Goal: Task Accomplishment & Management: Complete application form

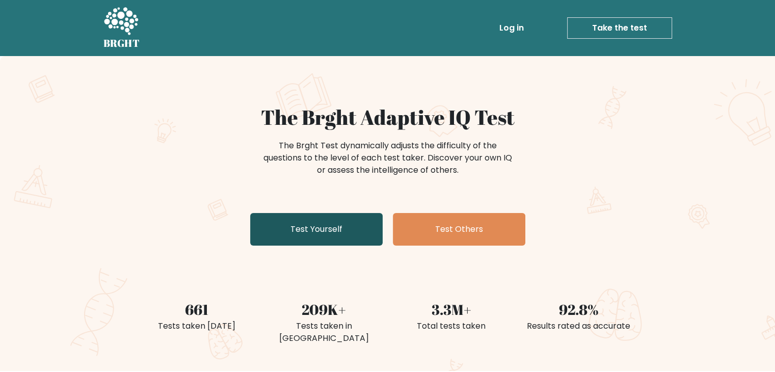
click at [295, 241] on link "Test Yourself" at bounding box center [316, 229] width 133 height 33
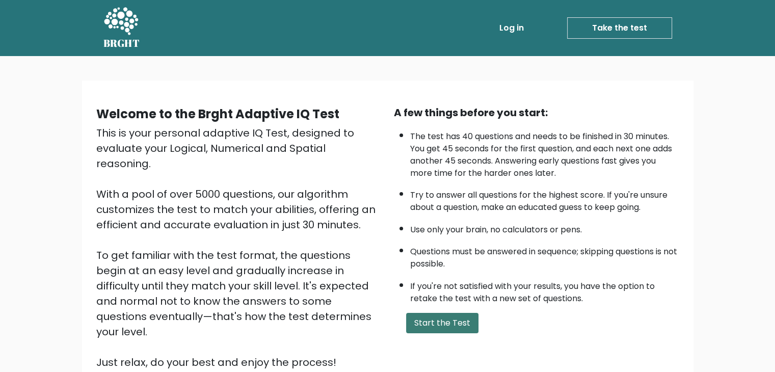
click at [443, 317] on button "Start the Test" at bounding box center [442, 323] width 72 height 20
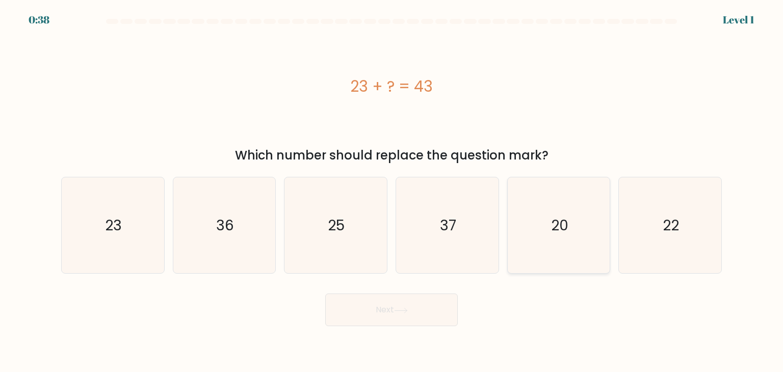
click at [563, 229] on text "20" at bounding box center [559, 225] width 17 height 20
click at [392, 191] on input "e. 20" at bounding box center [392, 188] width 1 height 5
radio input "true"
click at [408, 309] on icon at bounding box center [401, 311] width 14 height 6
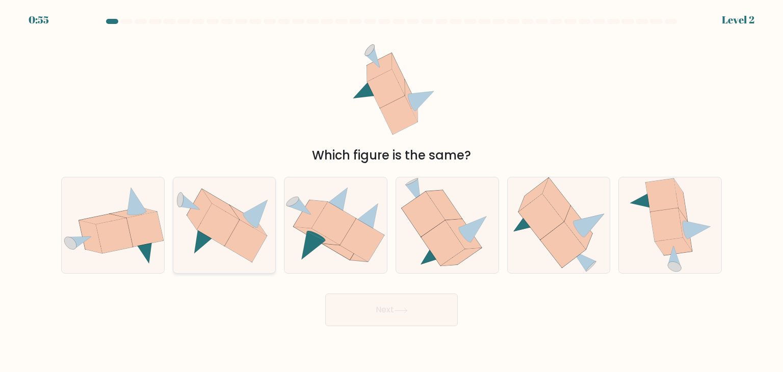
click at [242, 238] on icon at bounding box center [246, 241] width 42 height 42
click at [392, 191] on input "b." at bounding box center [392, 188] width 1 height 5
radio input "true"
click at [463, 235] on icon at bounding box center [465, 234] width 12 height 15
click at [392, 191] on input "d." at bounding box center [392, 188] width 1 height 5
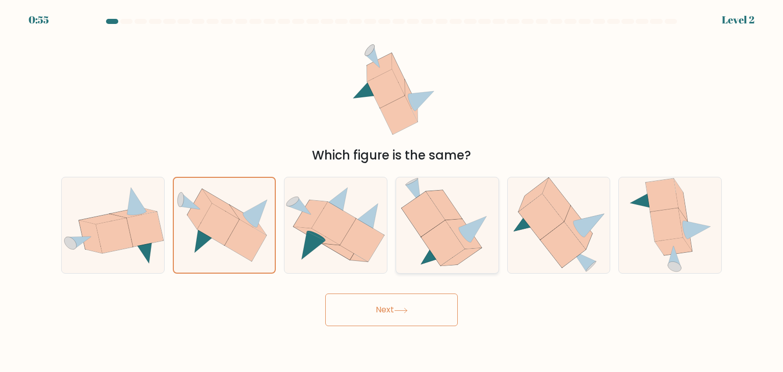
radio input "true"
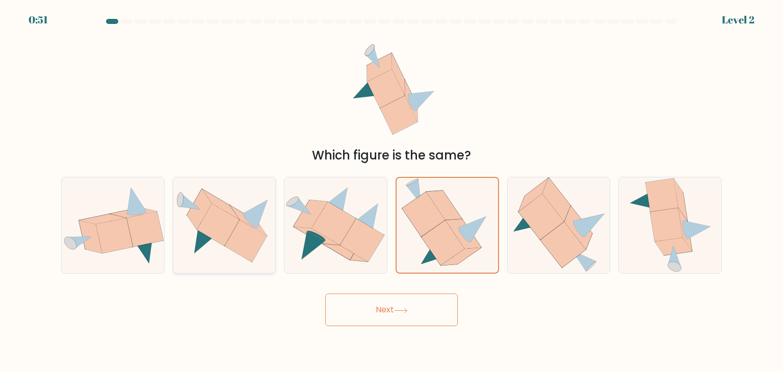
click at [235, 243] on icon at bounding box center [246, 241] width 42 height 42
click at [392, 191] on input "b." at bounding box center [392, 188] width 1 height 5
radio input "true"
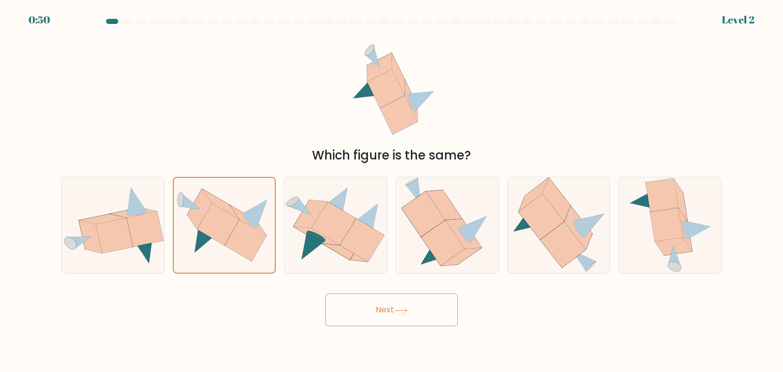
click at [394, 299] on button "Next" at bounding box center [391, 310] width 133 height 33
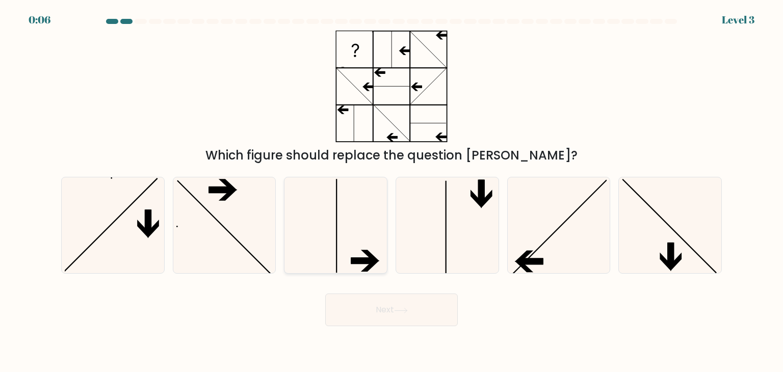
click at [372, 241] on icon at bounding box center [336, 225] width 96 height 96
click at [392, 191] on input "c." at bounding box center [392, 188] width 1 height 5
radio input "true"
click at [393, 323] on button "Next" at bounding box center [391, 310] width 133 height 33
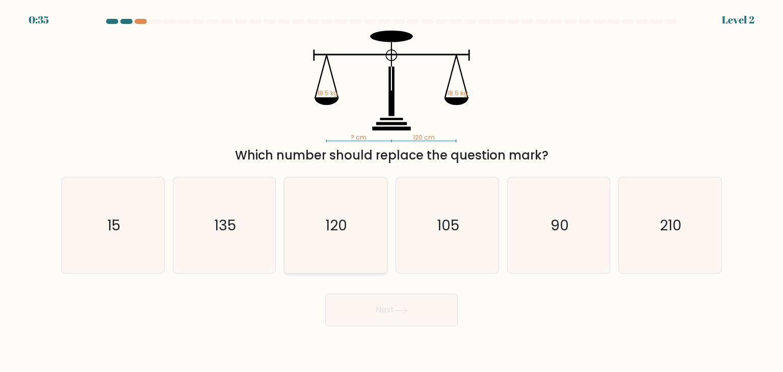
click at [344, 215] on text "120" at bounding box center [337, 225] width 22 height 20
click at [392, 191] on input "c. 120" at bounding box center [392, 188] width 1 height 5
radio input "true"
click at [404, 323] on button "Next" at bounding box center [391, 310] width 133 height 33
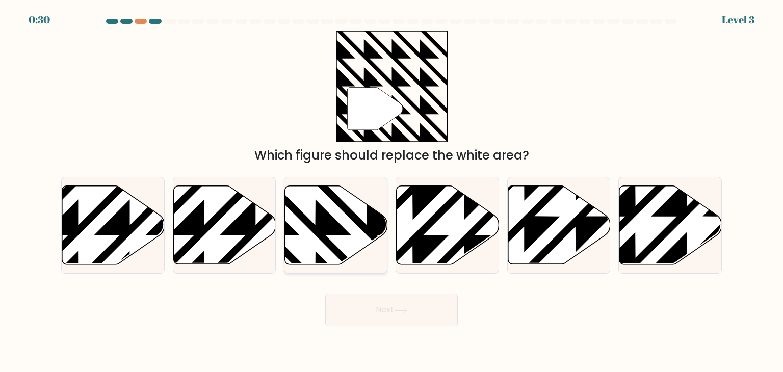
click at [328, 238] on icon at bounding box center [367, 184] width 206 height 206
click at [392, 191] on input "c." at bounding box center [392, 188] width 1 height 5
radio input "true"
click at [367, 305] on button "Next" at bounding box center [391, 310] width 133 height 33
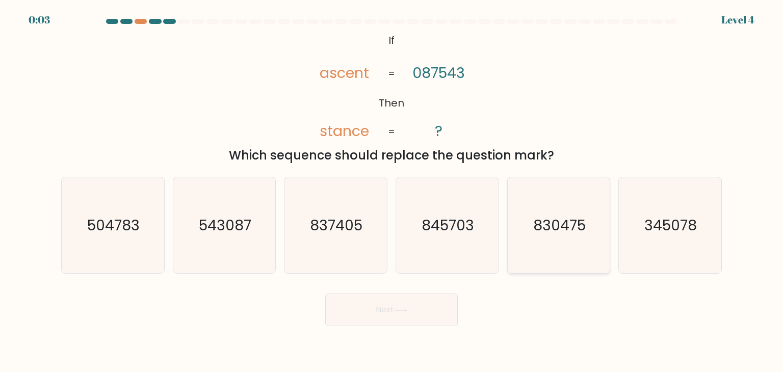
click at [564, 237] on icon "830475" at bounding box center [559, 225] width 96 height 96
click at [392, 191] on input "e. 830475" at bounding box center [392, 188] width 1 height 5
radio input "true"
click at [440, 309] on button "Next" at bounding box center [391, 310] width 133 height 33
click at [399, 320] on div "Next" at bounding box center [391, 306] width 673 height 40
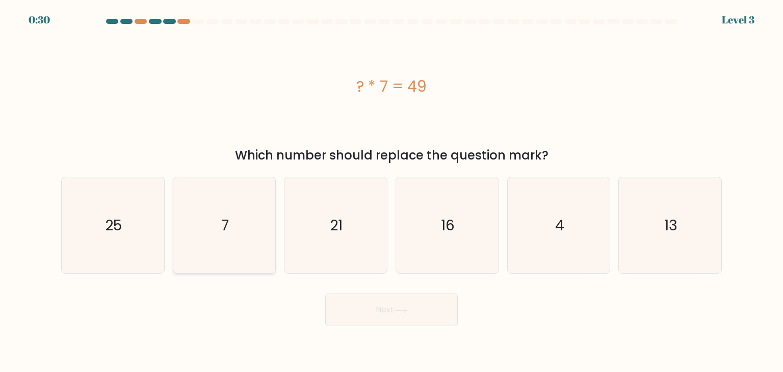
click at [224, 238] on icon "7" at bounding box center [224, 225] width 96 height 96
click at [392, 191] on input "b. 7" at bounding box center [392, 188] width 1 height 5
radio input "true"
click at [445, 314] on button "Next" at bounding box center [391, 310] width 133 height 33
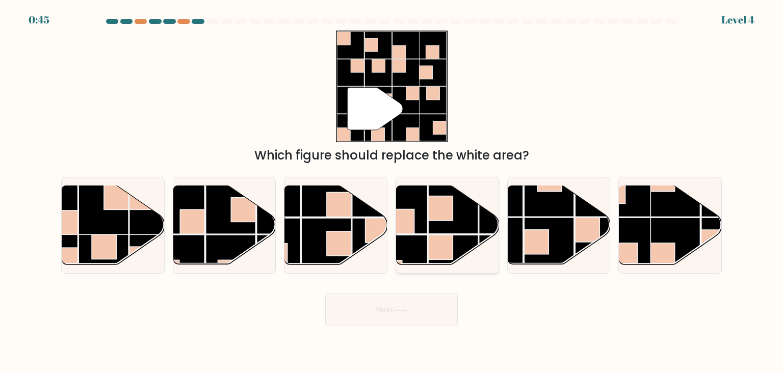
click at [407, 253] on rect at bounding box center [403, 260] width 50 height 50
click at [392, 191] on input "d." at bounding box center [392, 188] width 1 height 5
radio input "true"
click at [195, 247] on rect at bounding box center [179, 260] width 50 height 50
click at [392, 191] on input "b." at bounding box center [392, 188] width 1 height 5
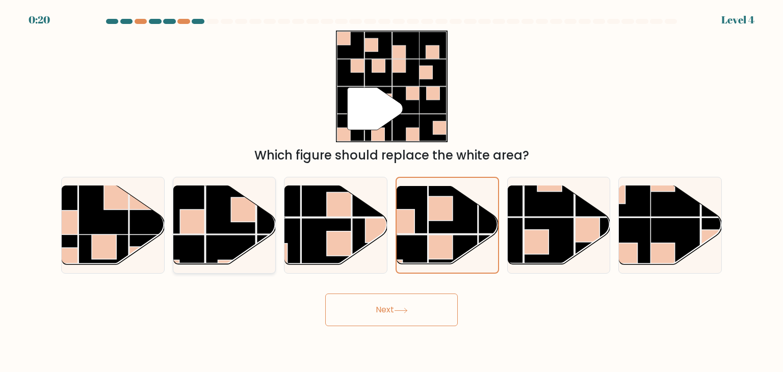
radio input "true"
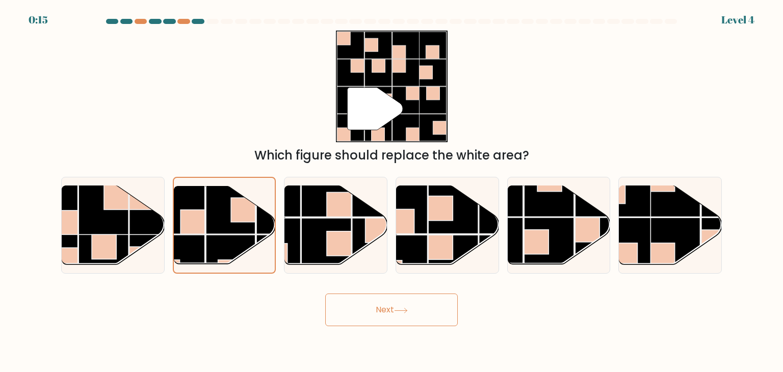
click at [390, 318] on button "Next" at bounding box center [391, 310] width 133 height 33
click at [382, 310] on button "Next" at bounding box center [391, 310] width 133 height 33
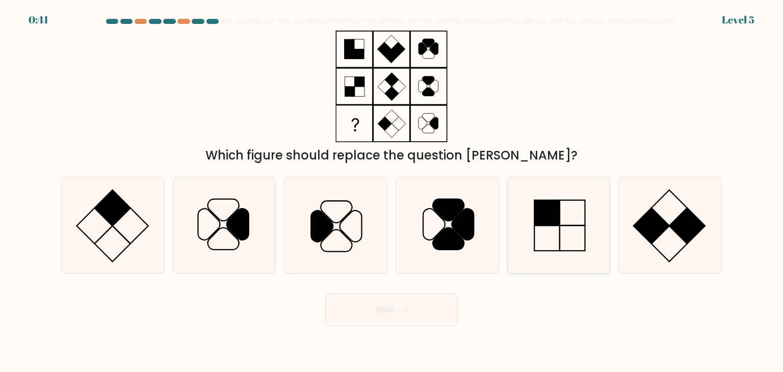
click at [559, 224] on rect at bounding box center [546, 212] width 25 height 25
click at [392, 191] on input "e." at bounding box center [392, 188] width 1 height 5
radio input "true"
click at [402, 322] on button "Next" at bounding box center [391, 310] width 133 height 33
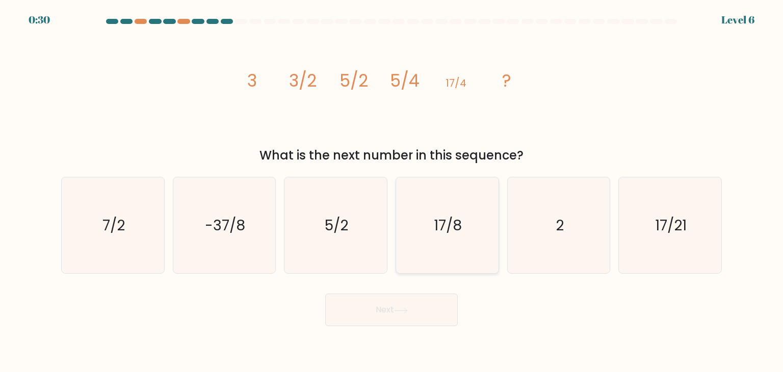
click at [422, 228] on icon "17/8" at bounding box center [447, 225] width 96 height 96
click at [392, 191] on input "d. 17/8" at bounding box center [392, 188] width 1 height 5
radio input "true"
click at [404, 319] on button "Next" at bounding box center [391, 310] width 133 height 33
click at [433, 310] on button "Next" at bounding box center [391, 310] width 133 height 33
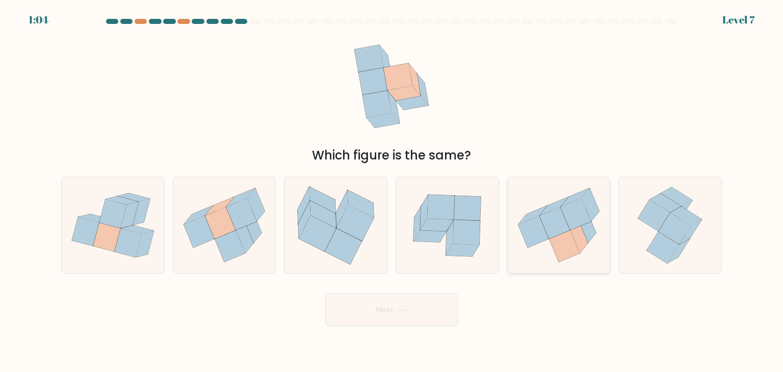
click at [585, 243] on icon at bounding box center [578, 236] width 17 height 33
click at [392, 191] on input "e." at bounding box center [392, 188] width 1 height 5
radio input "true"
click at [407, 308] on icon at bounding box center [401, 311] width 14 height 6
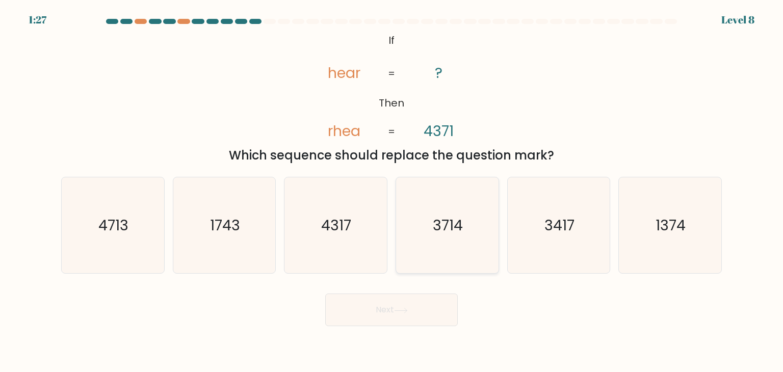
click at [461, 236] on icon "3714" at bounding box center [447, 225] width 96 height 96
click at [392, 191] on input "d. 3714" at bounding box center [392, 188] width 1 height 5
radio input "true"
click at [384, 304] on button "Next" at bounding box center [391, 310] width 133 height 33
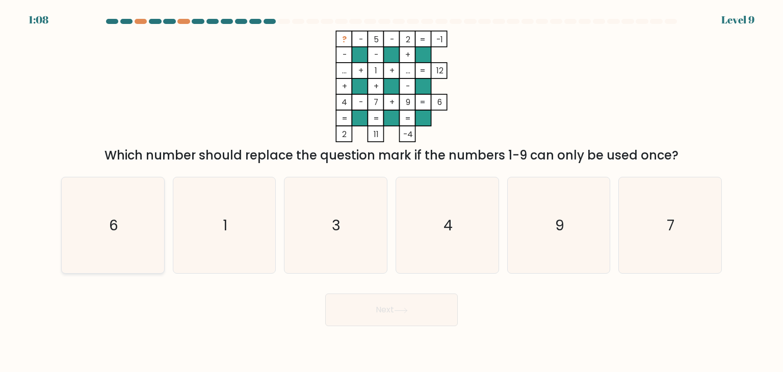
click at [117, 229] on text "6" at bounding box center [113, 225] width 9 height 20
click at [392, 191] on input "a. 6" at bounding box center [392, 188] width 1 height 5
radio input "true"
click at [409, 314] on button "Next" at bounding box center [391, 310] width 133 height 33
click at [375, 317] on button "Next" at bounding box center [391, 310] width 133 height 33
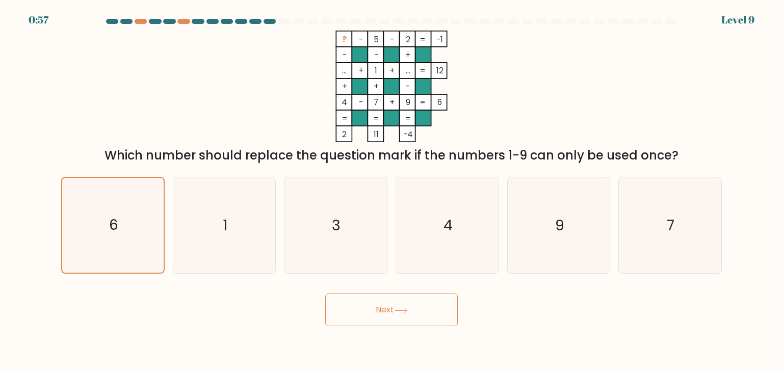
click at [392, 311] on button "Next" at bounding box center [391, 310] width 133 height 33
click at [401, 312] on icon at bounding box center [401, 311] width 14 height 6
click at [401, 310] on icon at bounding box center [401, 311] width 14 height 6
click at [401, 309] on icon at bounding box center [401, 311] width 14 height 6
click at [401, 308] on icon at bounding box center [401, 311] width 14 height 6
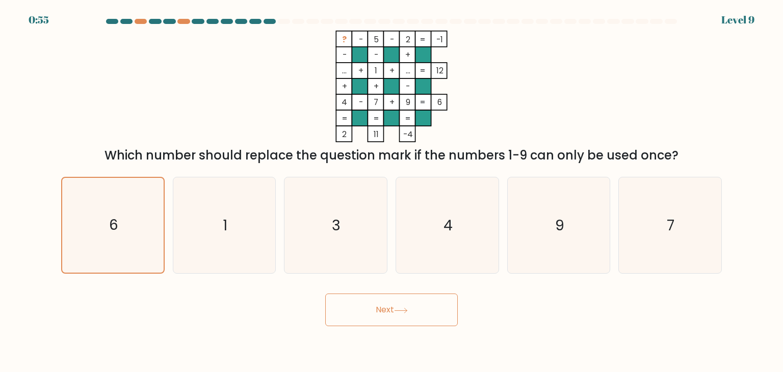
click at [404, 310] on icon at bounding box center [401, 311] width 14 height 6
click at [125, 240] on icon "6" at bounding box center [112, 225] width 95 height 95
click at [392, 191] on input "a. 6" at bounding box center [392, 188] width 1 height 5
click at [394, 308] on button "Next" at bounding box center [391, 310] width 133 height 33
click at [322, 237] on icon "3" at bounding box center [336, 225] width 96 height 96
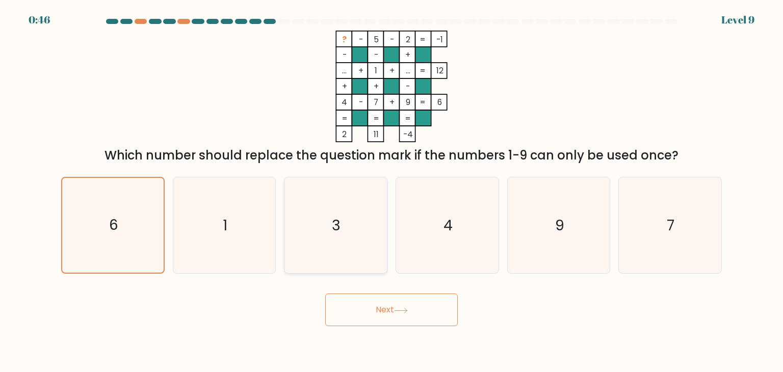
click at [392, 191] on input "c. 3" at bounding box center [392, 188] width 1 height 5
radio input "true"
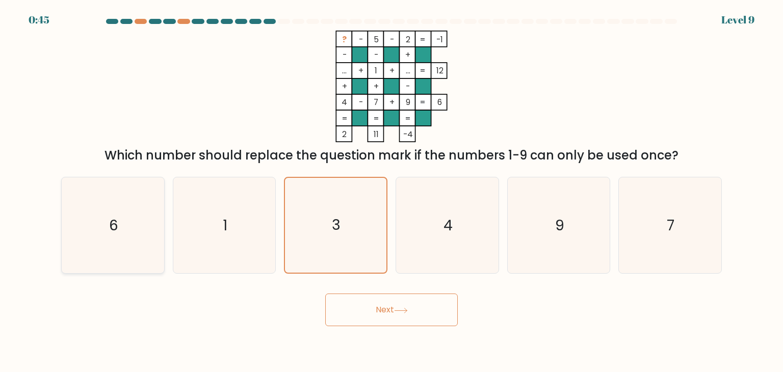
click at [152, 236] on icon "6" at bounding box center [113, 225] width 96 height 96
click at [392, 191] on input "a. 6" at bounding box center [392, 188] width 1 height 5
radio input "true"
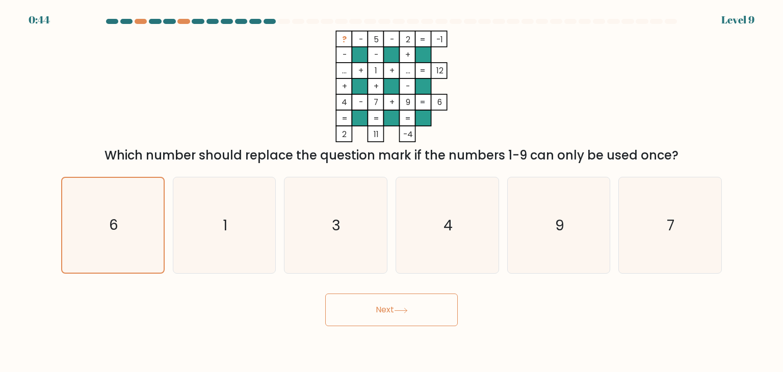
click at [402, 312] on icon at bounding box center [401, 311] width 14 height 6
click at [377, 308] on button "Next" at bounding box center [391, 310] width 133 height 33
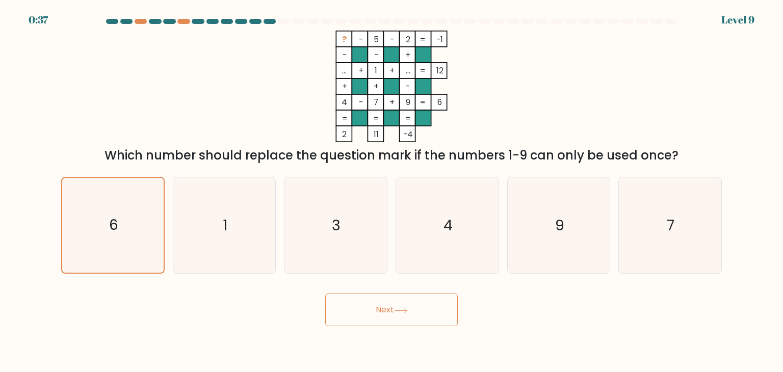
click at [377, 308] on button "Next" at bounding box center [391, 310] width 133 height 33
click at [268, 23] on div at bounding box center [270, 21] width 12 height 5
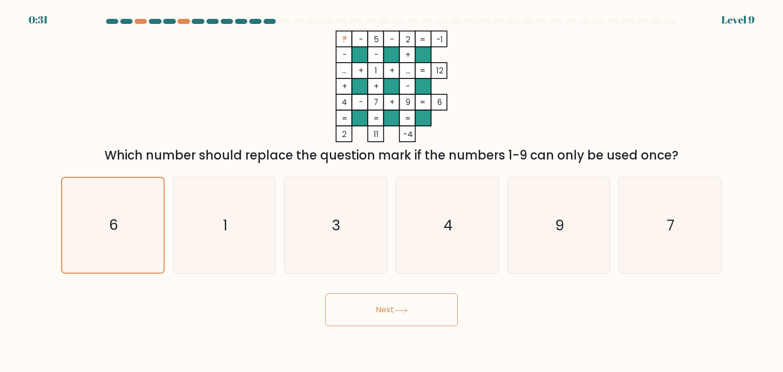
click at [359, 302] on button "Next" at bounding box center [391, 310] width 133 height 33
click at [391, 313] on button "Next" at bounding box center [391, 310] width 133 height 33
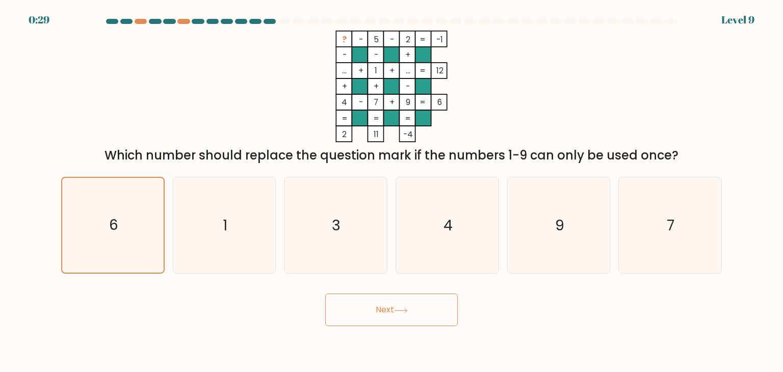
click at [392, 312] on button "Next" at bounding box center [391, 310] width 133 height 33
click at [394, 312] on button "Next" at bounding box center [391, 310] width 133 height 33
click at [394, 313] on button "Next" at bounding box center [391, 310] width 133 height 33
click at [401, 314] on button "Next" at bounding box center [391, 310] width 133 height 33
click at [406, 314] on button "Next" at bounding box center [391, 310] width 133 height 33
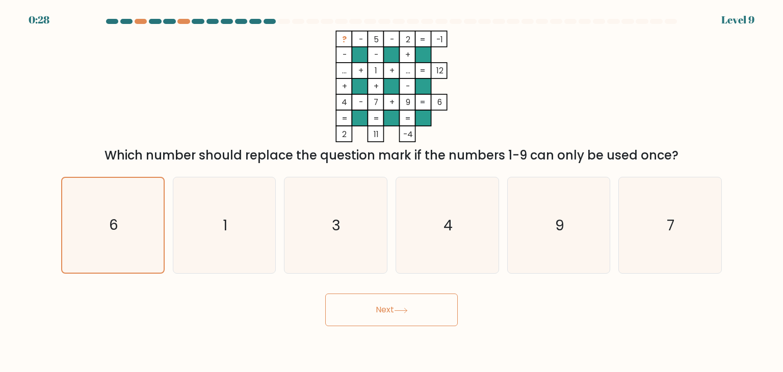
click at [406, 314] on button "Next" at bounding box center [391, 310] width 133 height 33
click at [402, 313] on icon at bounding box center [401, 311] width 14 height 6
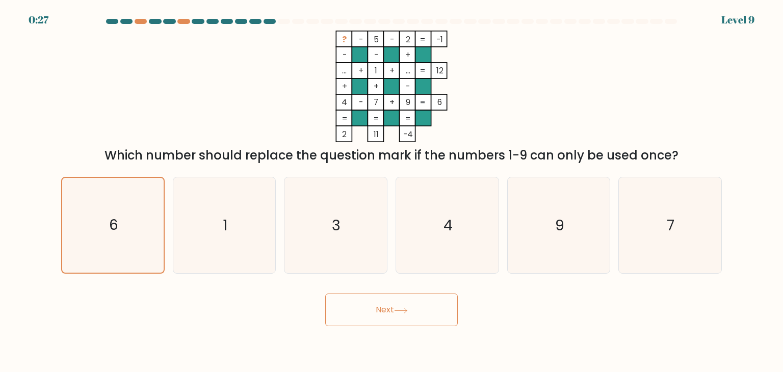
click at [402, 313] on icon at bounding box center [401, 311] width 14 height 6
click at [375, 311] on button "Next" at bounding box center [391, 310] width 133 height 33
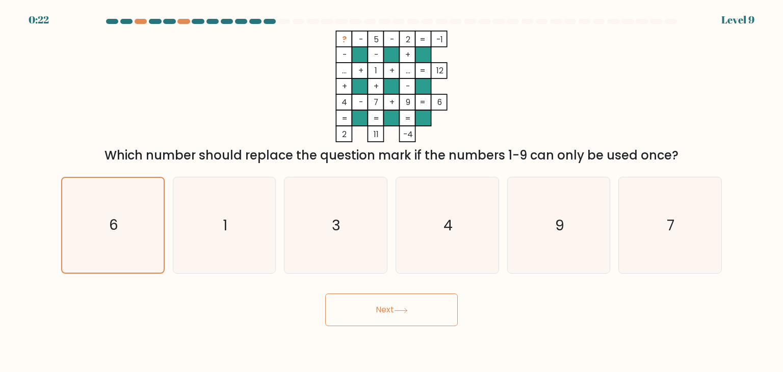
click at [375, 311] on button "Next" at bounding box center [391, 310] width 133 height 33
drag, startPoint x: 375, startPoint y: 311, endPoint x: 392, endPoint y: 310, distance: 16.9
click at [392, 310] on button "Next" at bounding box center [391, 310] width 133 height 33
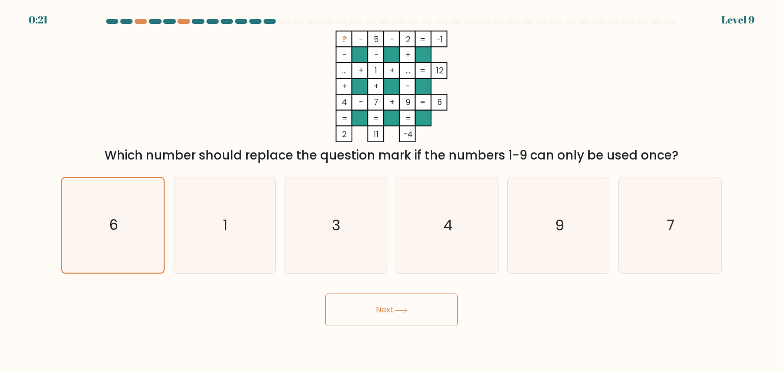
click at [392, 310] on button "Next" at bounding box center [391, 310] width 133 height 33
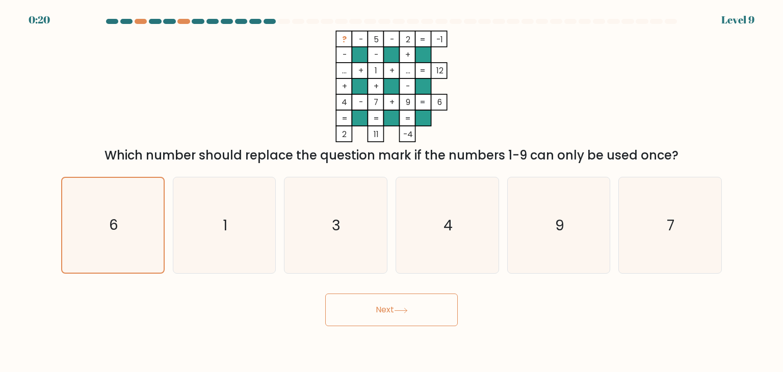
click at [392, 310] on button "Next" at bounding box center [391, 310] width 133 height 33
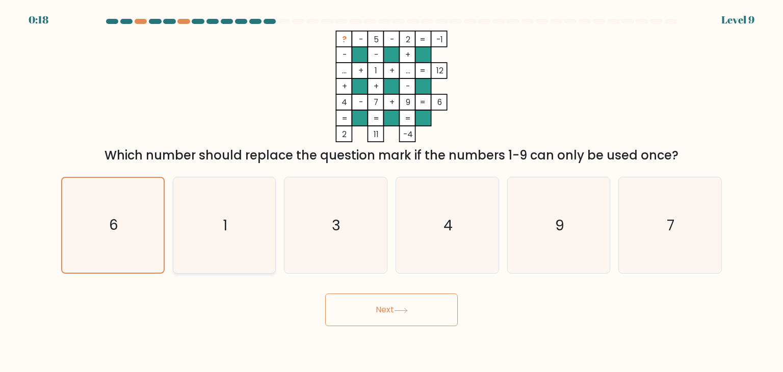
drag, startPoint x: 392, startPoint y: 310, endPoint x: 216, endPoint y: 264, distance: 181.9
click at [216, 264] on form at bounding box center [391, 172] width 783 height 307
click at [216, 264] on icon "1" at bounding box center [224, 225] width 96 height 96
click at [392, 191] on input "b. 1" at bounding box center [392, 188] width 1 height 5
radio input "true"
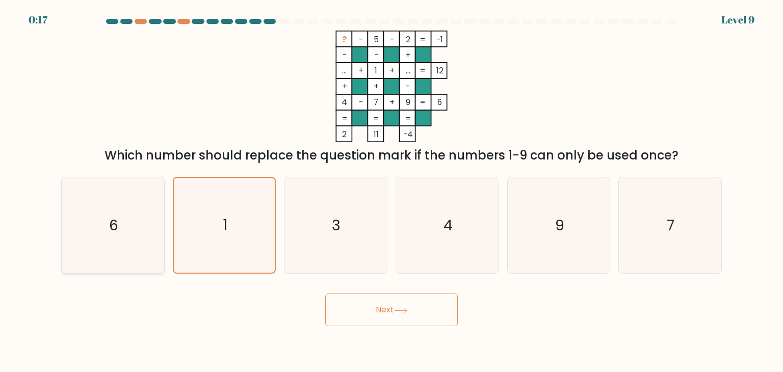
click at [146, 245] on icon "6" at bounding box center [113, 225] width 96 height 96
click at [392, 191] on input "a. 6" at bounding box center [392, 188] width 1 height 5
radio input "true"
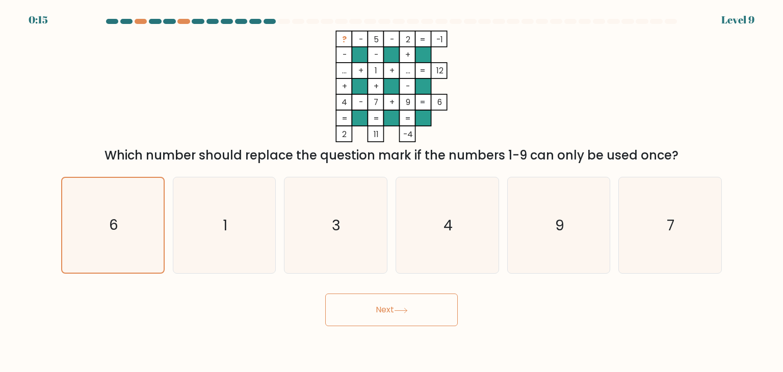
click at [379, 317] on button "Next" at bounding box center [391, 310] width 133 height 33
click at [405, 310] on icon at bounding box center [401, 311] width 14 height 6
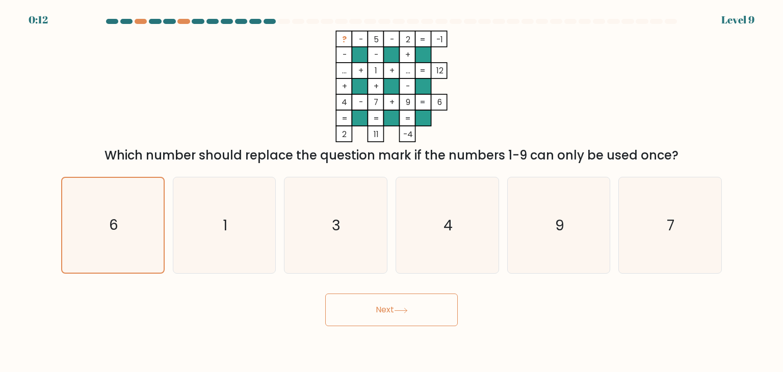
click at [405, 310] on icon at bounding box center [401, 311] width 14 height 6
click at [325, 294] on button "Next" at bounding box center [391, 310] width 133 height 33
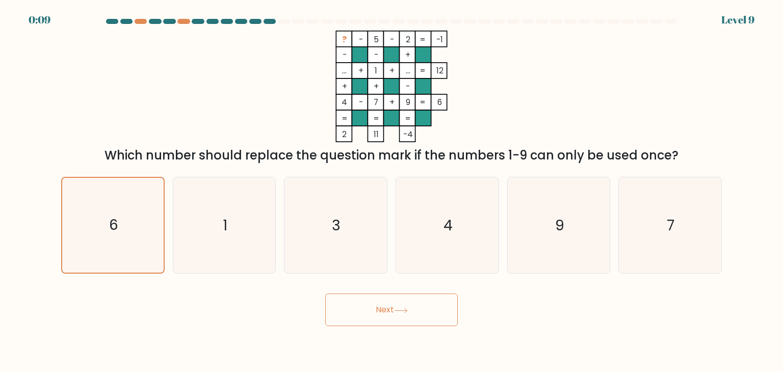
click at [325, 294] on button "Next" at bounding box center [391, 310] width 133 height 33
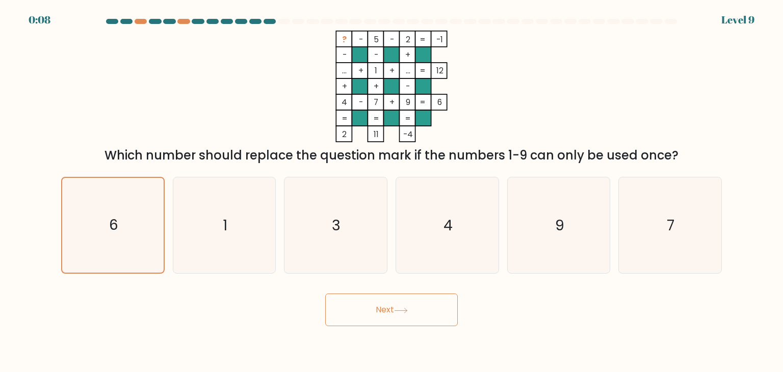
click at [325, 294] on button "Next" at bounding box center [391, 310] width 133 height 33
click at [380, 322] on button "Next" at bounding box center [391, 310] width 133 height 33
click at [381, 322] on button "Next" at bounding box center [391, 310] width 133 height 33
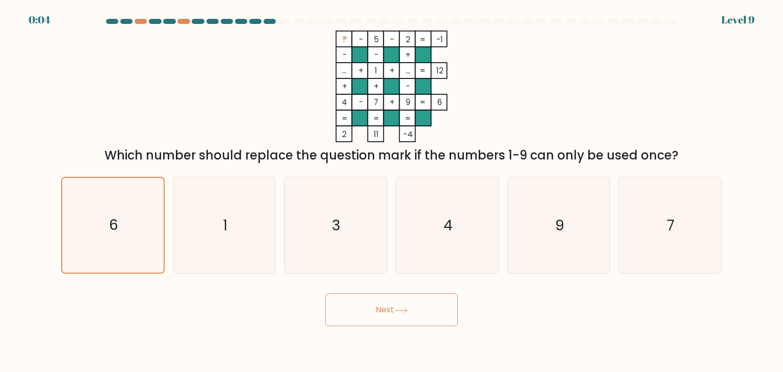
click at [382, 322] on button "Next" at bounding box center [391, 310] width 133 height 33
click at [210, 225] on icon "1" at bounding box center [224, 225] width 96 height 96
click at [392, 191] on input "b. 1" at bounding box center [392, 188] width 1 height 5
radio input "true"
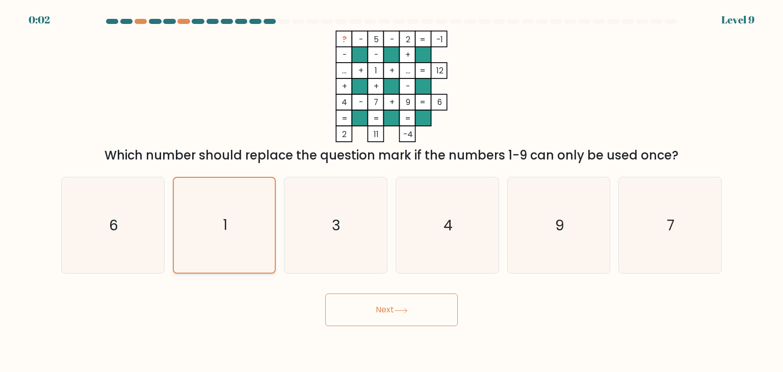
click at [173, 228] on div "1" at bounding box center [224, 225] width 103 height 97
click at [392, 191] on input "b. 1" at bounding box center [392, 188] width 1 height 5
click at [149, 227] on icon "6" at bounding box center [113, 225] width 96 height 96
click at [392, 191] on input "a. 6" at bounding box center [392, 188] width 1 height 5
radio input "true"
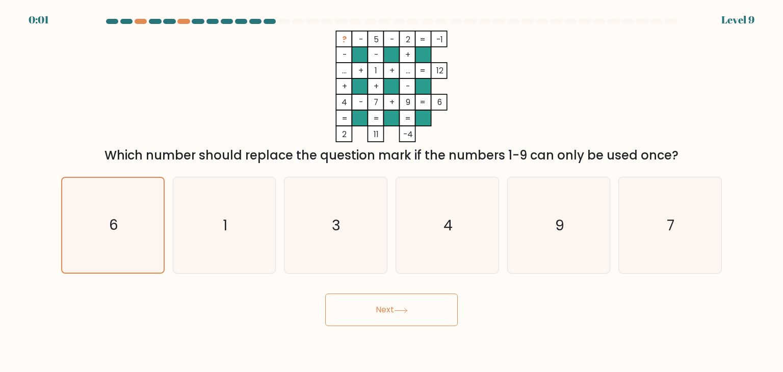
click at [390, 313] on button "Next" at bounding box center [391, 310] width 133 height 33
click at [390, 312] on button "Next" at bounding box center [391, 310] width 133 height 33
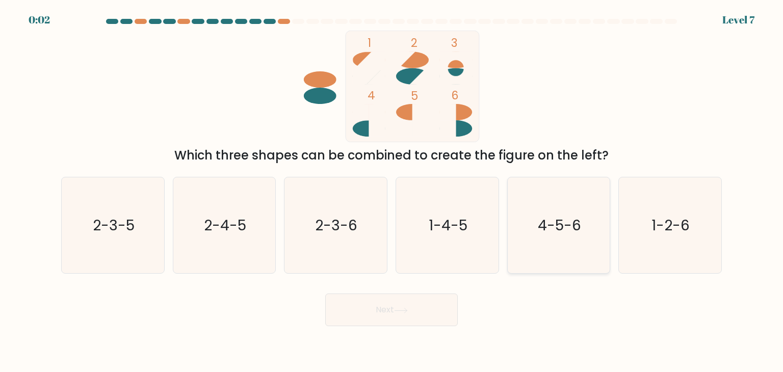
click at [561, 235] on text "4-5-6" at bounding box center [559, 225] width 43 height 20
click at [392, 191] on input "e. 4-5-6" at bounding box center [392, 188] width 1 height 5
radio input "true"
click at [359, 308] on button "Next" at bounding box center [391, 310] width 133 height 33
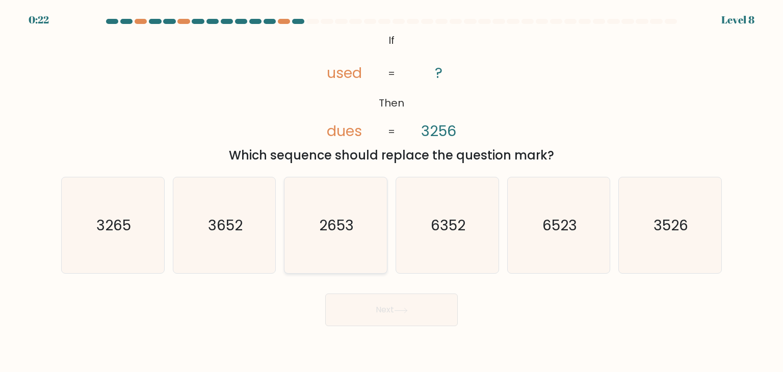
click at [347, 241] on icon "2653" at bounding box center [336, 225] width 96 height 96
click at [392, 191] on input "c. 2653" at bounding box center [392, 188] width 1 height 5
radio input "true"
click at [385, 307] on button "Next" at bounding box center [391, 310] width 133 height 33
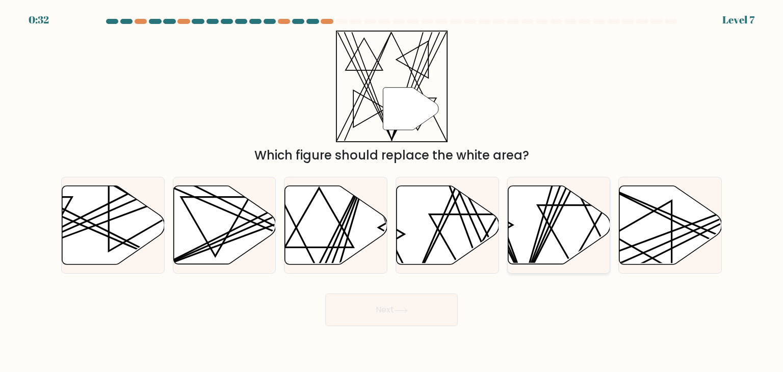
click at [561, 217] on icon at bounding box center [559, 225] width 102 height 79
click at [392, 191] on input "e." at bounding box center [392, 188] width 1 height 5
radio input "true"
click at [396, 313] on button "Next" at bounding box center [391, 310] width 133 height 33
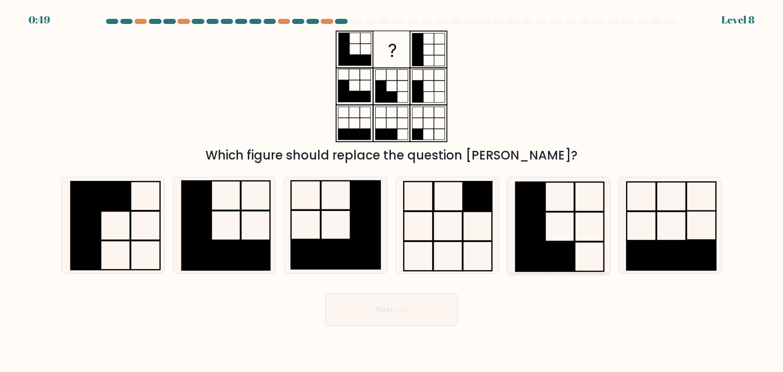
click at [560, 253] on rect at bounding box center [559, 257] width 29 height 30
click at [392, 191] on input "e." at bounding box center [392, 188] width 1 height 5
radio input "true"
click at [421, 312] on button "Next" at bounding box center [391, 310] width 133 height 33
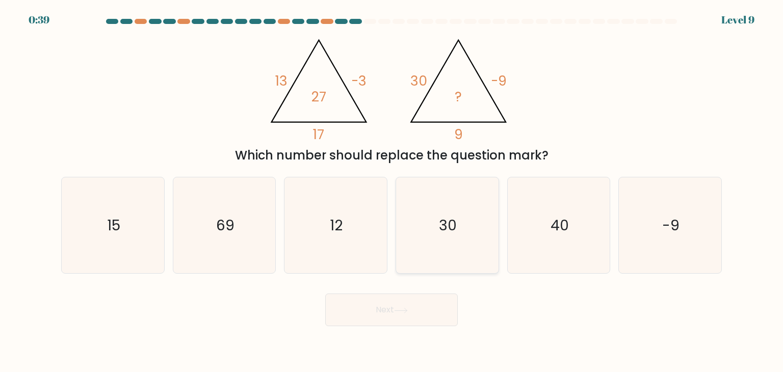
click at [473, 240] on icon "30" at bounding box center [447, 225] width 96 height 96
click at [392, 191] on input "d. 30" at bounding box center [392, 188] width 1 height 5
radio input "true"
click at [413, 312] on button "Next" at bounding box center [391, 310] width 133 height 33
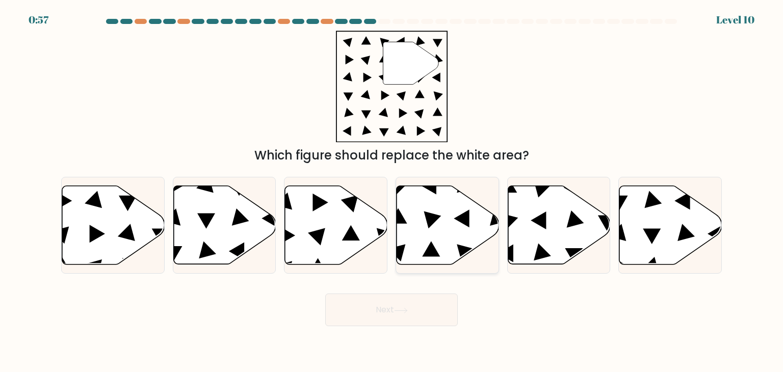
click at [415, 196] on icon at bounding box center [448, 225] width 102 height 79
click at [392, 191] on input "d." at bounding box center [392, 188] width 1 height 5
radio input "true"
click at [394, 310] on button "Next" at bounding box center [391, 310] width 133 height 33
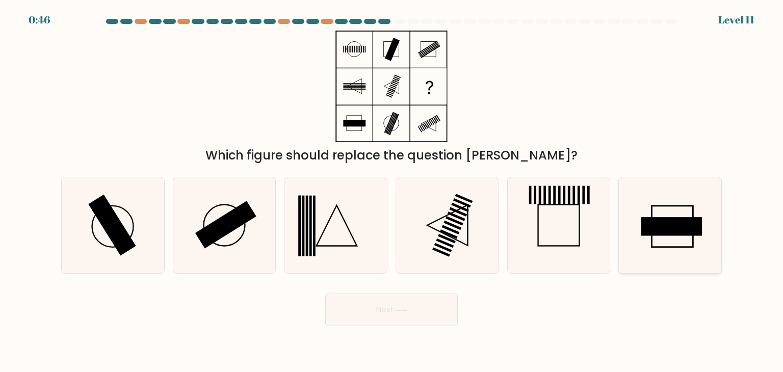
click at [691, 227] on rect at bounding box center [672, 227] width 61 height 18
click at [392, 191] on input "f." at bounding box center [392, 188] width 1 height 5
radio input "true"
click at [397, 305] on button "Next" at bounding box center [391, 310] width 133 height 33
click at [403, 310] on icon at bounding box center [401, 311] width 14 height 6
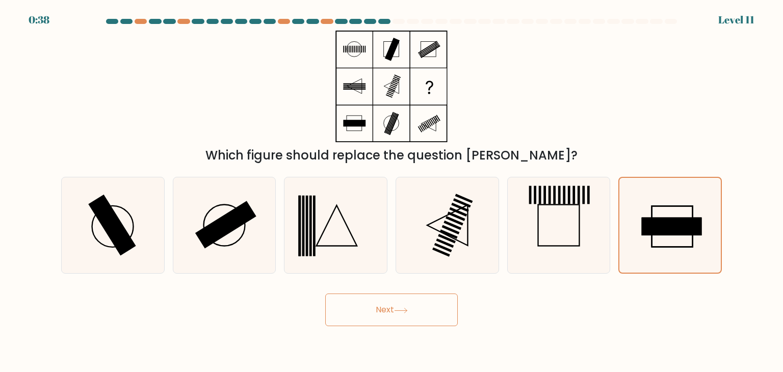
click at [362, 314] on button "Next" at bounding box center [391, 310] width 133 height 33
click at [582, 236] on icon at bounding box center [559, 225] width 96 height 96
click at [392, 191] on input "e." at bounding box center [392, 188] width 1 height 5
radio input "true"
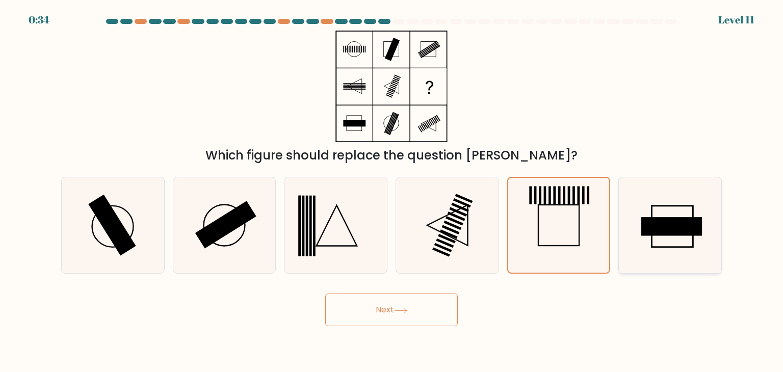
click at [626, 232] on icon at bounding box center [670, 225] width 96 height 96
click at [392, 191] on input "f." at bounding box center [392, 188] width 1 height 5
radio input "true"
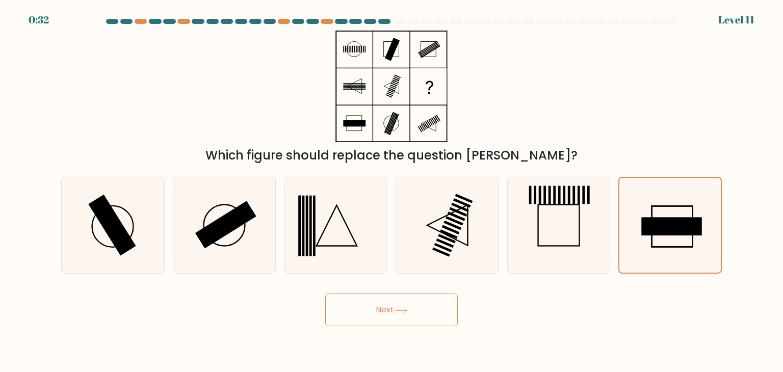
click at [407, 308] on icon at bounding box center [401, 310] width 12 height 5
click at [406, 308] on icon at bounding box center [401, 311] width 14 height 6
click at [406, 304] on button "Next" at bounding box center [391, 310] width 133 height 33
drag, startPoint x: 406, startPoint y: 304, endPoint x: 204, endPoint y: 92, distance: 293.2
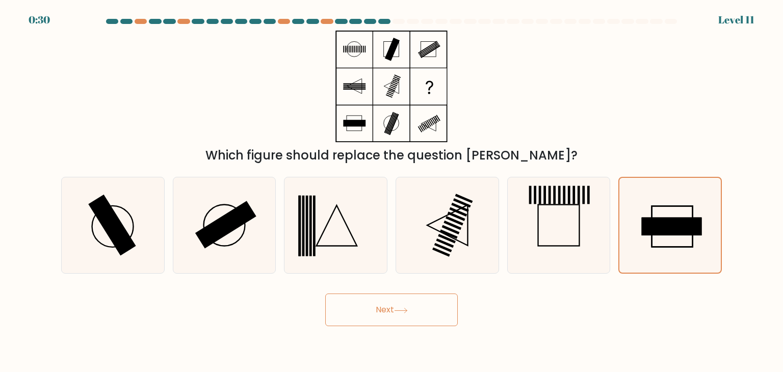
click at [261, 102] on div "Which figure should replace the question mark?" at bounding box center [391, 98] width 673 height 134
click at [672, 231] on rect at bounding box center [672, 227] width 61 height 18
click at [392, 191] on input "f." at bounding box center [392, 188] width 1 height 5
radio input "true"
click at [392, 307] on button "Next" at bounding box center [391, 310] width 133 height 33
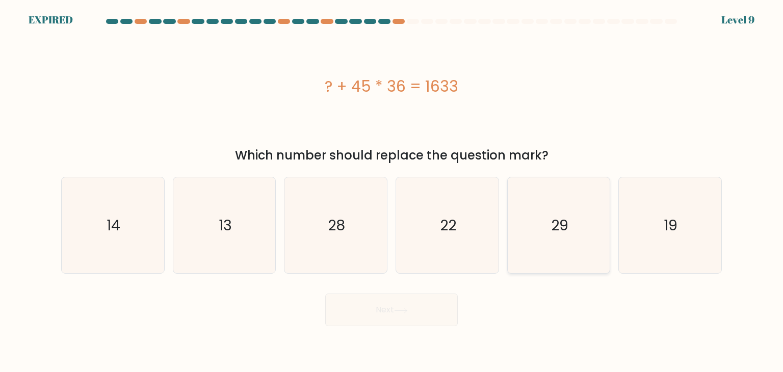
drag, startPoint x: 576, startPoint y: 232, endPoint x: 570, endPoint y: 231, distance: 5.7
click at [576, 232] on icon "29" at bounding box center [559, 225] width 96 height 96
click at [392, 191] on input "e. 29" at bounding box center [392, 188] width 1 height 5
radio input "true"
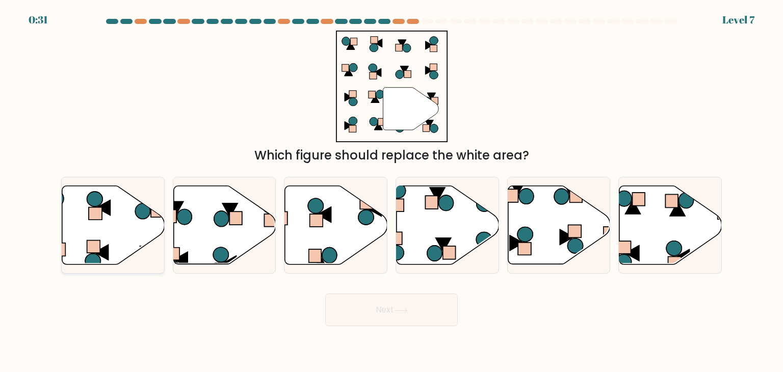
click at [99, 240] on rect at bounding box center [93, 246] width 13 height 12
click at [392, 191] on input "a." at bounding box center [392, 188] width 1 height 5
radio input "true"
click at [420, 311] on button "Next" at bounding box center [391, 310] width 133 height 33
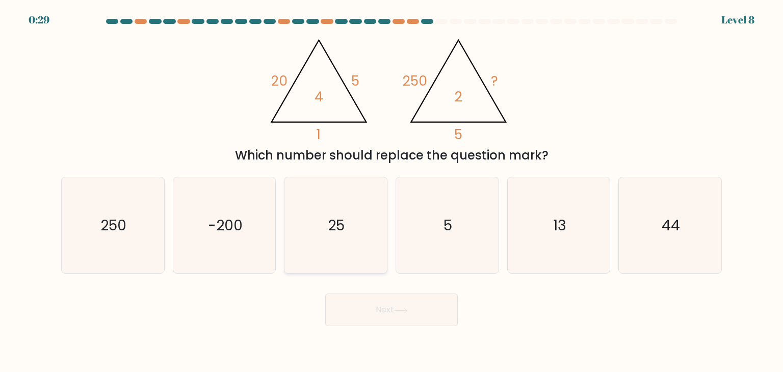
click at [367, 241] on icon "25" at bounding box center [336, 225] width 96 height 96
click at [392, 191] on input "c. 25" at bounding box center [392, 188] width 1 height 5
radio input "true"
click at [407, 297] on button "Next" at bounding box center [391, 310] width 133 height 33
click at [408, 308] on icon at bounding box center [401, 311] width 14 height 6
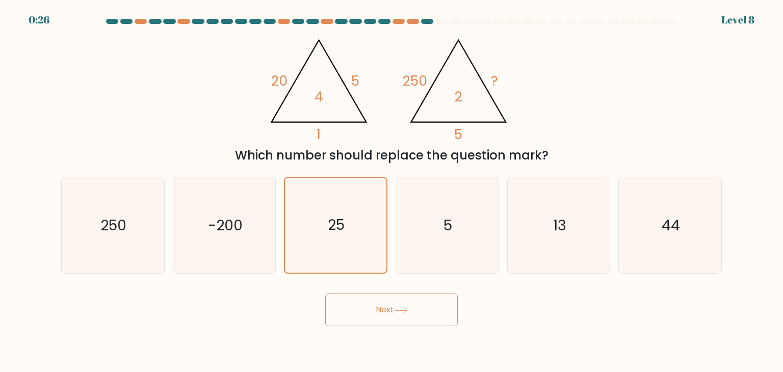
click at [385, 306] on button "Next" at bounding box center [391, 310] width 133 height 33
click at [397, 311] on icon at bounding box center [401, 311] width 14 height 6
click at [397, 310] on icon at bounding box center [401, 311] width 14 height 6
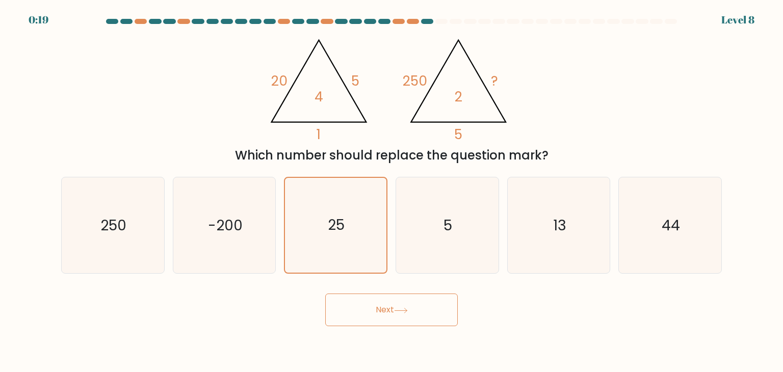
click at [397, 310] on icon at bounding box center [401, 311] width 14 height 6
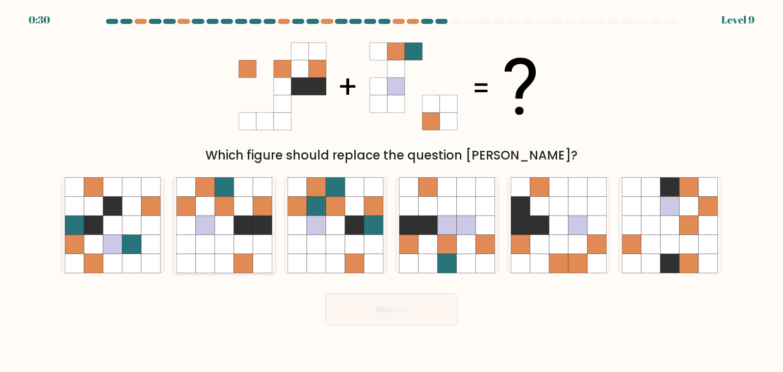
click at [198, 223] on icon at bounding box center [205, 225] width 19 height 19
click at [392, 191] on input "b." at bounding box center [392, 188] width 1 height 5
radio input "true"
click at [405, 309] on icon at bounding box center [401, 311] width 14 height 6
click at [394, 313] on button "Next" at bounding box center [391, 310] width 133 height 33
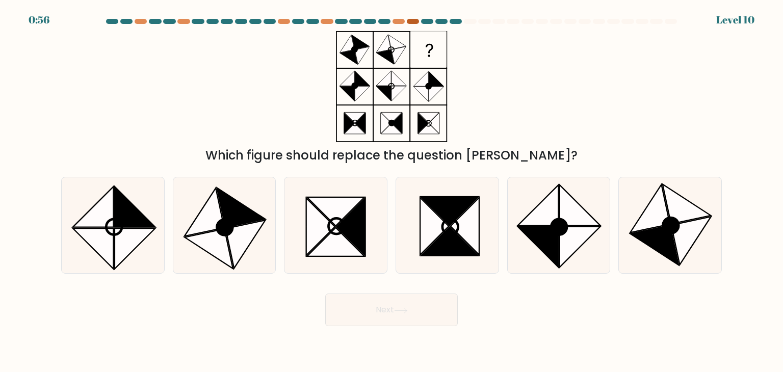
click at [411, 21] on div at bounding box center [413, 21] width 12 height 5
click at [391, 22] on at bounding box center [391, 21] width 573 height 5
click at [396, 22] on div at bounding box center [399, 21] width 12 height 5
click at [220, 237] on icon at bounding box center [209, 249] width 48 height 40
click at [392, 191] on input "b." at bounding box center [392, 188] width 1 height 5
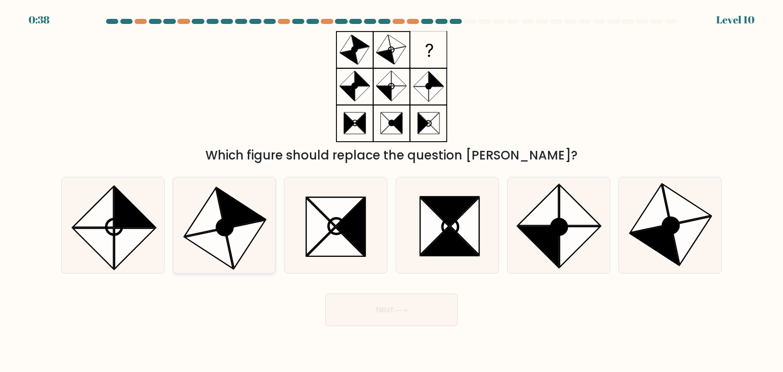
radio input "true"
click at [388, 312] on button "Next" at bounding box center [391, 310] width 133 height 33
click at [406, 305] on button "Next" at bounding box center [391, 310] width 133 height 33
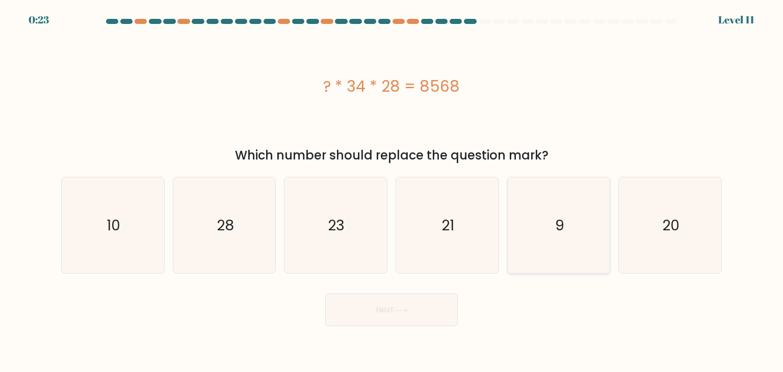
click at [566, 237] on icon "9" at bounding box center [559, 225] width 96 height 96
click at [392, 191] on input "e. 9" at bounding box center [392, 188] width 1 height 5
radio input "true"
click at [392, 322] on button "Next" at bounding box center [391, 310] width 133 height 33
click at [407, 310] on icon at bounding box center [401, 310] width 12 height 5
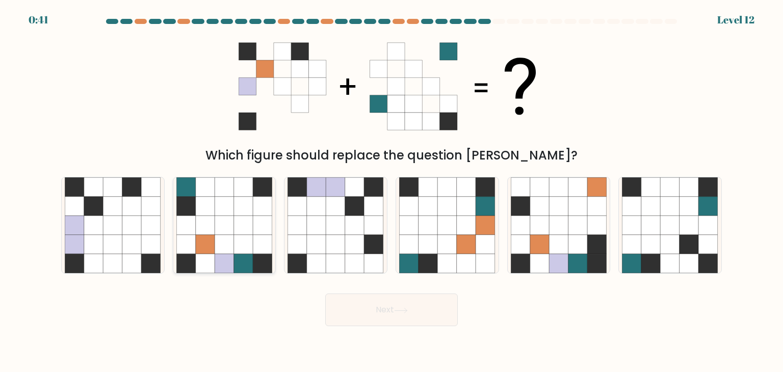
click at [228, 267] on icon at bounding box center [224, 263] width 19 height 19
click at [392, 191] on input "b." at bounding box center [392, 188] width 1 height 5
radio input "true"
click at [383, 308] on button "Next" at bounding box center [391, 310] width 133 height 33
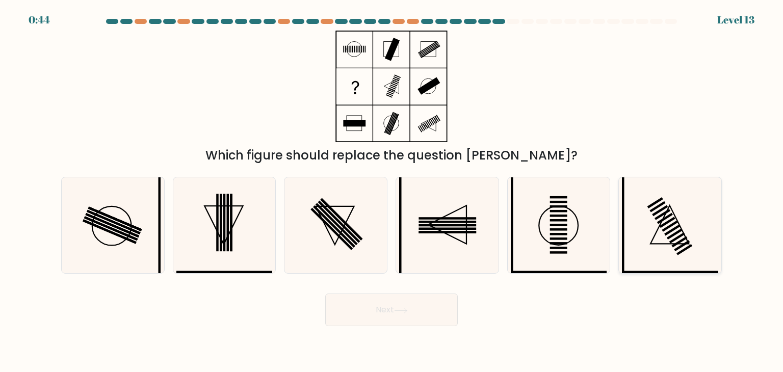
click at [665, 235] on icon at bounding box center [670, 225] width 96 height 96
click at [392, 191] on input "f." at bounding box center [392, 188] width 1 height 5
radio input "true"
click at [404, 313] on icon at bounding box center [401, 311] width 14 height 6
click at [404, 308] on icon at bounding box center [401, 311] width 14 height 6
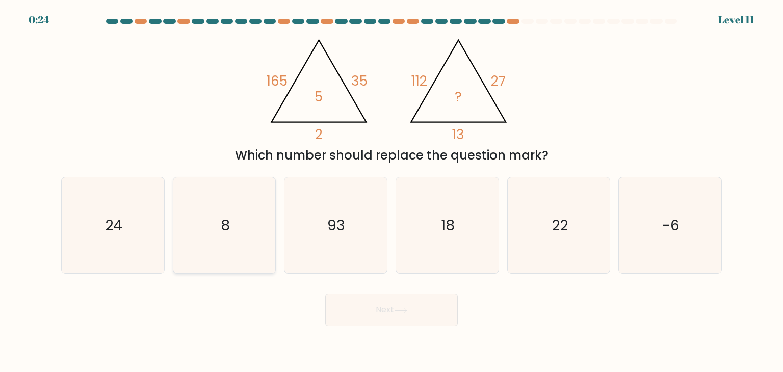
click at [220, 227] on icon "8" at bounding box center [224, 225] width 96 height 96
click at [392, 191] on input "b. 8" at bounding box center [392, 188] width 1 height 5
radio input "true"
click at [395, 310] on button "Next" at bounding box center [391, 310] width 133 height 33
click at [406, 311] on icon at bounding box center [401, 311] width 14 height 6
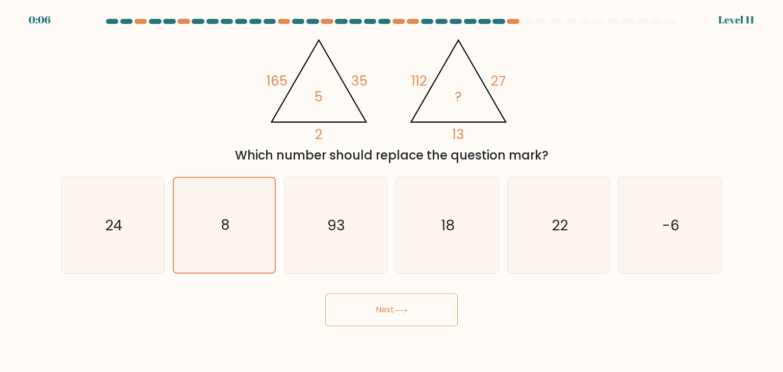
click at [406, 306] on button "Next" at bounding box center [391, 310] width 133 height 33
click at [402, 309] on icon at bounding box center [401, 311] width 14 height 6
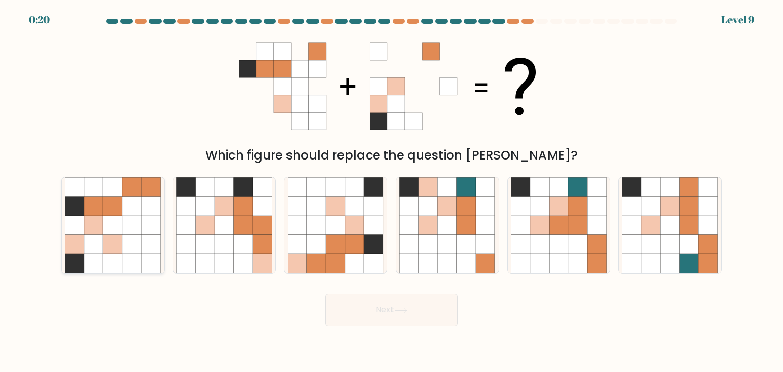
click at [109, 245] on icon at bounding box center [112, 244] width 19 height 19
click at [392, 191] on input "a." at bounding box center [392, 188] width 1 height 5
radio input "true"
click at [390, 308] on button "Next" at bounding box center [391, 310] width 133 height 33
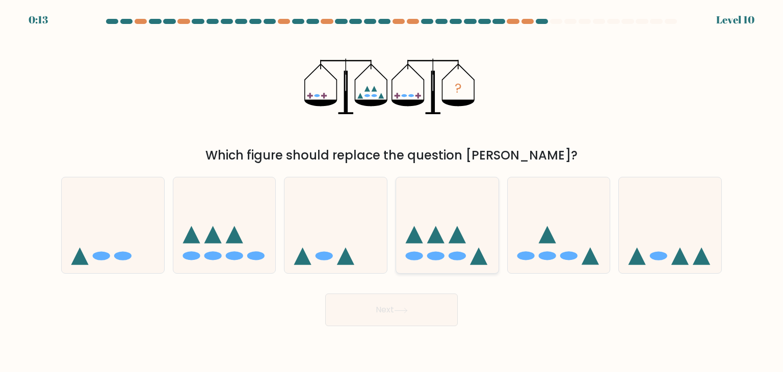
click at [448, 251] on icon at bounding box center [447, 225] width 102 height 85
click at [392, 191] on input "d." at bounding box center [392, 188] width 1 height 5
radio input "true"
click at [402, 309] on icon at bounding box center [401, 311] width 14 height 6
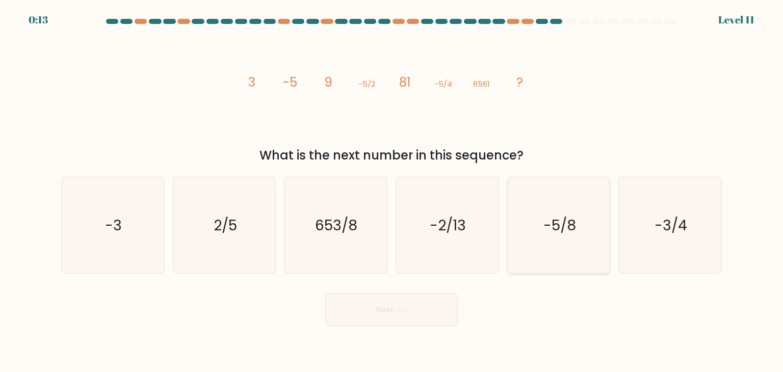
click at [577, 235] on icon "-5/8" at bounding box center [559, 225] width 96 height 96
click at [392, 191] on input "e. -5/8" at bounding box center [392, 188] width 1 height 5
radio input "true"
click at [389, 313] on button "Next" at bounding box center [391, 310] width 133 height 33
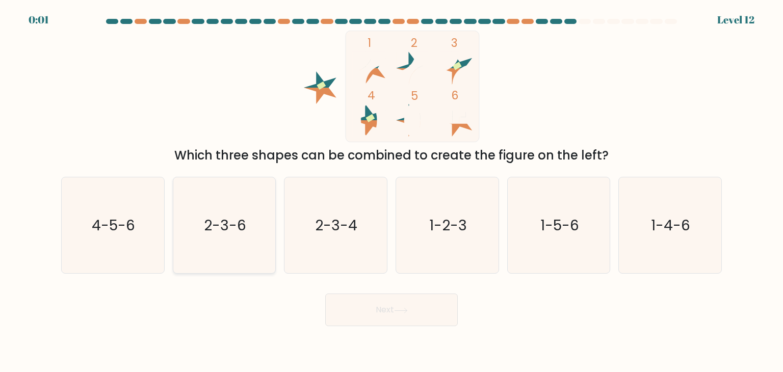
click at [248, 236] on icon "2-3-6" at bounding box center [224, 225] width 96 height 96
click at [392, 191] on input "b. 2-3-6" at bounding box center [392, 188] width 1 height 5
radio input "true"
click at [387, 301] on button "Next" at bounding box center [391, 310] width 133 height 33
click at [401, 307] on div "Next" at bounding box center [391, 306] width 673 height 40
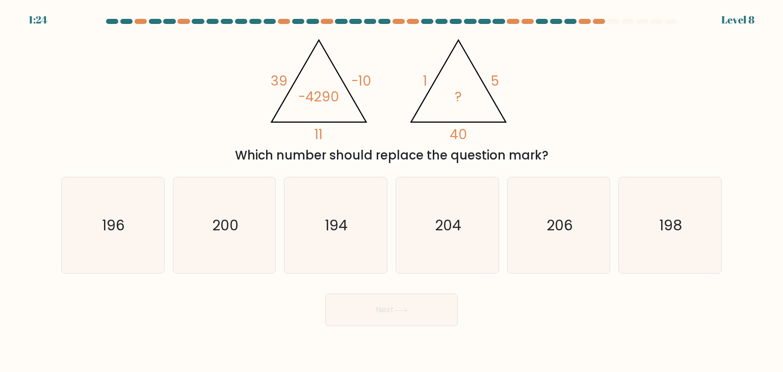
click at [371, 298] on button "Next" at bounding box center [391, 310] width 133 height 33
click at [598, 112] on div "@import url('[URL][DOMAIN_NAME]); 39 -10 11 -4290 @import url('[URL][DOMAIN_NAM…" at bounding box center [391, 98] width 673 height 134
click at [599, 111] on div "@import url('[URL][DOMAIN_NAME]); 39 -10 11 -4290 @import url('[URL][DOMAIN_NAM…" at bounding box center [391, 98] width 673 height 134
click at [628, 118] on div "@import url('[URL][DOMAIN_NAME]); 39 -10 11 -4290 @import url('[URL][DOMAIN_NAM…" at bounding box center [391, 98] width 673 height 134
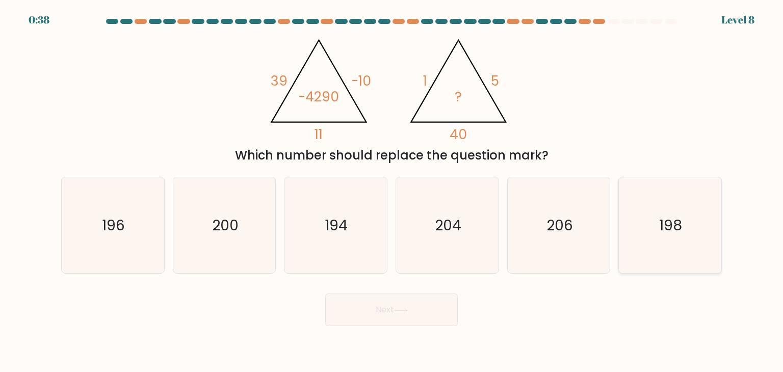
click at [695, 242] on icon "198" at bounding box center [670, 225] width 96 height 96
click at [392, 191] on input "f. 198" at bounding box center [392, 188] width 1 height 5
radio input "true"
click at [394, 315] on button "Next" at bounding box center [391, 310] width 133 height 33
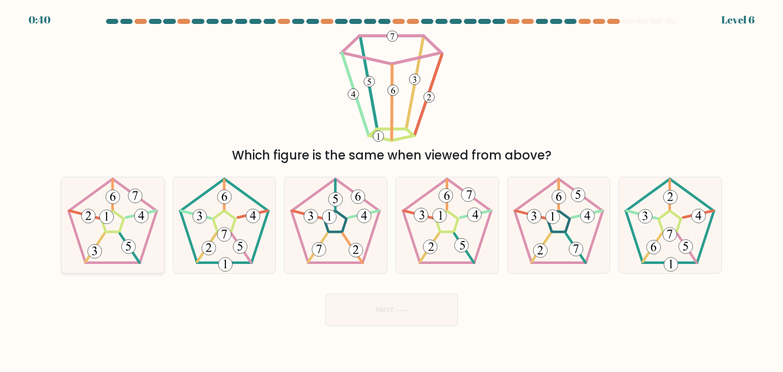
click at [116, 237] on icon at bounding box center [113, 225] width 96 height 96
click at [392, 191] on input "a." at bounding box center [392, 188] width 1 height 5
radio input "true"
click at [396, 305] on button "Next" at bounding box center [391, 310] width 133 height 33
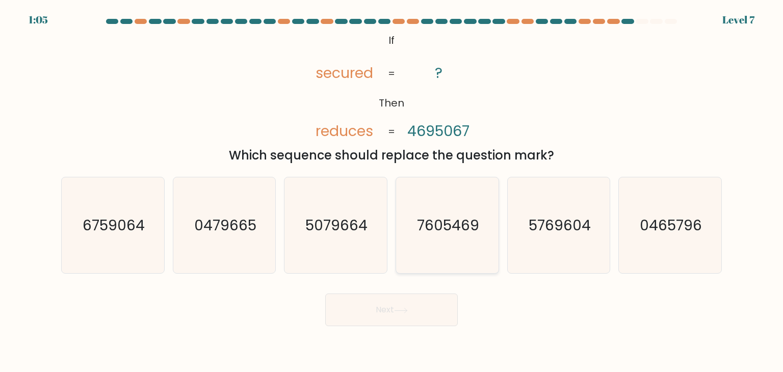
click at [430, 239] on icon "7605469" at bounding box center [447, 225] width 96 height 96
click at [392, 191] on input "d. 7605469" at bounding box center [392, 188] width 1 height 5
radio input "true"
click at [398, 320] on button "Next" at bounding box center [391, 310] width 133 height 33
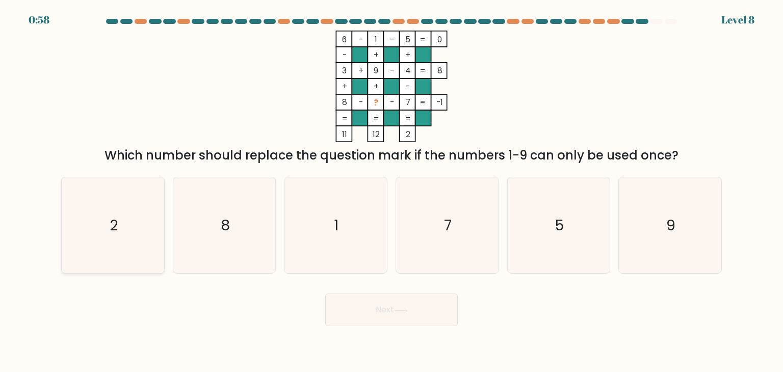
click at [139, 213] on icon "2" at bounding box center [113, 225] width 96 height 96
click at [392, 191] on input "a. 2" at bounding box center [392, 188] width 1 height 5
radio input "true"
click at [386, 312] on button "Next" at bounding box center [391, 310] width 133 height 33
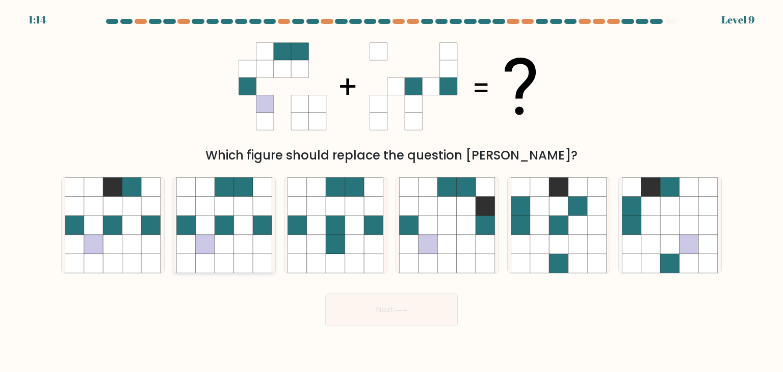
click at [211, 215] on icon at bounding box center [205, 206] width 19 height 19
click at [392, 191] on input "b." at bounding box center [392, 188] width 1 height 5
radio input "true"
click at [396, 317] on button "Next" at bounding box center [391, 310] width 133 height 33
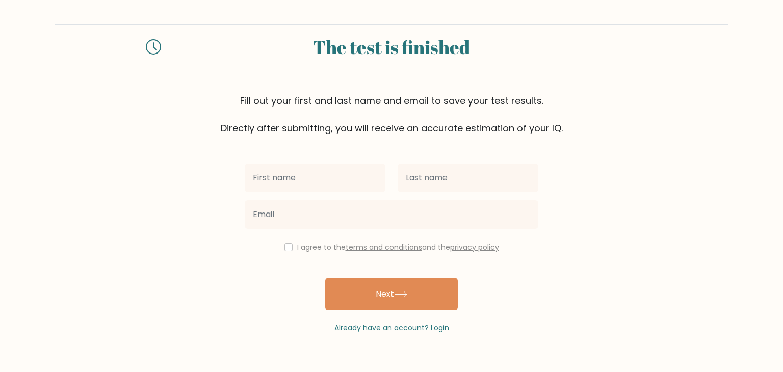
click at [333, 180] on input "text" at bounding box center [315, 178] width 141 height 29
type input "Jellyrizza"
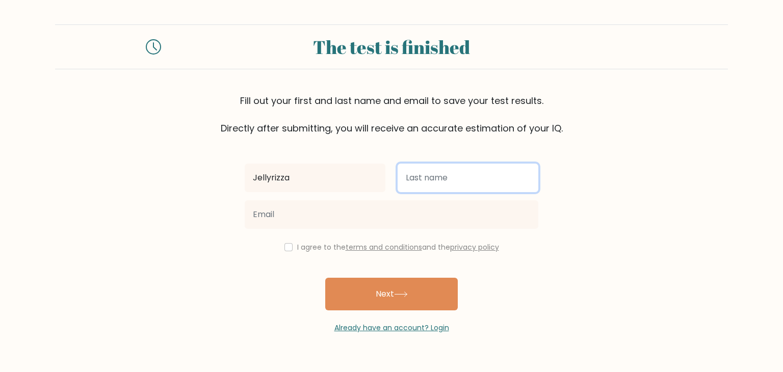
click at [451, 179] on input "text" at bounding box center [468, 178] width 141 height 29
type input "Atazan"
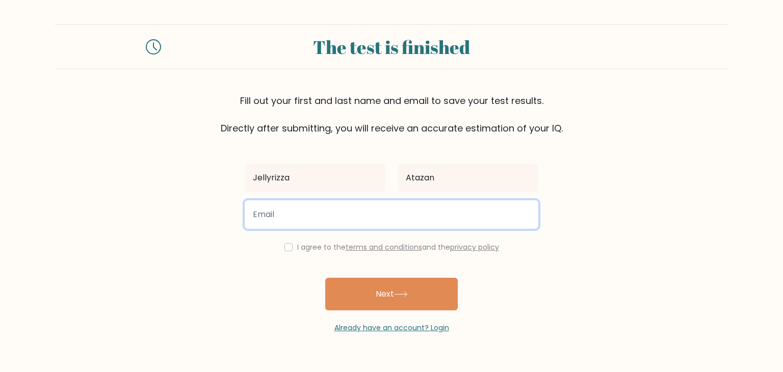
click at [358, 224] on input "email" at bounding box center [392, 214] width 294 height 29
type input "[EMAIL_ADDRESS][DOMAIN_NAME]"
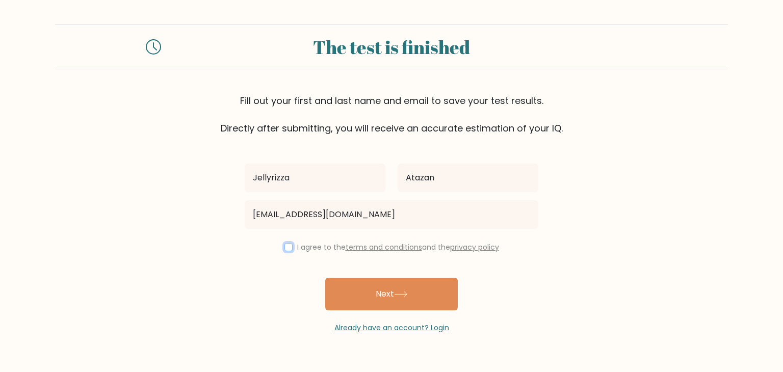
click at [286, 245] on input "checkbox" at bounding box center [288, 247] width 8 height 8
checkbox input "true"
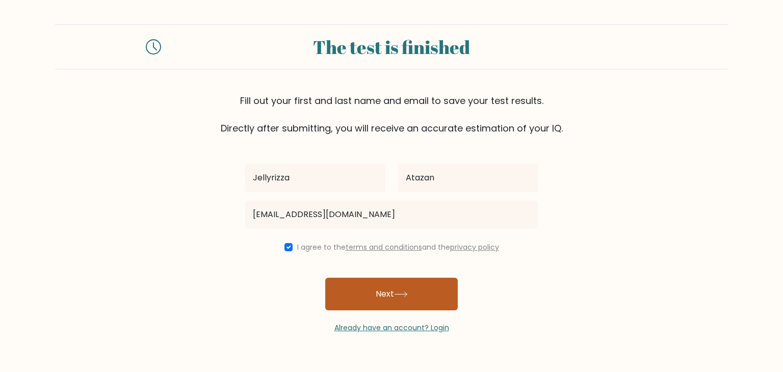
click at [357, 296] on button "Next" at bounding box center [391, 294] width 133 height 33
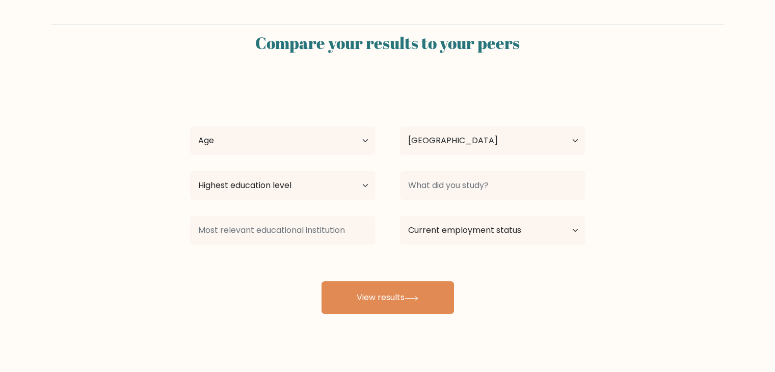
select select "PH"
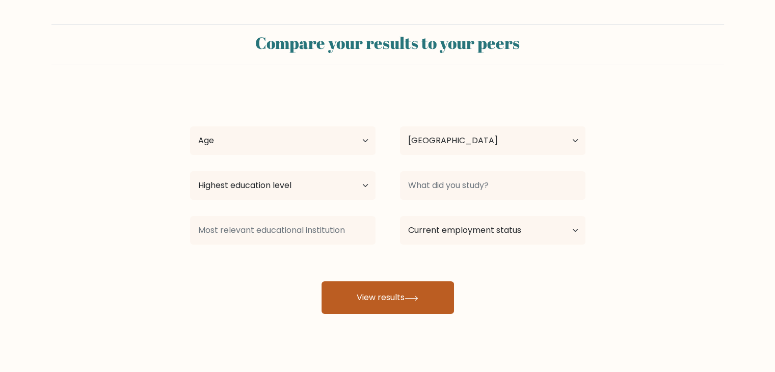
click at [383, 298] on button "View results" at bounding box center [388, 297] width 133 height 33
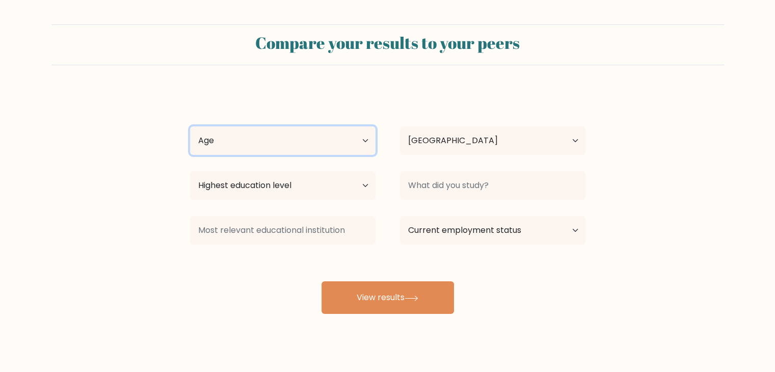
click at [310, 151] on select "Age Under 18 years old 18-24 years old 25-34 years old 35-44 years old 45-54 ye…" at bounding box center [283, 140] width 186 height 29
select select "25_34"
click at [190, 126] on select "Age Under 18 years old 18-24 years old 25-34 years old 35-44 years old 45-54 ye…" at bounding box center [283, 140] width 186 height 29
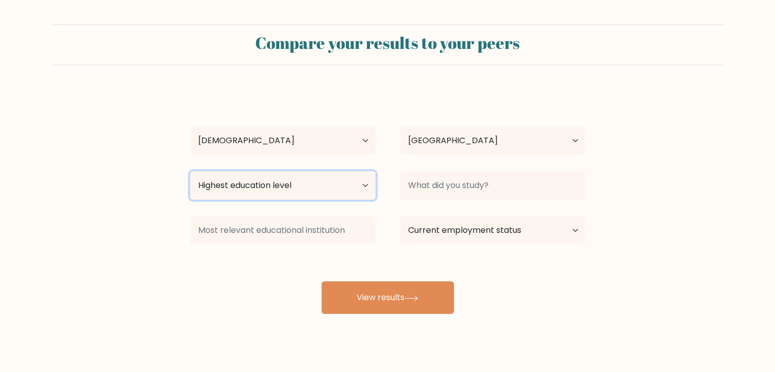
click at [304, 195] on select "Highest education level No schooling Primary Lower Secondary Upper Secondary Oc…" at bounding box center [283, 185] width 186 height 29
select select "bachelors_degree"
click at [190, 171] on select "Highest education level No schooling Primary Lower Secondary Upper Secondary Oc…" at bounding box center [283, 185] width 186 height 29
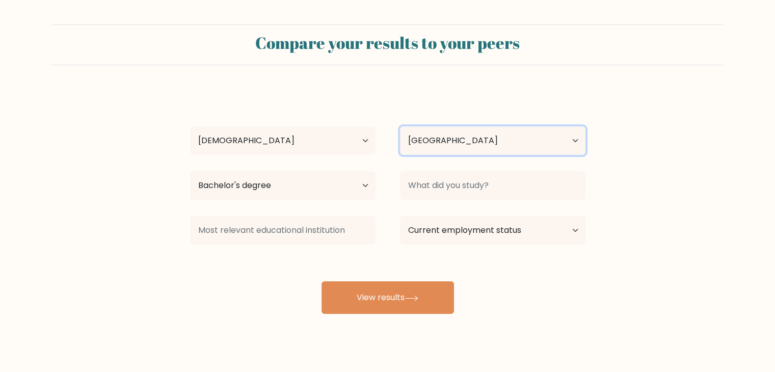
click at [486, 138] on select "Country Afghanistan Albania Algeria American Samoa Andorra Angola Anguilla Anta…" at bounding box center [493, 140] width 186 height 29
drag, startPoint x: 486, startPoint y: 138, endPoint x: 465, endPoint y: 164, distance: 32.6
click at [485, 138] on select "Country Afghanistan Albania Algeria American Samoa Andorra Angola Anguilla Anta…" at bounding box center [493, 140] width 186 height 29
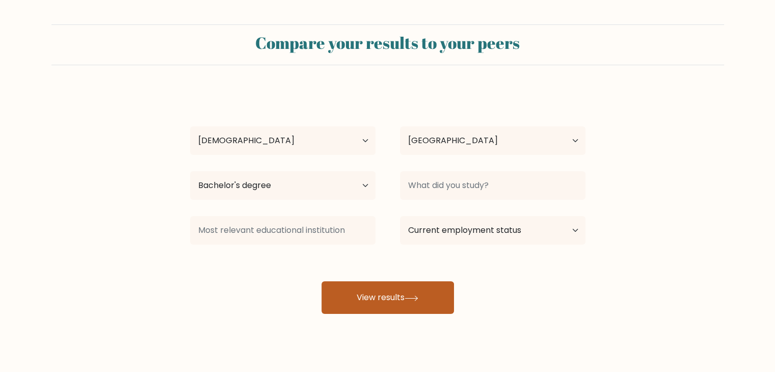
click at [407, 283] on button "View results" at bounding box center [388, 297] width 133 height 33
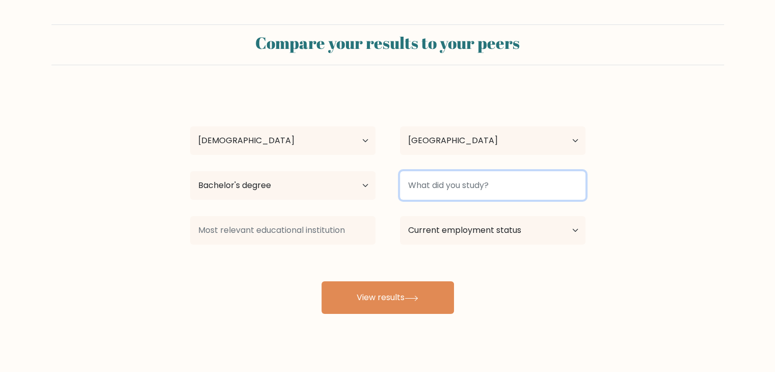
drag, startPoint x: 448, startPoint y: 172, endPoint x: 448, endPoint y: 178, distance: 6.6
click at [448, 172] on input at bounding box center [493, 185] width 186 height 29
click at [449, 187] on input at bounding box center [493, 185] width 186 height 29
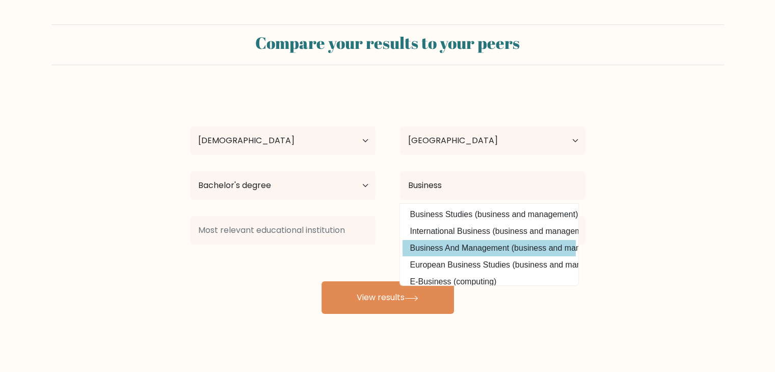
click at [468, 252] on option "Business And Management (business and management)" at bounding box center [489, 248] width 173 height 16
type input "Business And Management"
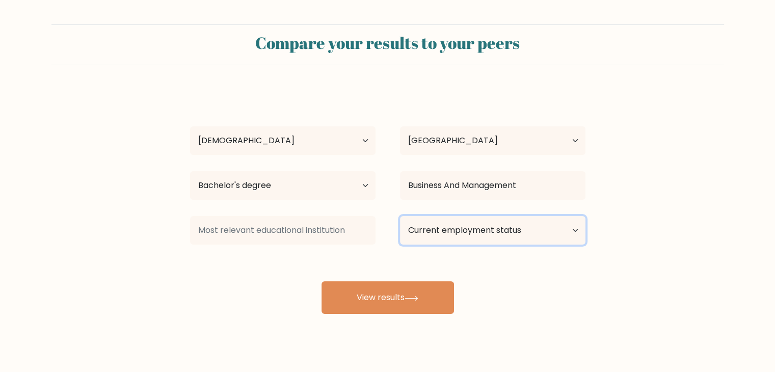
click at [456, 235] on select "Current employment status Employed Student Retired Other / prefer not to answer" at bounding box center [493, 230] width 186 height 29
select select "other"
click at [400, 216] on select "Current employment status Employed Student Retired Other / prefer not to answer" at bounding box center [493, 230] width 186 height 29
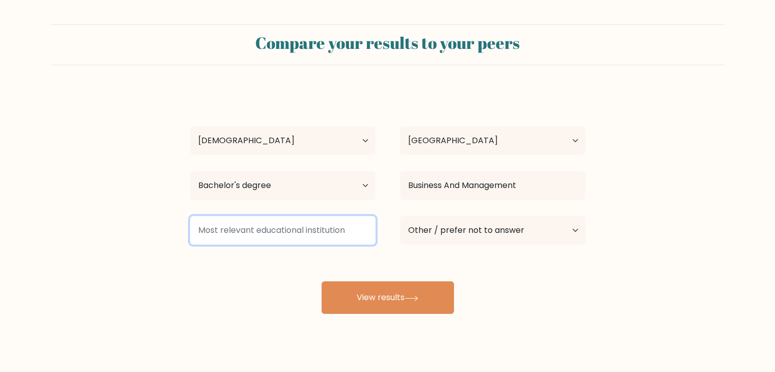
click at [236, 230] on input at bounding box center [283, 230] width 186 height 29
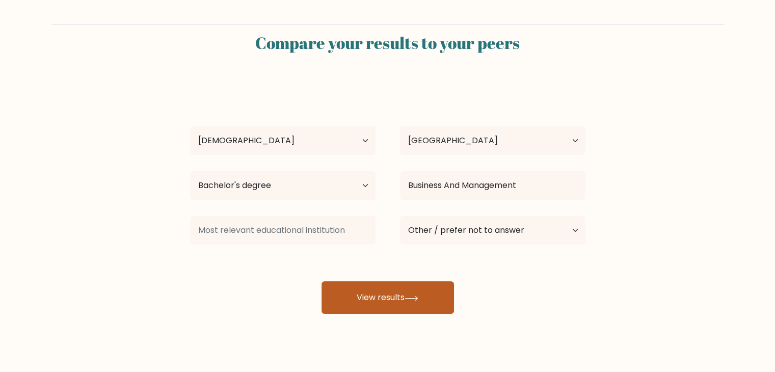
click at [371, 287] on button "View results" at bounding box center [388, 297] width 133 height 33
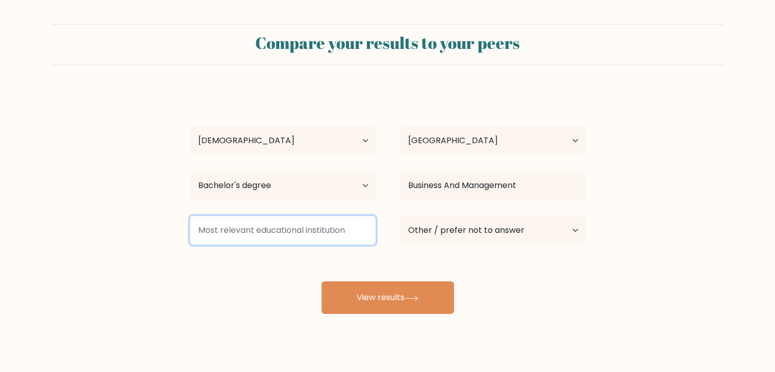
click at [279, 231] on input at bounding box center [283, 230] width 186 height 29
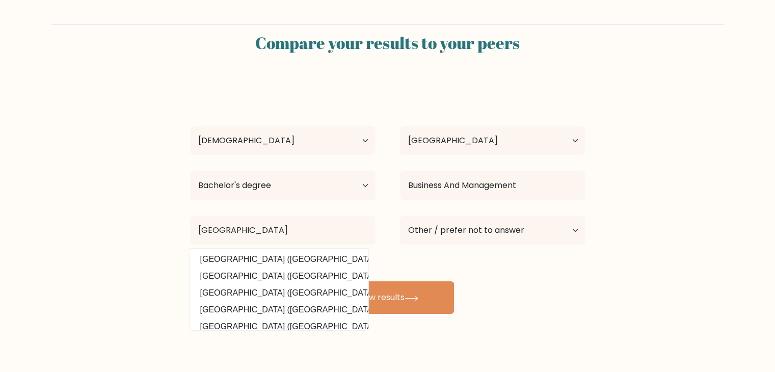
click at [294, 254] on option "University of Batangas (Philippines)" at bounding box center [279, 259] width 173 height 16
type input "University of Batangas"
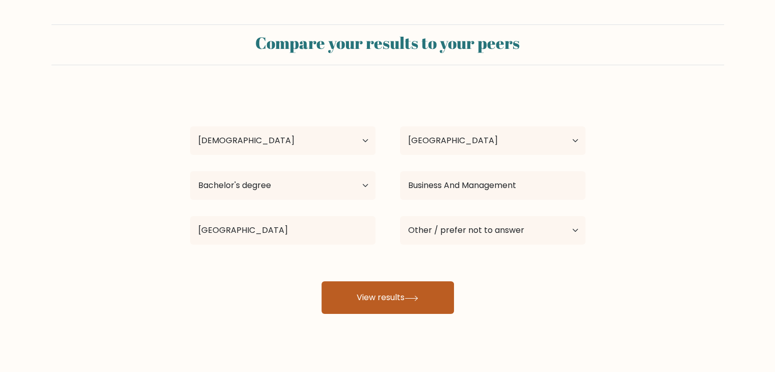
click at [389, 292] on button "View results" at bounding box center [388, 297] width 133 height 33
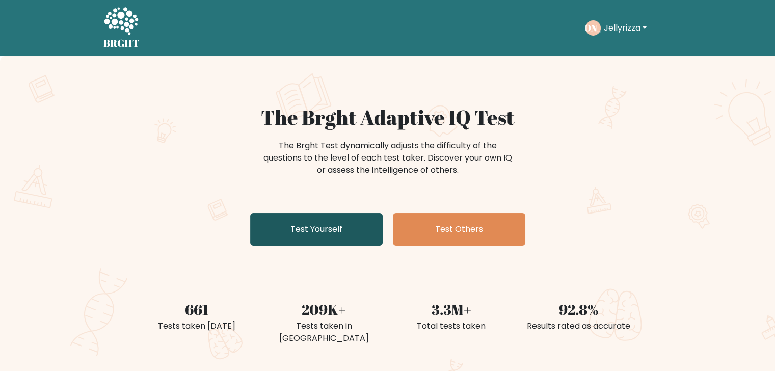
click at [313, 239] on link "Test Yourself" at bounding box center [316, 229] width 133 height 33
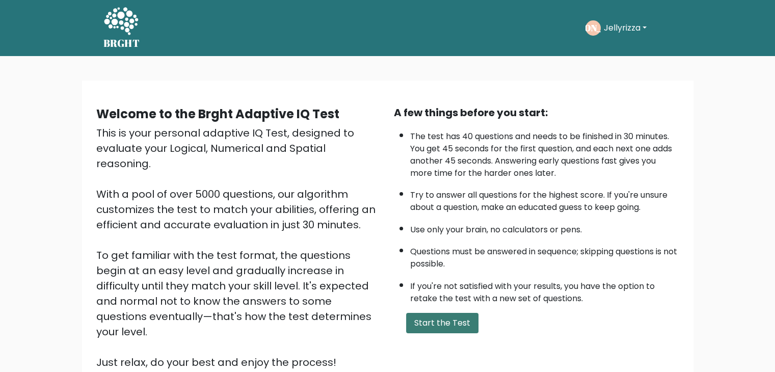
click at [433, 321] on button "Start the Test" at bounding box center [442, 323] width 72 height 20
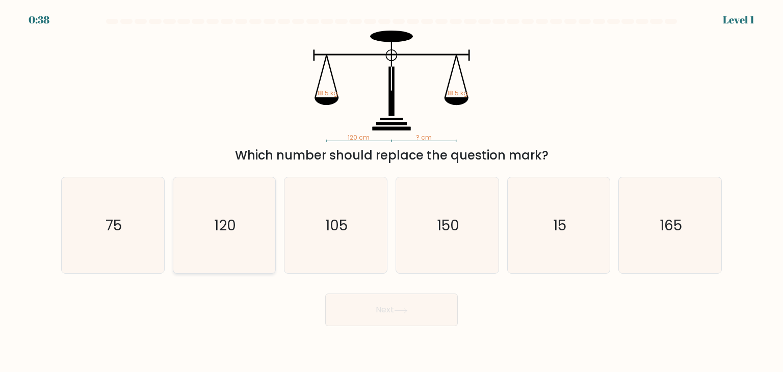
click at [255, 212] on icon "120" at bounding box center [224, 225] width 96 height 96
click at [392, 191] on input "b. 120" at bounding box center [392, 188] width 1 height 5
radio input "true"
click at [395, 313] on button "Next" at bounding box center [391, 310] width 133 height 33
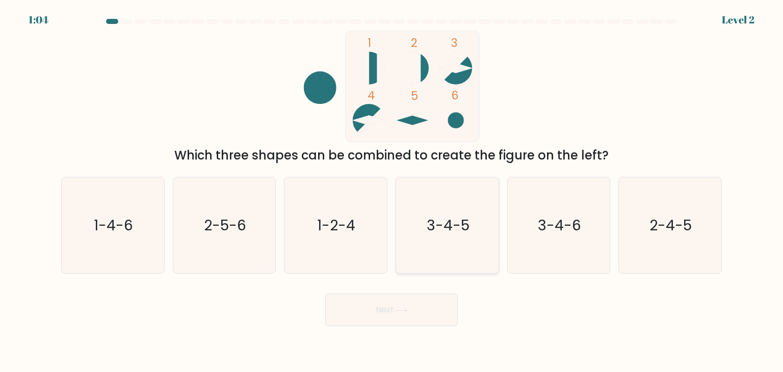
click at [456, 237] on icon "3-4-5" at bounding box center [447, 225] width 96 height 96
click at [392, 191] on input "d. 3-4-5" at bounding box center [392, 188] width 1 height 5
radio input "true"
click at [408, 303] on button "Next" at bounding box center [391, 310] width 133 height 33
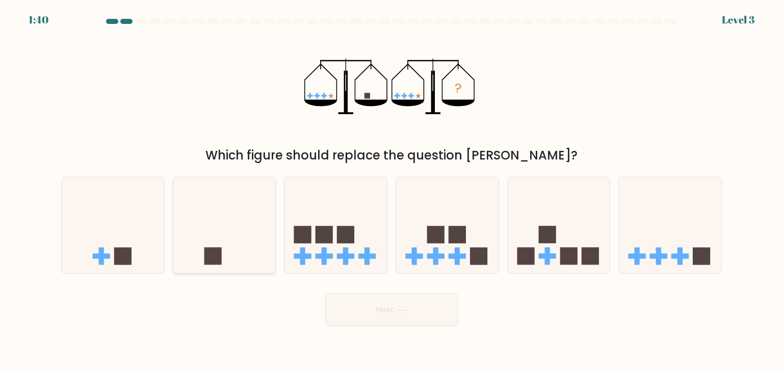
click at [226, 229] on icon at bounding box center [224, 225] width 102 height 85
click at [392, 191] on input "b." at bounding box center [392, 188] width 1 height 5
radio input "true"
click at [387, 313] on button "Next" at bounding box center [391, 310] width 133 height 33
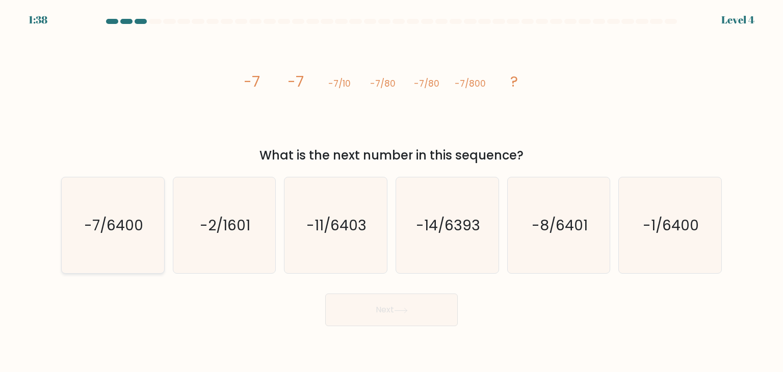
click at [102, 245] on icon "-7/6400" at bounding box center [113, 225] width 96 height 96
click at [392, 191] on input "a. -7/6400" at bounding box center [392, 188] width 1 height 5
radio input "true"
click at [402, 306] on button "Next" at bounding box center [391, 310] width 133 height 33
click at [405, 311] on icon at bounding box center [401, 311] width 14 height 6
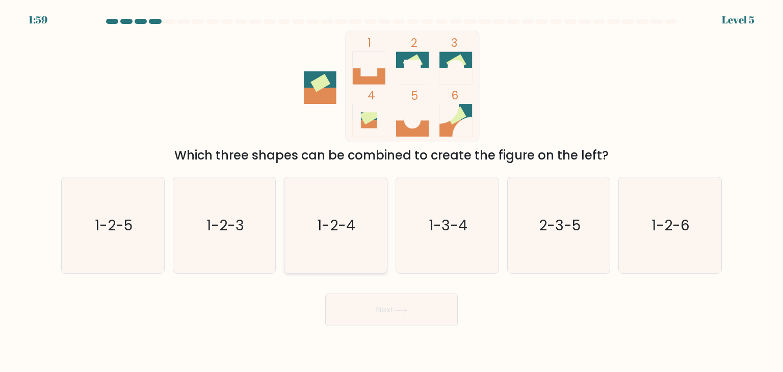
click at [351, 218] on text "1-2-4" at bounding box center [337, 225] width 38 height 20
click at [392, 191] on input "c. 1-2-4" at bounding box center [392, 188] width 1 height 5
radio input "true"
click at [371, 310] on button "Next" at bounding box center [391, 310] width 133 height 33
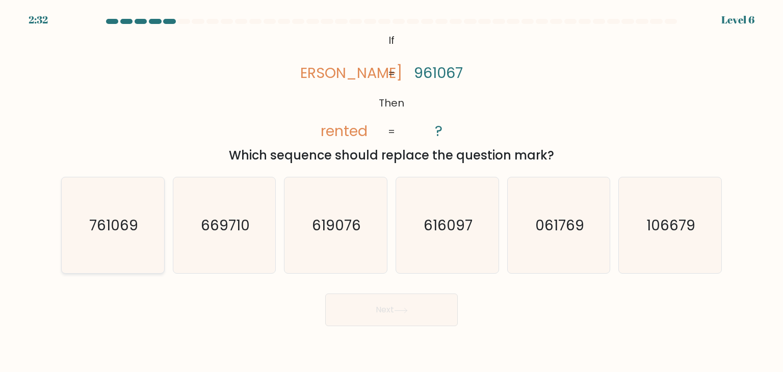
click at [139, 223] on icon "761069" at bounding box center [113, 225] width 96 height 96
click at [392, 191] on input "a. 761069" at bounding box center [392, 188] width 1 height 5
radio input "true"
click at [399, 312] on icon at bounding box center [401, 311] width 14 height 6
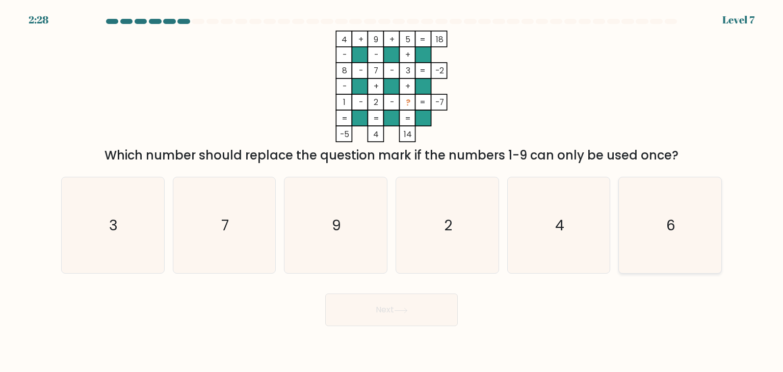
click at [693, 244] on icon "6" at bounding box center [670, 225] width 96 height 96
click at [392, 191] on input "f. 6" at bounding box center [392, 188] width 1 height 5
radio input "true"
click at [392, 311] on button "Next" at bounding box center [391, 310] width 133 height 33
click at [408, 309] on icon at bounding box center [401, 311] width 14 height 6
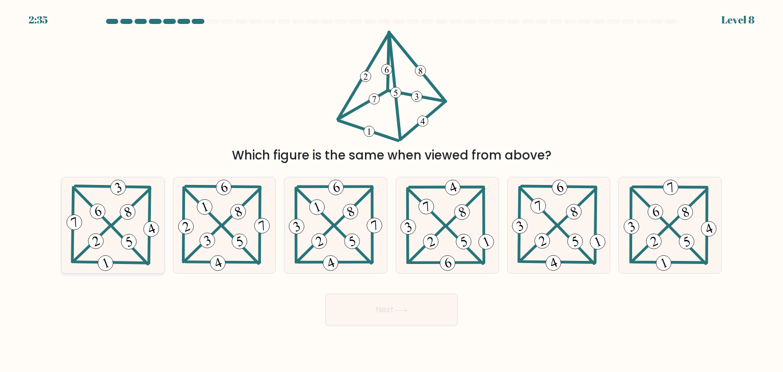
click at [95, 243] on 463 at bounding box center [96, 241] width 20 height 20
click at [392, 191] on input "a." at bounding box center [392, 188] width 1 height 5
radio input "true"
click at [405, 308] on icon at bounding box center [401, 311] width 14 height 6
click at [403, 309] on icon at bounding box center [401, 311] width 14 height 6
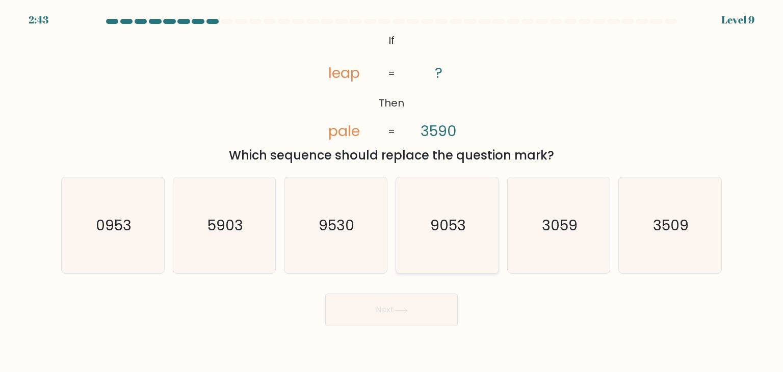
click at [455, 242] on icon "9053" at bounding box center [447, 225] width 96 height 96
click at [392, 191] on input "d. 9053" at bounding box center [392, 188] width 1 height 5
radio input "true"
click at [387, 308] on button "Next" at bounding box center [391, 310] width 133 height 33
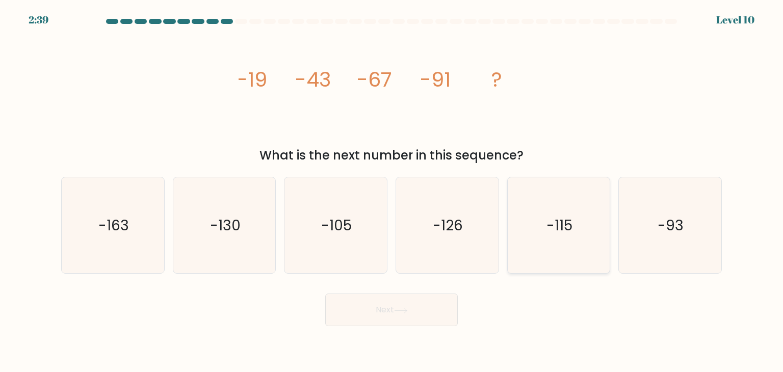
click at [563, 237] on icon "-115" at bounding box center [559, 225] width 96 height 96
click at [392, 191] on input "e. -115" at bounding box center [392, 188] width 1 height 5
radio input "true"
click at [410, 317] on button "Next" at bounding box center [391, 310] width 133 height 33
click at [404, 311] on icon at bounding box center [401, 311] width 14 height 6
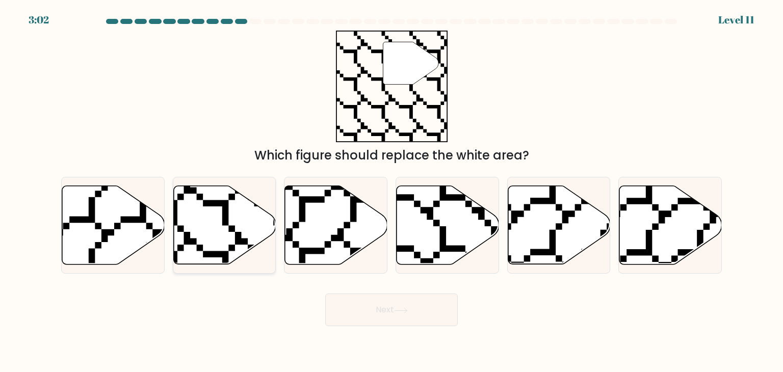
click at [257, 228] on icon at bounding box center [224, 225] width 102 height 79
click at [392, 191] on input "b." at bounding box center [392, 188] width 1 height 5
radio input "true"
click at [408, 313] on icon at bounding box center [401, 311] width 14 height 6
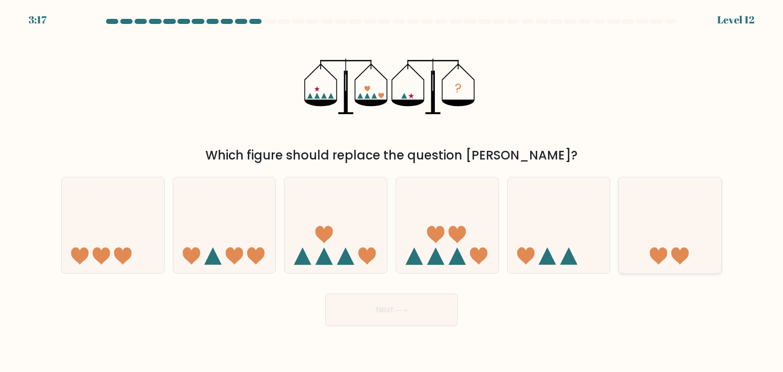
click at [697, 233] on icon at bounding box center [670, 225] width 102 height 85
click at [392, 191] on input "f." at bounding box center [392, 188] width 1 height 5
radio input "true"
click at [398, 315] on button "Next" at bounding box center [391, 310] width 133 height 33
click at [408, 308] on icon at bounding box center [401, 311] width 14 height 6
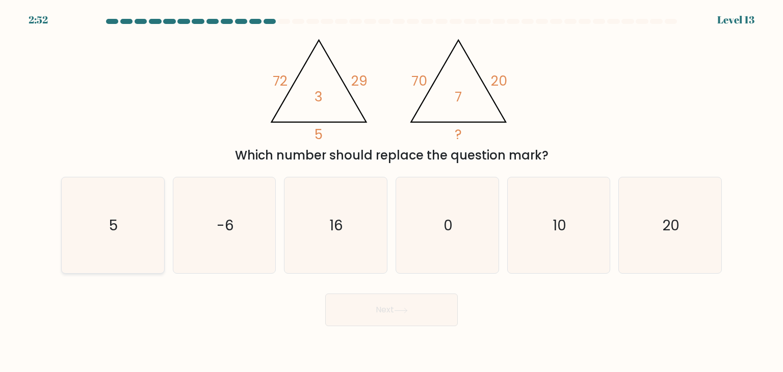
click at [134, 234] on icon "5" at bounding box center [113, 225] width 96 height 96
click at [392, 191] on input "a. 5" at bounding box center [392, 188] width 1 height 5
radio input "true"
click at [404, 308] on icon at bounding box center [401, 311] width 14 height 6
click at [402, 308] on icon at bounding box center [401, 311] width 14 height 6
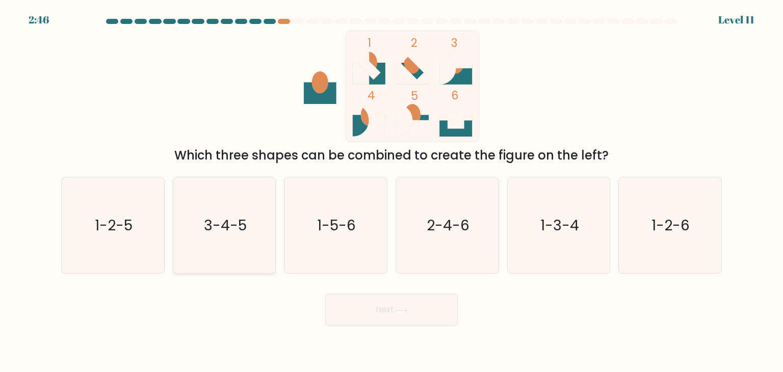
click at [226, 241] on icon "3-4-5" at bounding box center [224, 225] width 96 height 96
click at [392, 191] on input "b. 3-4-5" at bounding box center [392, 188] width 1 height 5
radio input "true"
click at [408, 311] on icon at bounding box center [401, 311] width 14 height 6
click at [401, 309] on icon at bounding box center [401, 311] width 14 height 6
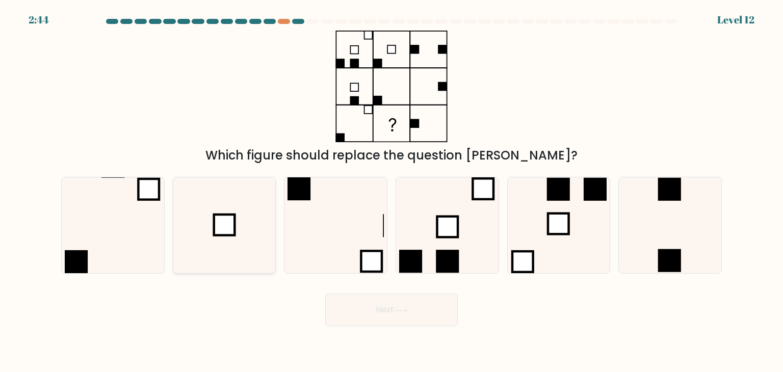
drag, startPoint x: 218, startPoint y: 221, endPoint x: 235, endPoint y: 221, distance: 16.3
click at [218, 220] on rect at bounding box center [224, 225] width 21 height 21
click at [392, 191] on input "b." at bounding box center [392, 188] width 1 height 5
radio input "true"
click at [405, 308] on icon at bounding box center [401, 311] width 14 height 6
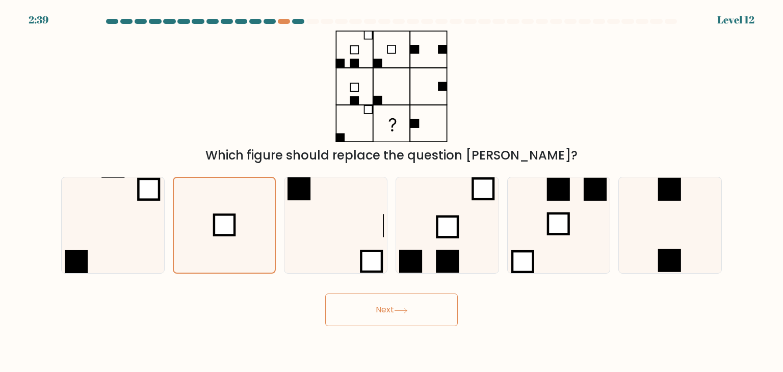
click at [405, 313] on icon at bounding box center [401, 311] width 14 height 6
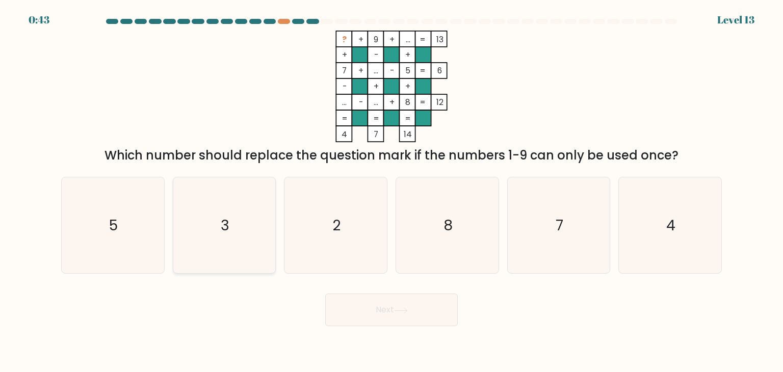
click at [225, 228] on text "3" at bounding box center [225, 225] width 9 height 20
click at [392, 191] on input "b. 3" at bounding box center [392, 188] width 1 height 5
radio input "true"
click at [407, 310] on icon at bounding box center [401, 310] width 12 height 5
click at [404, 312] on icon at bounding box center [401, 311] width 14 height 6
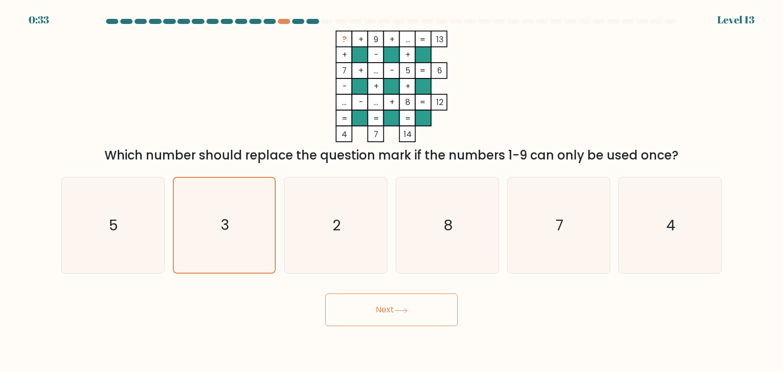
click at [404, 309] on icon at bounding box center [401, 311] width 14 height 6
click at [404, 310] on icon at bounding box center [401, 311] width 14 height 6
click at [408, 312] on icon at bounding box center [401, 311] width 14 height 6
click at [404, 310] on icon at bounding box center [401, 311] width 14 height 6
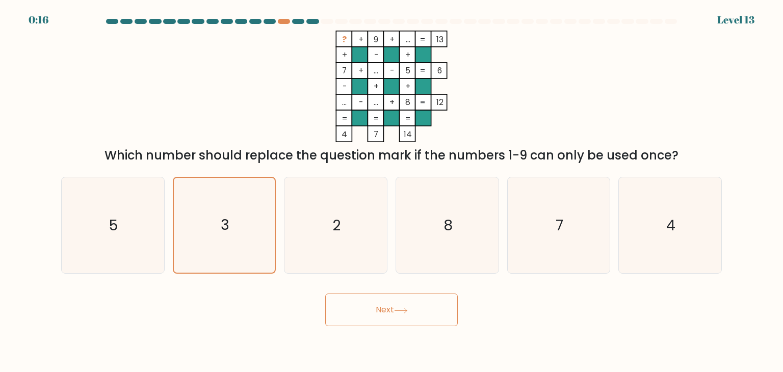
click at [405, 304] on button "Next" at bounding box center [391, 310] width 133 height 33
click at [406, 308] on icon at bounding box center [401, 311] width 14 height 6
click at [400, 311] on icon at bounding box center [401, 311] width 14 height 6
click at [400, 312] on icon at bounding box center [401, 311] width 14 height 6
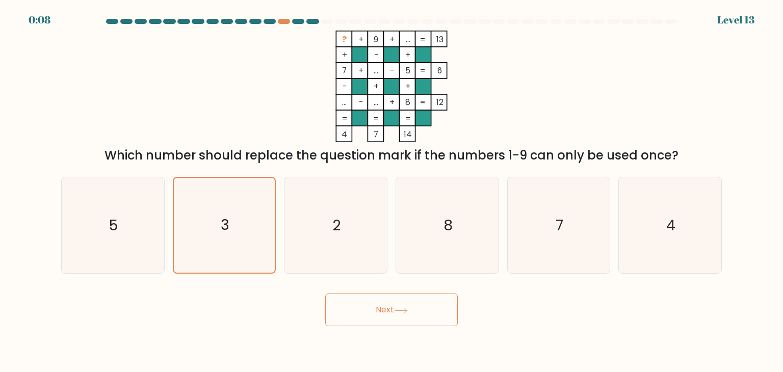
click at [400, 313] on icon at bounding box center [401, 311] width 14 height 6
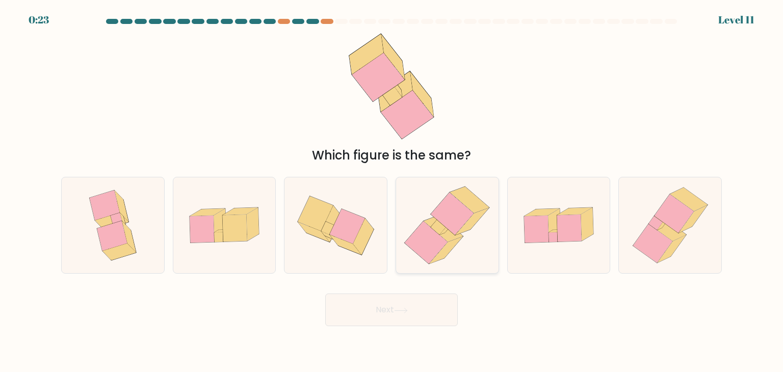
click at [457, 244] on icon at bounding box center [447, 225] width 94 height 96
click at [392, 191] on input "d." at bounding box center [392, 188] width 1 height 5
radio input "true"
click at [407, 310] on icon at bounding box center [401, 310] width 12 height 5
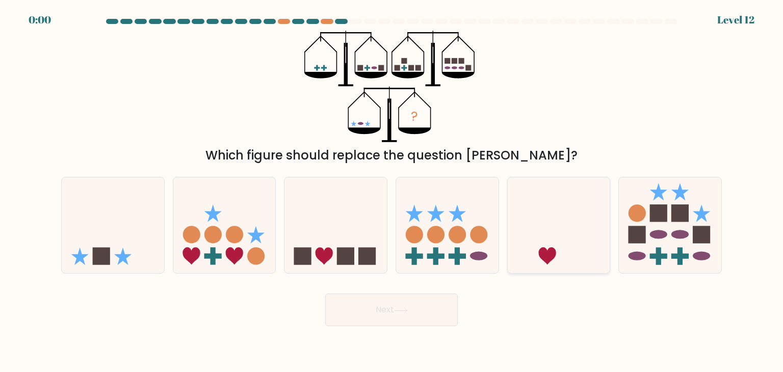
click at [542, 243] on icon at bounding box center [559, 225] width 102 height 85
click at [392, 191] on input "e." at bounding box center [392, 188] width 1 height 5
radio input "true"
click at [395, 316] on div "Next" at bounding box center [391, 306] width 673 height 40
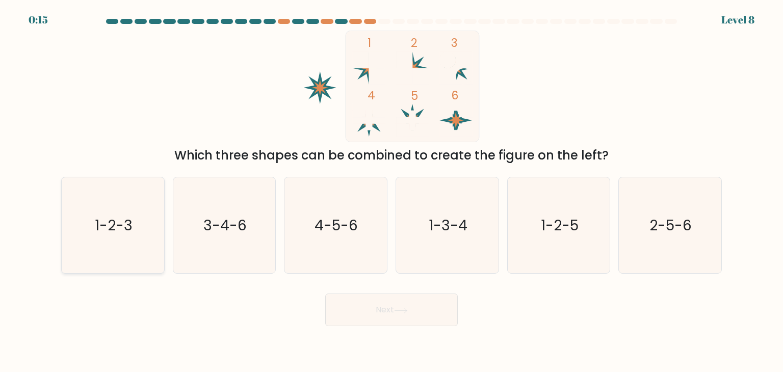
click at [125, 216] on text "1-2-3" at bounding box center [114, 225] width 38 height 20
click at [392, 191] on input "a. 1-2-3" at bounding box center [392, 188] width 1 height 5
radio input "true"
click at [402, 307] on button "Next" at bounding box center [391, 310] width 133 height 33
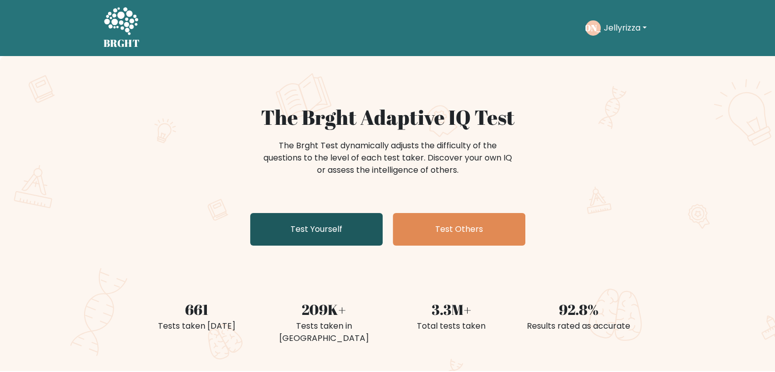
click at [334, 228] on link "Test Yourself" at bounding box center [316, 229] width 133 height 33
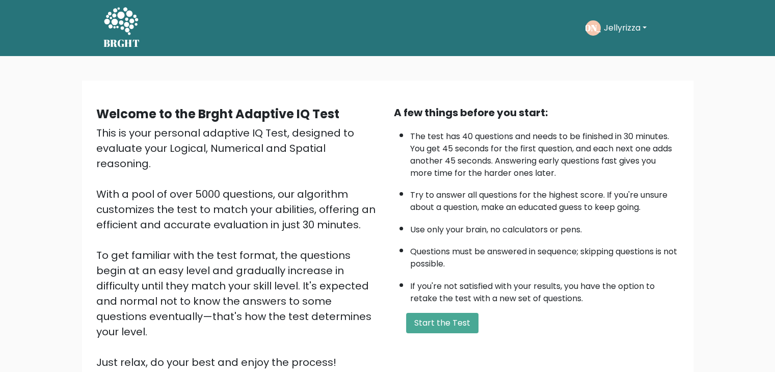
click at [635, 27] on button "Jellyrizza" at bounding box center [625, 27] width 49 height 13
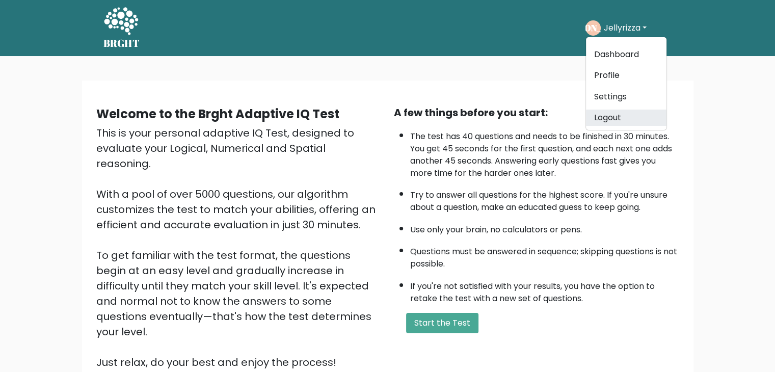
click at [614, 115] on link "Logout" at bounding box center [626, 118] width 81 height 16
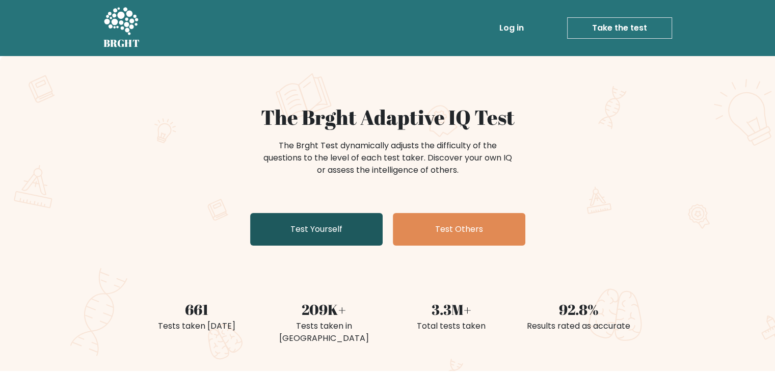
click at [316, 229] on link "Test Yourself" at bounding box center [316, 229] width 133 height 33
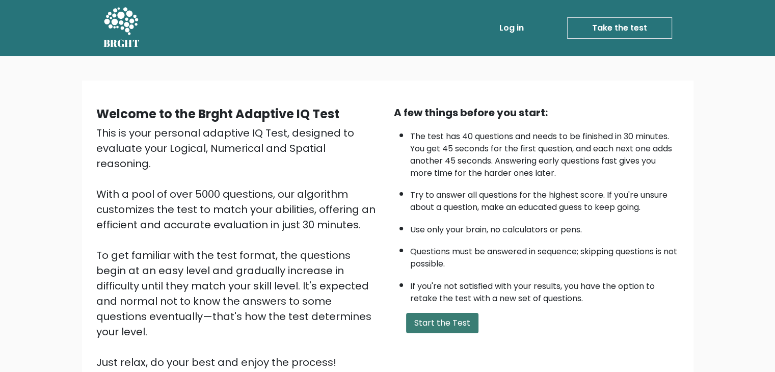
click at [457, 326] on button "Start the Test" at bounding box center [442, 323] width 72 height 20
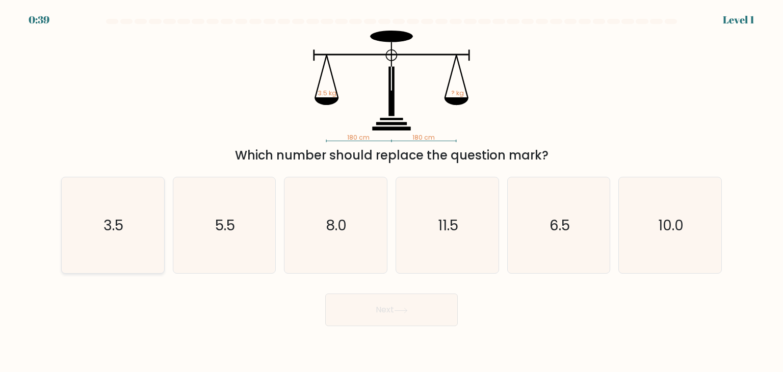
click at [138, 223] on icon "3.5" at bounding box center [113, 225] width 96 height 96
click at [392, 191] on input "a. 3.5" at bounding box center [392, 188] width 1 height 5
radio input "true"
click at [412, 308] on button "Next" at bounding box center [391, 310] width 133 height 33
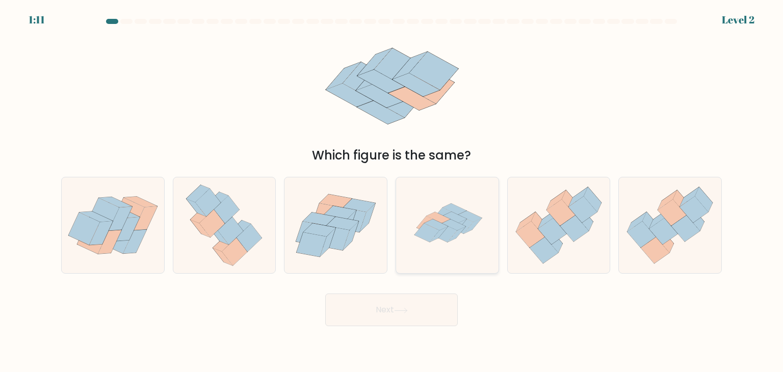
click at [463, 231] on icon at bounding box center [461, 224] width 25 height 19
click at [392, 191] on input "d." at bounding box center [392, 188] width 1 height 5
radio input "true"
click at [406, 312] on icon at bounding box center [401, 311] width 14 height 6
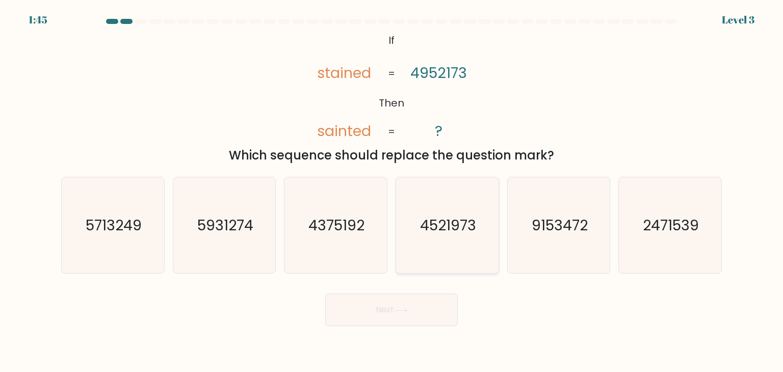
click at [447, 232] on text "4521973" at bounding box center [448, 225] width 56 height 20
click at [392, 191] on input "d. 4521973" at bounding box center [392, 188] width 1 height 5
radio input "true"
click at [407, 309] on icon at bounding box center [401, 310] width 12 height 5
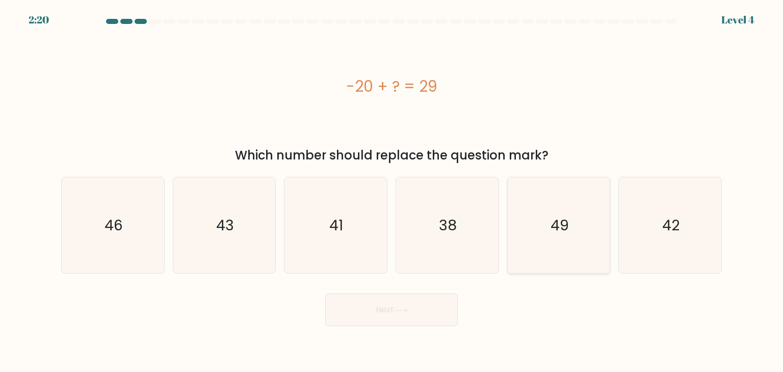
click at [567, 238] on icon "49" at bounding box center [559, 225] width 96 height 96
click at [392, 191] on input "e. 49" at bounding box center [392, 188] width 1 height 5
radio input "true"
click at [408, 310] on icon at bounding box center [401, 311] width 14 height 6
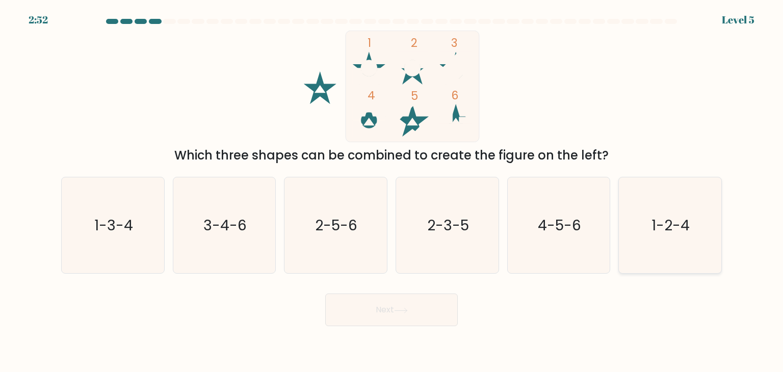
click at [671, 224] on text "1-2-4" at bounding box center [671, 225] width 38 height 20
click at [392, 191] on input "f. 1-2-4" at bounding box center [392, 188] width 1 height 5
radio input "true"
click at [400, 313] on icon at bounding box center [401, 311] width 14 height 6
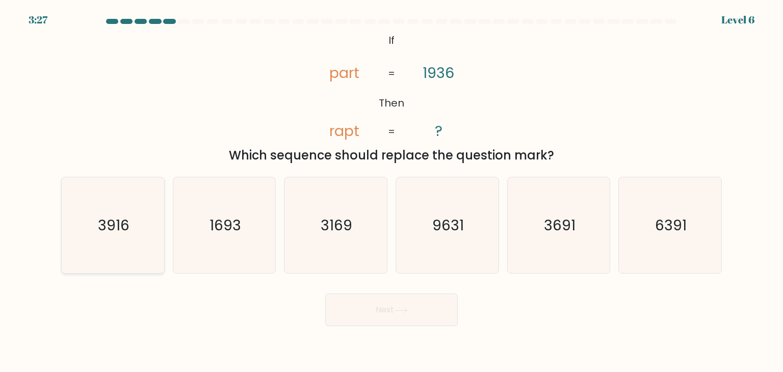
click at [122, 226] on text "3916" at bounding box center [114, 225] width 32 height 20
click at [392, 191] on input "a. 3916" at bounding box center [392, 188] width 1 height 5
radio input "true"
click at [406, 308] on icon at bounding box center [401, 311] width 14 height 6
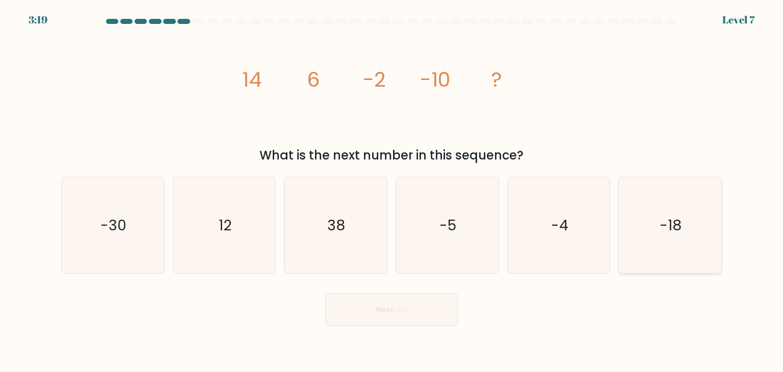
click at [671, 237] on icon "-18" at bounding box center [670, 225] width 96 height 96
click at [392, 191] on input "f. -18" at bounding box center [392, 188] width 1 height 5
radio input "true"
click at [408, 308] on icon at bounding box center [401, 311] width 14 height 6
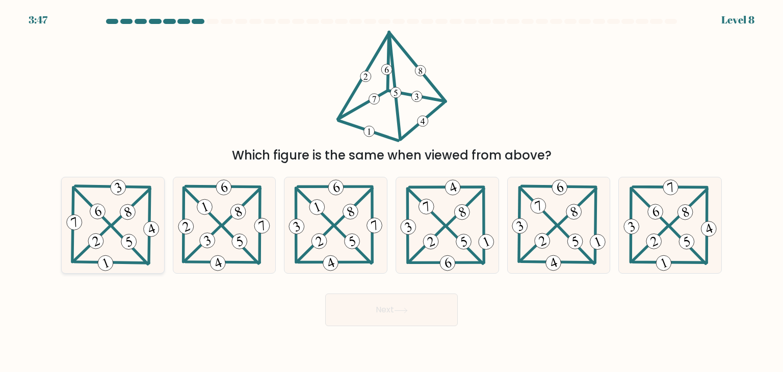
click at [133, 197] on icon at bounding box center [112, 225] width 97 height 96
click at [392, 191] on input "a." at bounding box center [392, 188] width 1 height 5
radio input "true"
click at [406, 309] on icon at bounding box center [401, 311] width 14 height 6
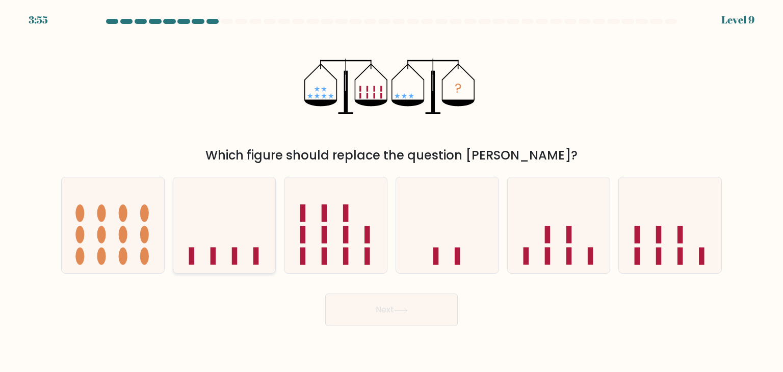
click at [226, 262] on icon at bounding box center [224, 225] width 102 height 85
click at [392, 191] on input "b." at bounding box center [392, 188] width 1 height 5
radio input "true"
click at [407, 309] on icon at bounding box center [401, 311] width 14 height 6
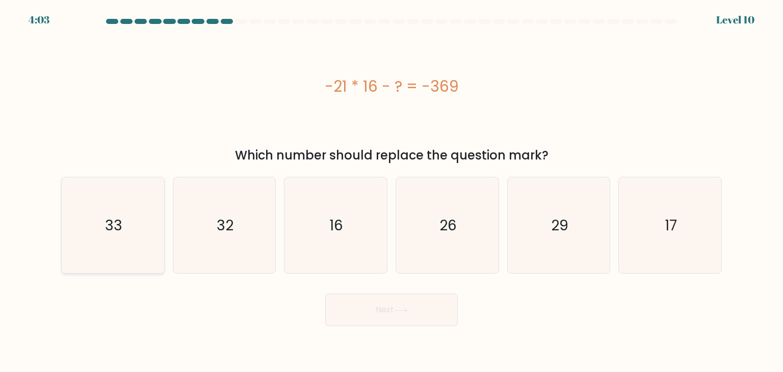
click at [136, 226] on icon "33" at bounding box center [113, 225] width 96 height 96
click at [392, 191] on input "a. 33" at bounding box center [392, 188] width 1 height 5
radio input "true"
click at [408, 308] on icon at bounding box center [401, 311] width 14 height 6
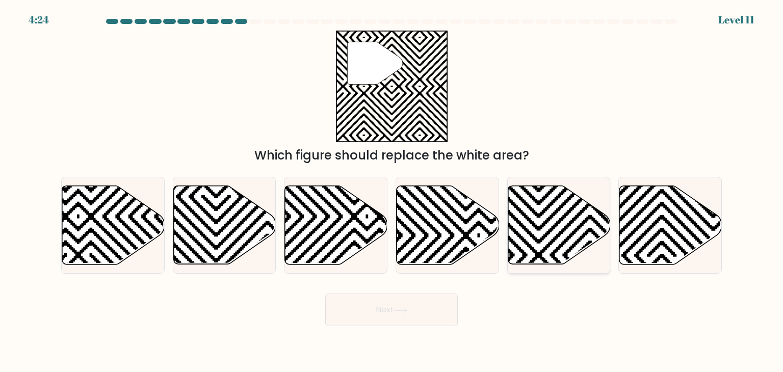
click at [586, 227] on icon at bounding box center [559, 225] width 102 height 79
click at [392, 191] on input "e." at bounding box center [392, 188] width 1 height 5
radio input "true"
click at [407, 309] on icon at bounding box center [401, 310] width 12 height 5
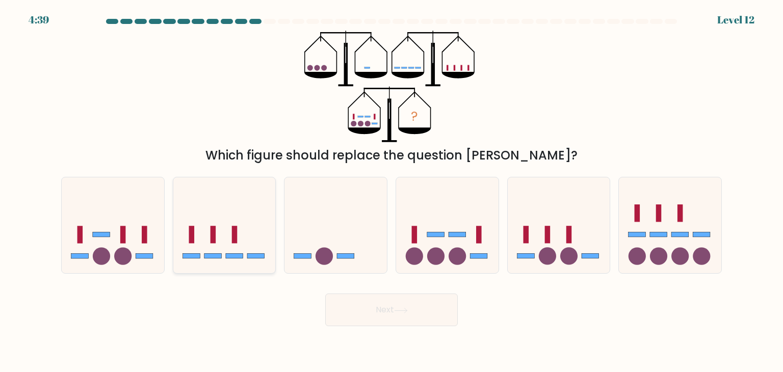
click at [214, 241] on rect at bounding box center [214, 234] width 6 height 17
click at [392, 191] on input "b." at bounding box center [392, 188] width 1 height 5
radio input "true"
click at [401, 312] on icon at bounding box center [401, 311] width 14 height 6
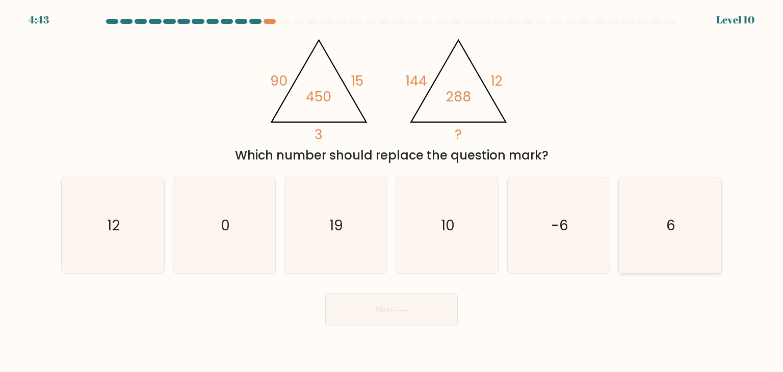
click at [683, 229] on icon "6" at bounding box center [670, 225] width 96 height 96
click at [392, 191] on input "f. 6" at bounding box center [392, 188] width 1 height 5
radio input "true"
click at [401, 315] on button "Next" at bounding box center [391, 310] width 133 height 33
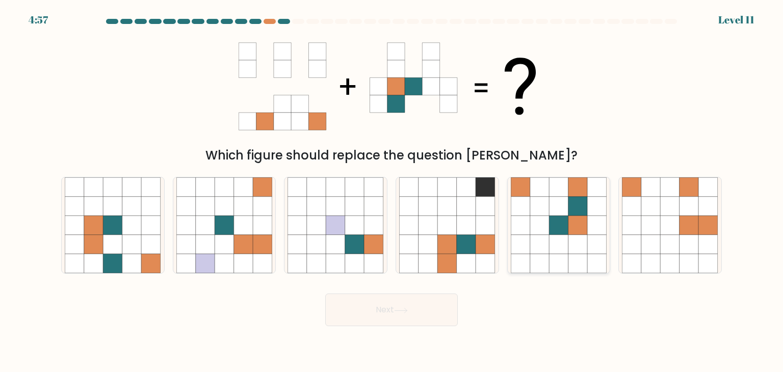
click at [544, 217] on icon at bounding box center [539, 225] width 19 height 19
click at [392, 191] on input "e." at bounding box center [392, 188] width 1 height 5
radio input "true"
click at [407, 309] on icon at bounding box center [401, 310] width 12 height 5
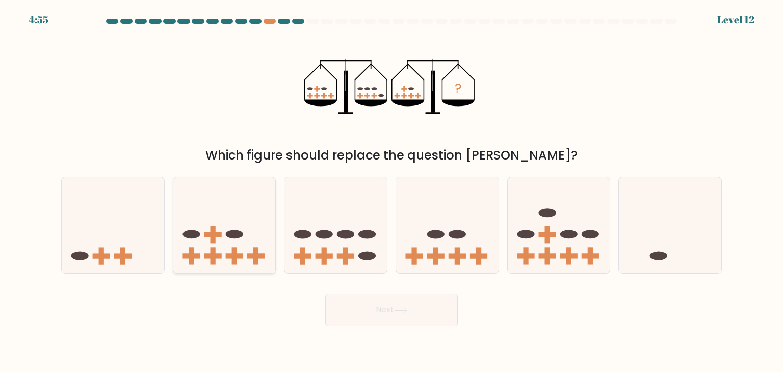
click at [224, 241] on icon at bounding box center [224, 225] width 102 height 85
click at [392, 191] on input "b." at bounding box center [392, 188] width 1 height 5
radio input "true"
click at [408, 309] on icon at bounding box center [401, 311] width 14 height 6
click at [402, 310] on icon at bounding box center [401, 310] width 12 height 5
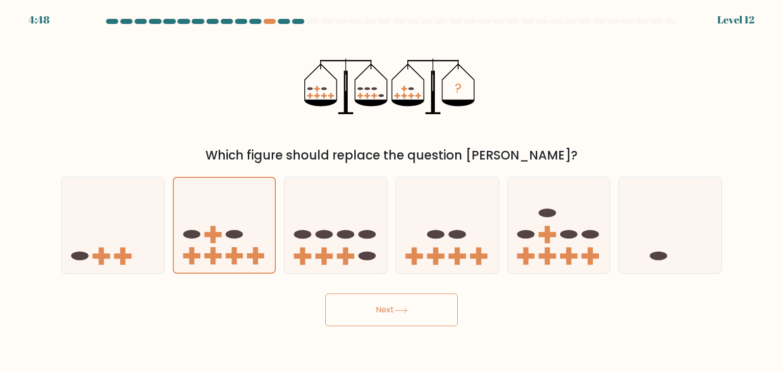
click at [406, 308] on icon at bounding box center [401, 311] width 14 height 6
click at [407, 310] on icon at bounding box center [401, 310] width 12 height 5
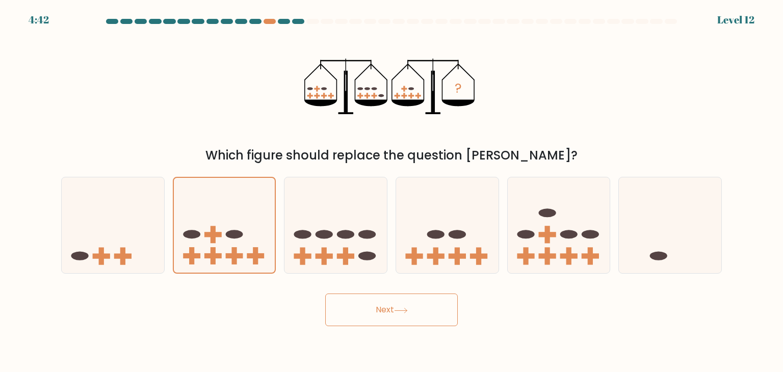
click at [407, 310] on icon at bounding box center [401, 310] width 12 height 5
click at [407, 312] on icon at bounding box center [401, 311] width 14 height 6
click at [340, 228] on icon at bounding box center [335, 225] width 102 height 85
click at [392, 191] on input "c." at bounding box center [392, 188] width 1 height 5
radio input "true"
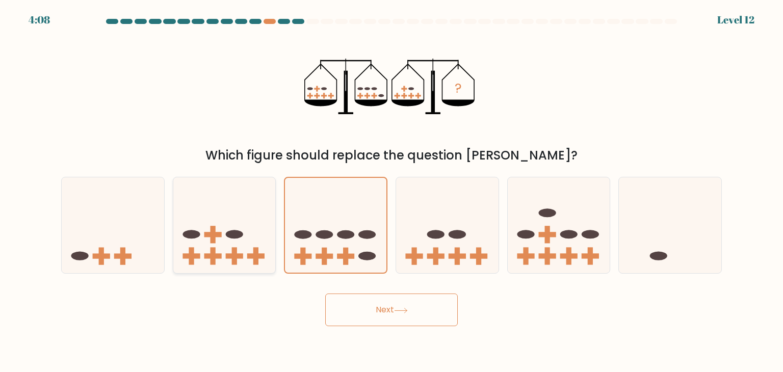
click at [227, 236] on ellipse at bounding box center [234, 234] width 17 height 9
click at [392, 191] on input "b." at bounding box center [392, 188] width 1 height 5
radio input "true"
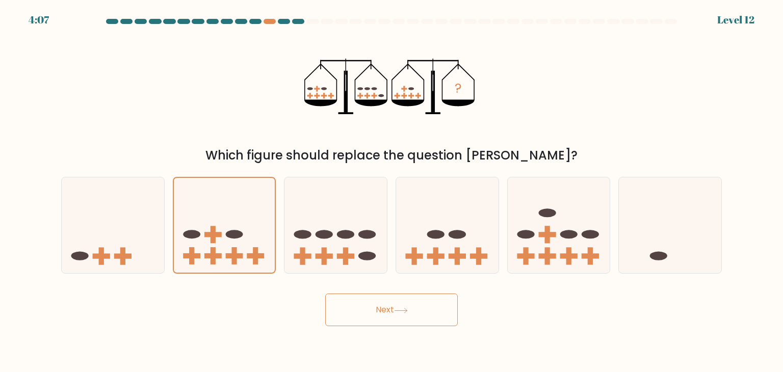
click at [407, 310] on icon at bounding box center [401, 311] width 14 height 6
click at [407, 310] on icon at bounding box center [401, 310] width 12 height 5
click at [408, 308] on icon at bounding box center [401, 311] width 14 height 6
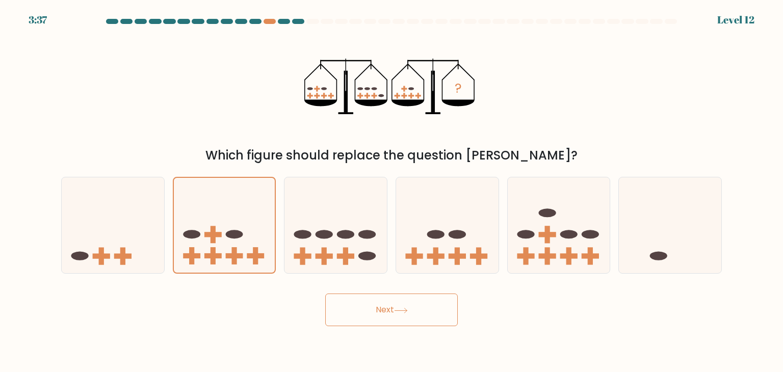
click at [408, 308] on icon at bounding box center [401, 311] width 14 height 6
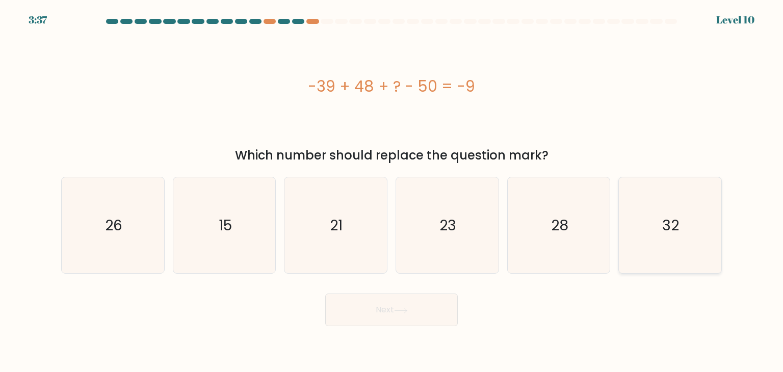
click at [661, 221] on icon "32" at bounding box center [670, 225] width 96 height 96
click at [392, 191] on input "f. 32" at bounding box center [392, 188] width 1 height 5
radio input "true"
click at [401, 312] on icon at bounding box center [401, 311] width 14 height 6
click at [407, 310] on icon at bounding box center [401, 311] width 14 height 6
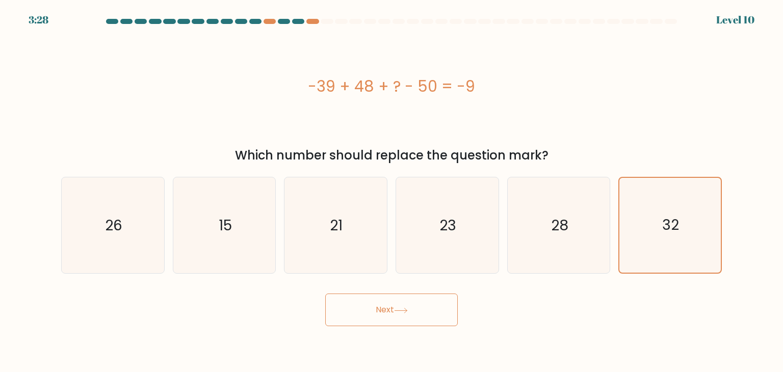
click at [386, 309] on button "Next" at bounding box center [391, 310] width 133 height 33
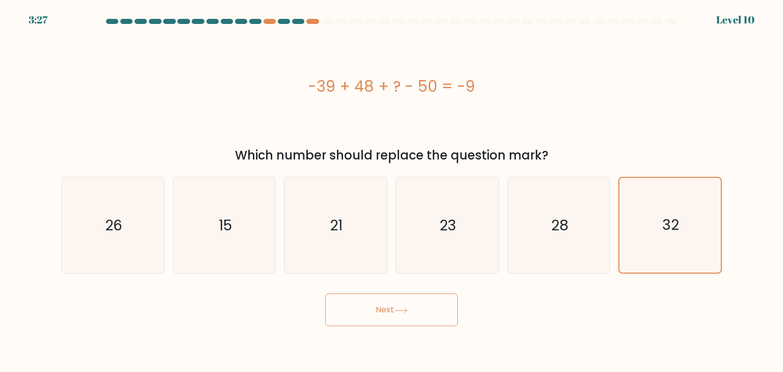
click at [386, 309] on button "Next" at bounding box center [391, 310] width 133 height 33
click at [385, 309] on button "Next" at bounding box center [391, 310] width 133 height 33
click at [405, 312] on icon at bounding box center [401, 311] width 14 height 6
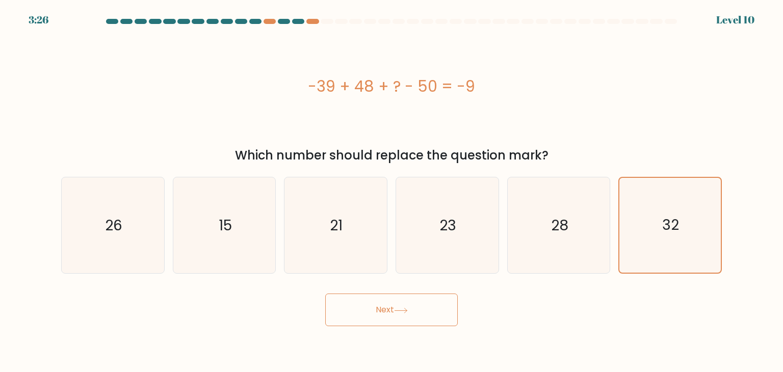
click at [406, 312] on icon at bounding box center [401, 311] width 14 height 6
click at [405, 313] on icon at bounding box center [401, 311] width 14 height 6
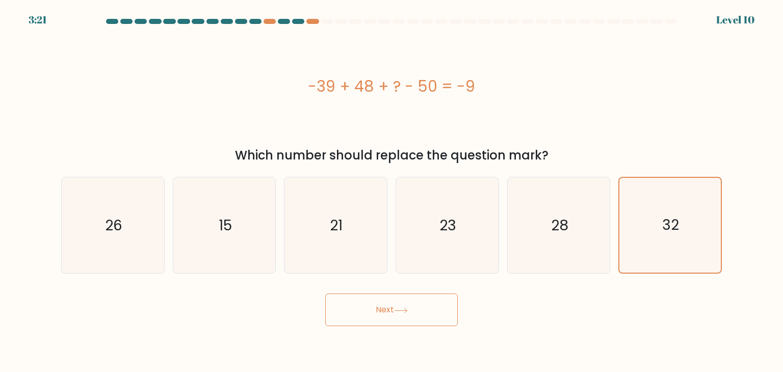
click at [405, 313] on icon at bounding box center [401, 311] width 14 height 6
click at [558, 235] on text "28" at bounding box center [559, 225] width 17 height 20
click at [392, 191] on input "e. 28" at bounding box center [392, 188] width 1 height 5
radio input "true"
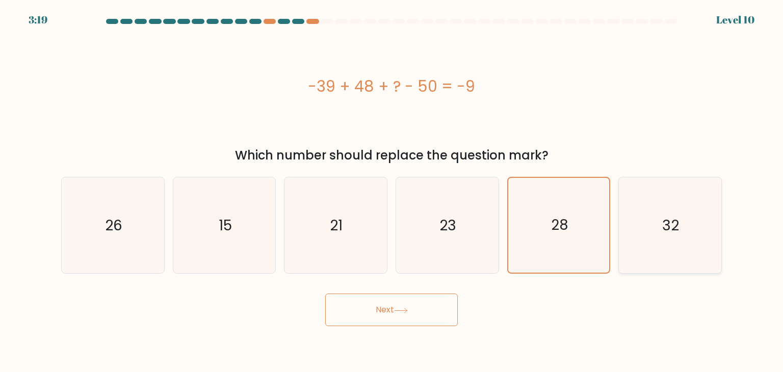
click at [647, 233] on icon "32" at bounding box center [670, 225] width 96 height 96
click at [392, 191] on input "f. 32" at bounding box center [392, 188] width 1 height 5
radio input "true"
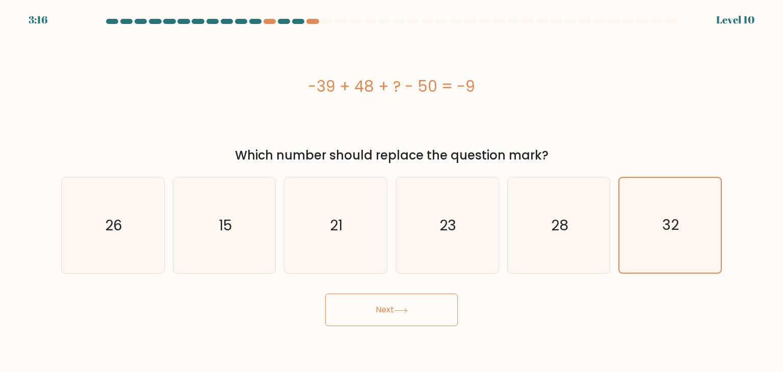
click at [407, 309] on icon at bounding box center [401, 311] width 14 height 6
click at [400, 300] on button "Next" at bounding box center [391, 310] width 133 height 33
click at [404, 310] on icon at bounding box center [401, 310] width 12 height 5
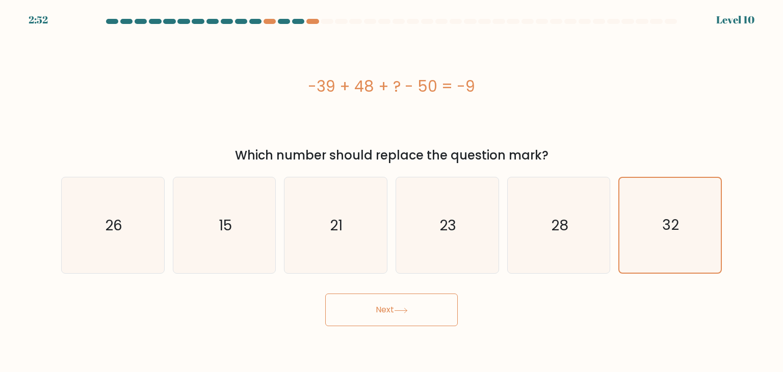
click at [404, 310] on icon at bounding box center [401, 310] width 12 height 5
click at [406, 309] on icon at bounding box center [401, 311] width 14 height 6
click at [405, 310] on icon at bounding box center [401, 311] width 14 height 6
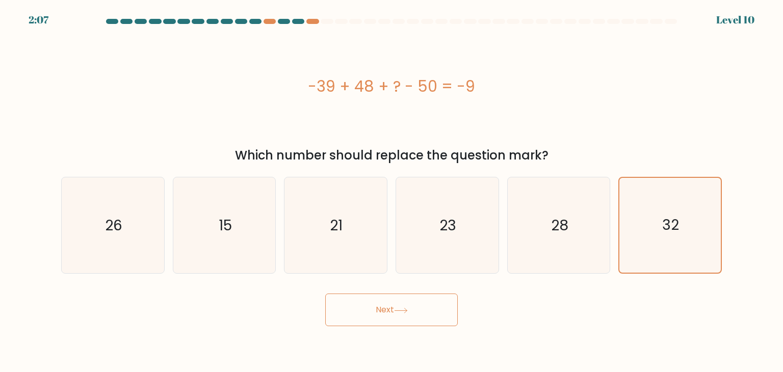
click at [406, 308] on icon at bounding box center [401, 311] width 14 height 6
click at [406, 309] on icon at bounding box center [401, 311] width 14 height 6
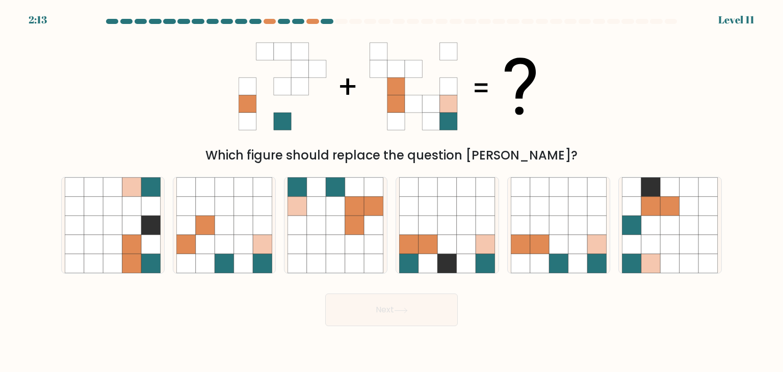
click at [667, 110] on div "Which figure should replace the question mark?" at bounding box center [391, 98] width 673 height 134
click at [359, 222] on icon at bounding box center [354, 225] width 19 height 19
click at [392, 191] on input "c." at bounding box center [392, 188] width 1 height 5
radio input "true"
click at [406, 310] on icon at bounding box center [401, 311] width 14 height 6
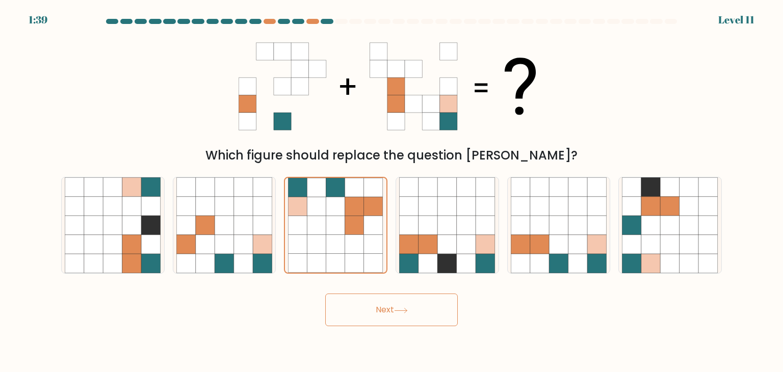
click at [408, 310] on icon at bounding box center [401, 311] width 14 height 6
click at [404, 309] on icon at bounding box center [401, 311] width 14 height 6
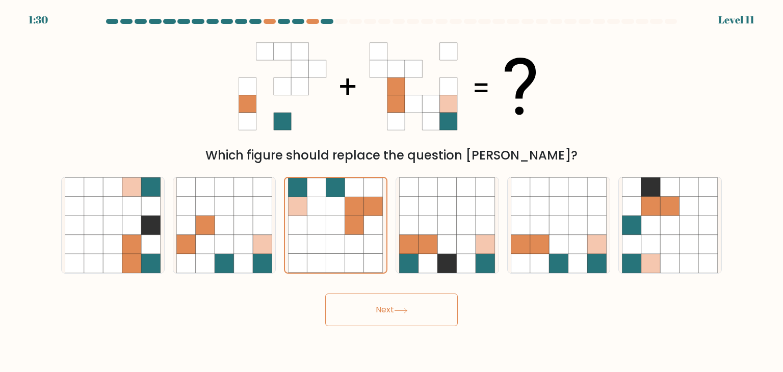
click at [404, 309] on icon at bounding box center [401, 311] width 14 height 6
click at [531, 317] on div "Next" at bounding box center [391, 306] width 673 height 40
click at [396, 310] on icon at bounding box center [401, 311] width 14 height 6
click at [400, 309] on icon at bounding box center [401, 311] width 14 height 6
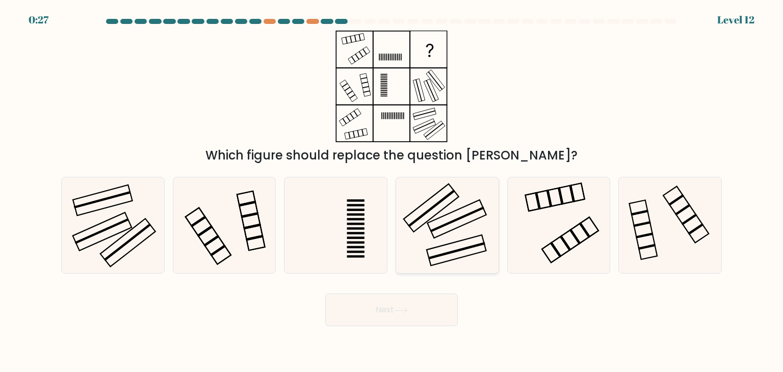
click at [459, 244] on icon at bounding box center [447, 225] width 96 height 96
click at [392, 191] on input "d." at bounding box center [392, 188] width 1 height 5
radio input "true"
click at [406, 308] on icon at bounding box center [401, 311] width 14 height 6
click at [403, 310] on icon at bounding box center [401, 311] width 14 height 6
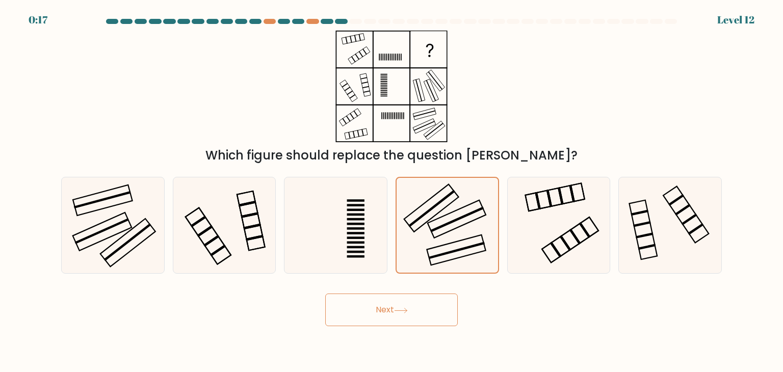
click at [407, 309] on icon at bounding box center [401, 311] width 14 height 6
click at [404, 308] on icon at bounding box center [401, 311] width 14 height 6
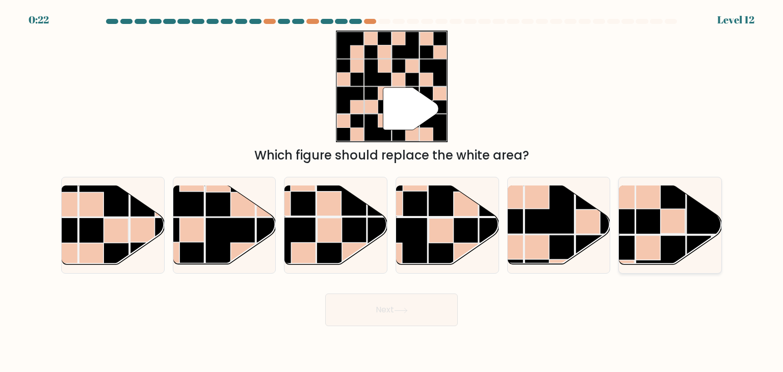
click at [705, 215] on rect at bounding box center [712, 209] width 50 height 50
click at [392, 191] on input "f." at bounding box center [392, 188] width 1 height 5
radio input "true"
click at [404, 309] on icon at bounding box center [401, 311] width 14 height 6
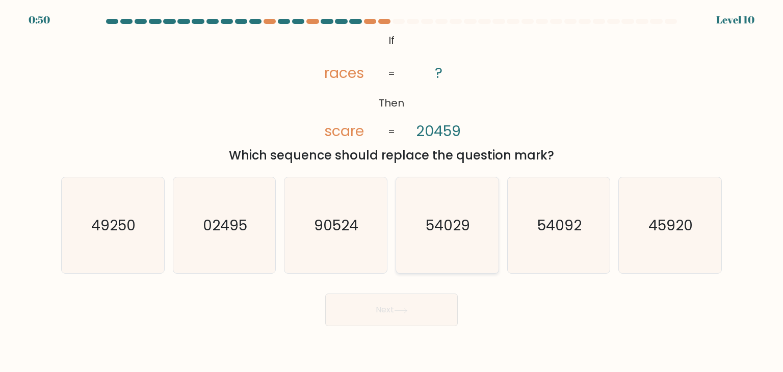
click at [459, 245] on icon "54029" at bounding box center [447, 225] width 96 height 96
click at [392, 191] on input "d. 54029" at bounding box center [392, 188] width 1 height 5
radio input "true"
click at [400, 310] on icon at bounding box center [401, 311] width 14 height 6
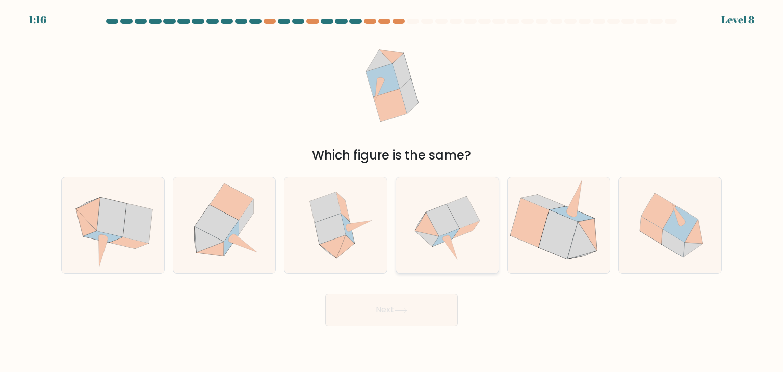
click at [455, 237] on icon at bounding box center [466, 229] width 27 height 17
click at [392, 191] on input "d." at bounding box center [392, 188] width 1 height 5
radio input "true"
click at [406, 310] on icon at bounding box center [401, 311] width 14 height 6
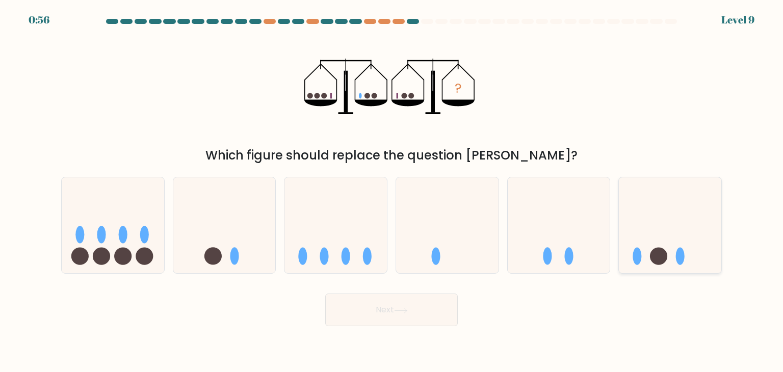
click at [665, 259] on circle at bounding box center [658, 256] width 17 height 17
click at [392, 191] on input "f." at bounding box center [392, 188] width 1 height 5
radio input "true"
click at [400, 309] on icon at bounding box center [401, 311] width 14 height 6
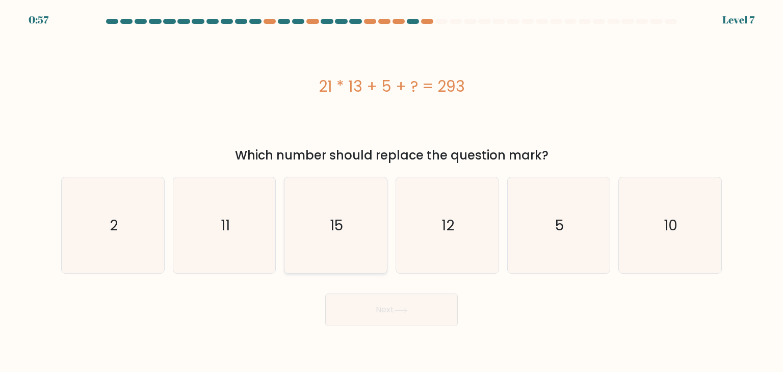
click at [330, 224] on text "15" at bounding box center [336, 225] width 13 height 20
click at [392, 191] on input "c. 15" at bounding box center [392, 188] width 1 height 5
radio input "true"
click at [407, 314] on button "Next" at bounding box center [391, 310] width 133 height 33
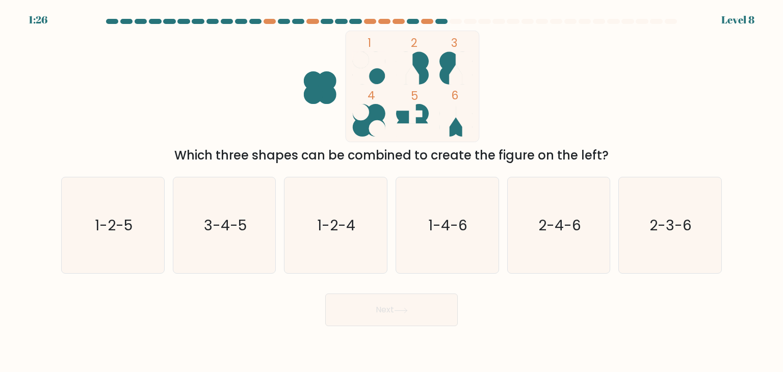
click at [450, 119] on icon at bounding box center [447, 120] width 16 height 33
click at [654, 237] on icon "2-3-6" at bounding box center [670, 225] width 96 height 96
click at [392, 191] on input "f. 2-3-6" at bounding box center [392, 188] width 1 height 5
radio input "true"
click at [405, 308] on icon at bounding box center [401, 311] width 14 height 6
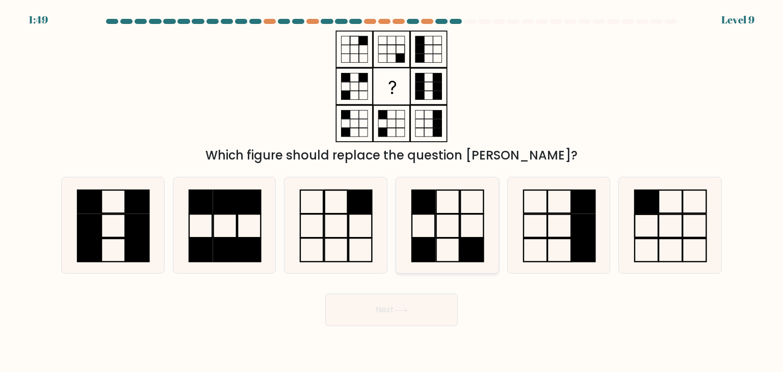
click at [443, 259] on icon at bounding box center [447, 225] width 96 height 96
click at [392, 191] on input "d." at bounding box center [392, 188] width 1 height 5
radio input "true"
click at [405, 312] on icon at bounding box center [401, 311] width 14 height 6
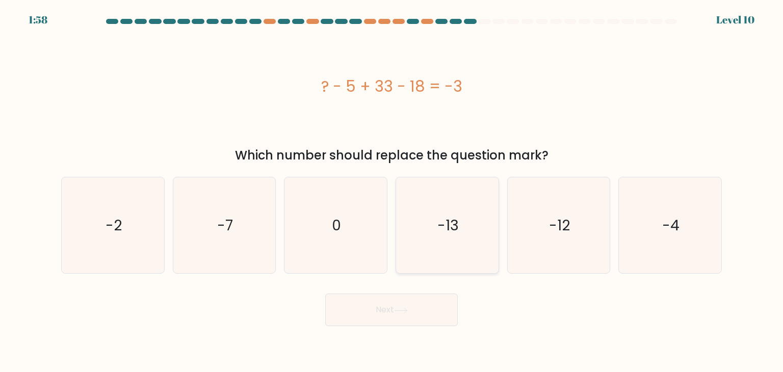
click at [445, 215] on icon "-13" at bounding box center [447, 225] width 96 height 96
click at [392, 191] on input "d. -13" at bounding box center [392, 188] width 1 height 5
radio input "true"
click at [407, 308] on icon at bounding box center [401, 311] width 14 height 6
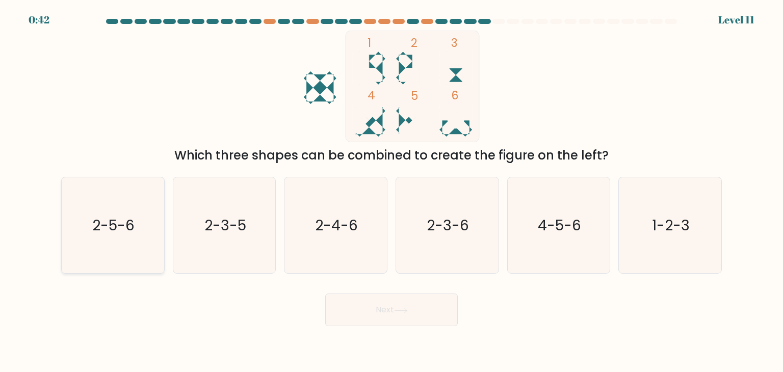
click at [126, 245] on icon "2-5-6" at bounding box center [113, 225] width 96 height 96
click at [392, 191] on input "a. 2-5-6" at bounding box center [392, 188] width 1 height 5
radio input "true"
click at [404, 309] on icon at bounding box center [401, 311] width 14 height 6
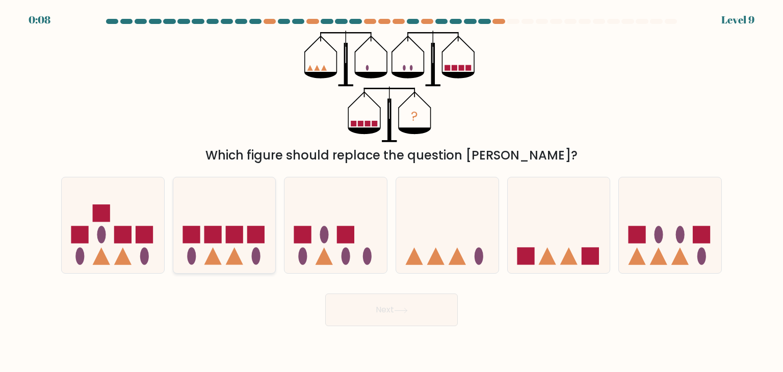
click at [215, 236] on rect at bounding box center [212, 234] width 17 height 17
click at [392, 191] on input "b." at bounding box center [392, 188] width 1 height 5
radio input "true"
click at [392, 310] on button "Next" at bounding box center [391, 310] width 133 height 33
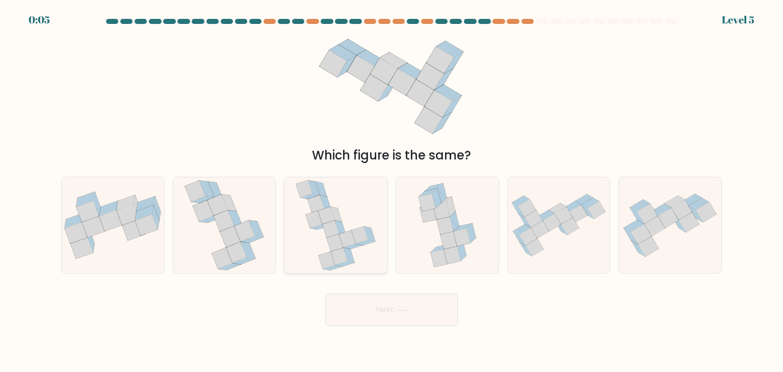
click at [360, 242] on icon at bounding box center [360, 235] width 16 height 17
click at [392, 191] on input "c." at bounding box center [392, 188] width 1 height 5
radio input "true"
click at [408, 304] on button "Next" at bounding box center [391, 310] width 133 height 33
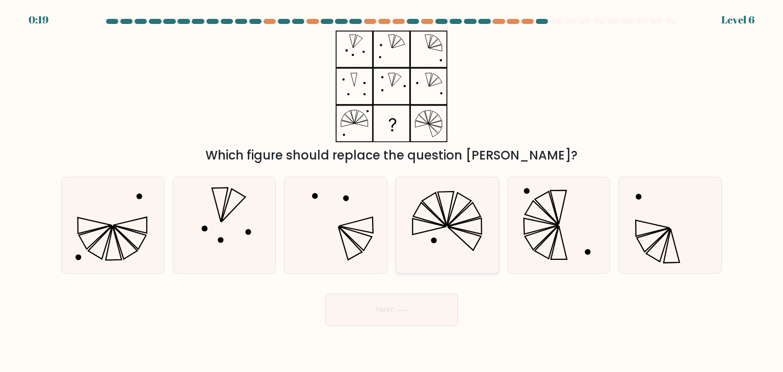
click at [449, 243] on icon at bounding box center [447, 225] width 96 height 96
click at [392, 191] on input "d." at bounding box center [392, 188] width 1 height 5
radio input "true"
click at [405, 310] on icon at bounding box center [401, 310] width 12 height 5
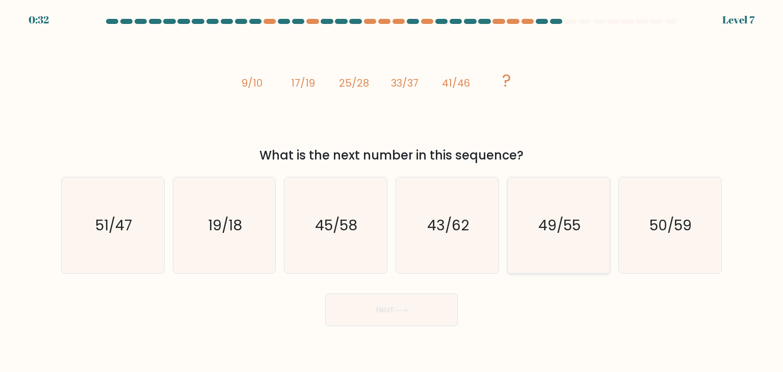
click at [592, 231] on icon "49/55" at bounding box center [559, 225] width 96 height 96
click at [392, 191] on input "e. 49/55" at bounding box center [392, 188] width 1 height 5
radio input "true"
click at [407, 311] on icon at bounding box center [401, 311] width 14 height 6
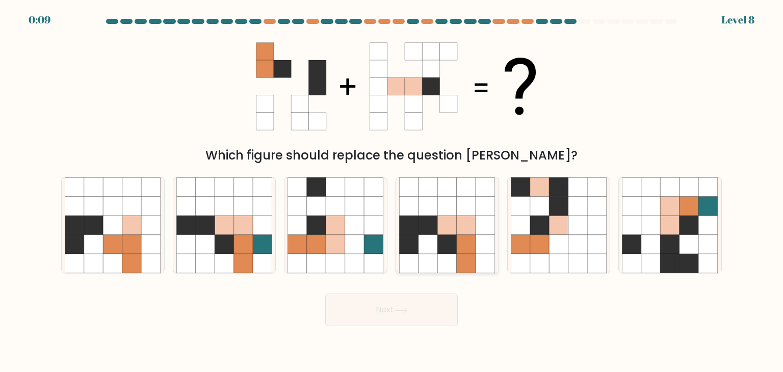
click at [459, 245] on icon at bounding box center [466, 244] width 19 height 19
click at [392, 191] on input "d." at bounding box center [392, 188] width 1 height 5
radio input "true"
click at [407, 310] on icon at bounding box center [401, 311] width 14 height 6
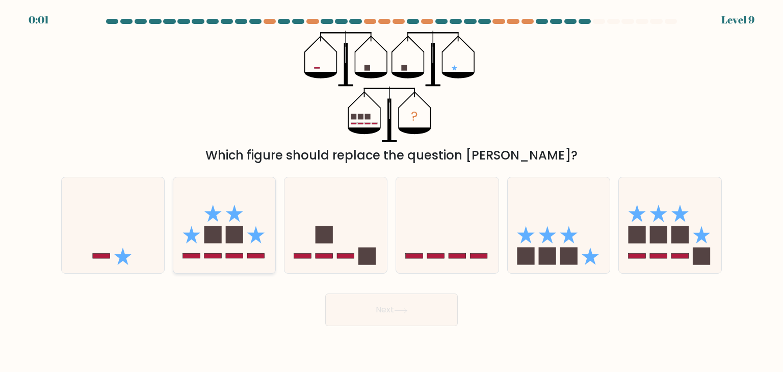
click at [214, 244] on icon at bounding box center [224, 225] width 102 height 85
click at [392, 191] on input "b." at bounding box center [392, 188] width 1 height 5
radio input "true"
click at [390, 311] on button "Next" at bounding box center [391, 310] width 133 height 33
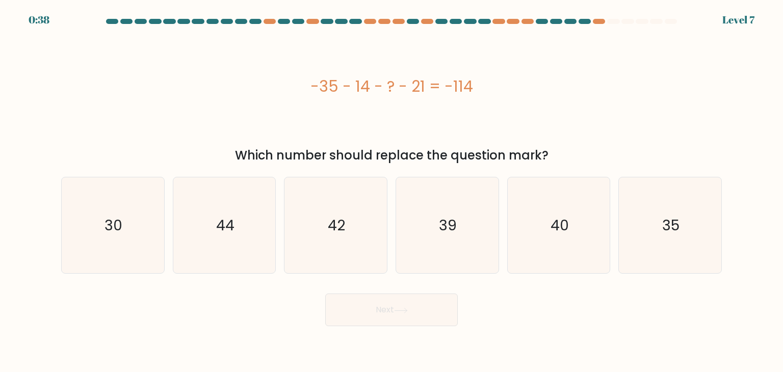
drag, startPoint x: 477, startPoint y: 166, endPoint x: 666, endPoint y: 93, distance: 202.7
click at [666, 93] on div "-35 - 14 - ? - 21 = -114" at bounding box center [391, 86] width 661 height 23
drag, startPoint x: 242, startPoint y: 235, endPoint x: 306, endPoint y: 257, distance: 68.2
click at [242, 235] on icon "44" at bounding box center [224, 225] width 96 height 96
click at [392, 191] on input "b. 44" at bounding box center [392, 188] width 1 height 5
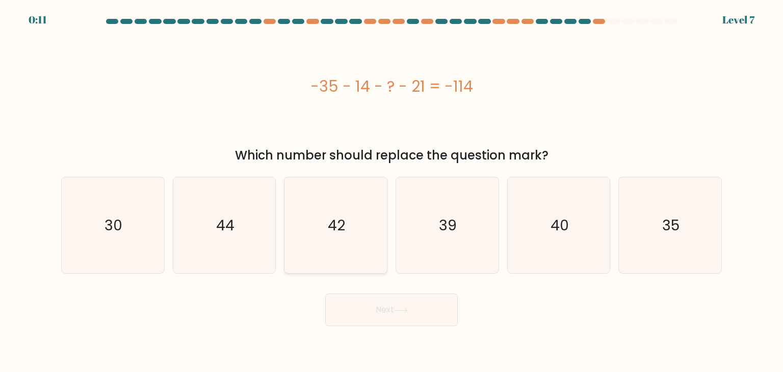
radio input "true"
click at [422, 306] on button "Next" at bounding box center [391, 310] width 133 height 33
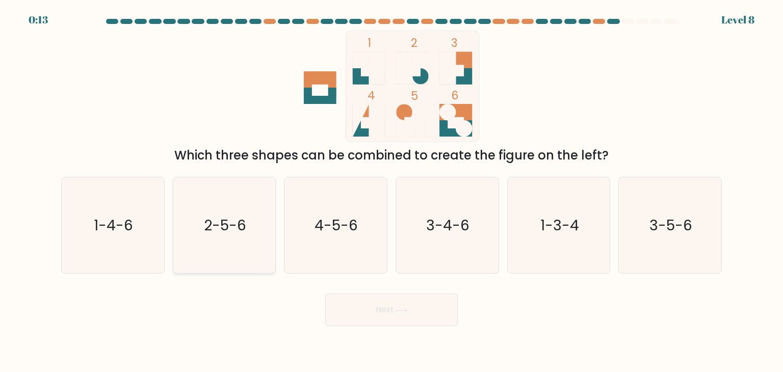
drag, startPoint x: 239, startPoint y: 227, endPoint x: 264, endPoint y: 239, distance: 28.1
click at [238, 226] on text "2-5-6" at bounding box center [225, 225] width 42 height 20
click at [392, 191] on input "b. 2-5-6" at bounding box center [392, 188] width 1 height 5
radio input "true"
click at [398, 314] on button "Next" at bounding box center [391, 310] width 133 height 33
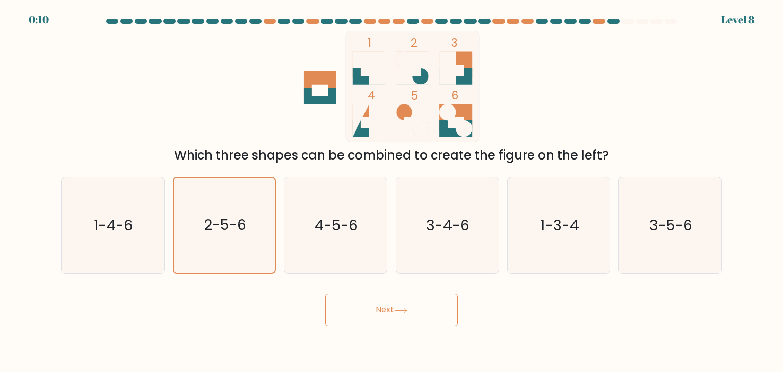
click at [401, 310] on icon at bounding box center [401, 311] width 14 height 6
click at [407, 310] on icon at bounding box center [401, 310] width 12 height 5
click at [405, 309] on icon at bounding box center [401, 311] width 14 height 6
click at [405, 311] on icon at bounding box center [401, 311] width 14 height 6
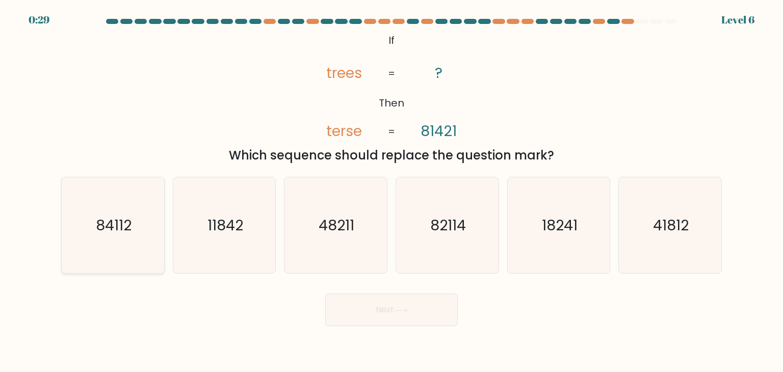
click at [129, 227] on text "84112" at bounding box center [114, 225] width 36 height 20
click at [392, 191] on input "a. 84112" at bounding box center [392, 188] width 1 height 5
radio input "true"
click at [399, 310] on icon at bounding box center [401, 311] width 14 height 6
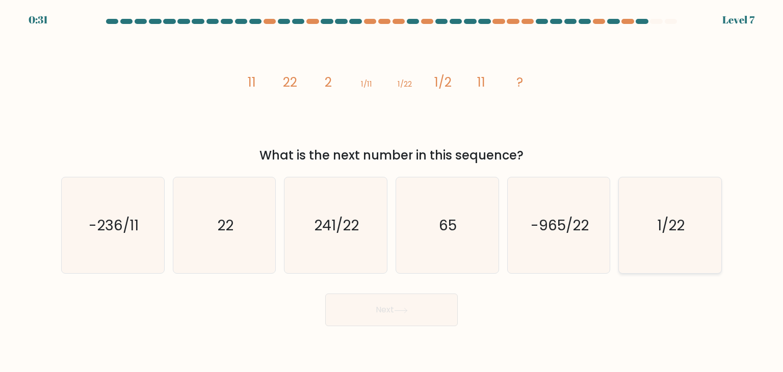
click at [697, 241] on icon "1/22" at bounding box center [670, 225] width 96 height 96
click at [392, 191] on input "f. 1/22" at bounding box center [392, 188] width 1 height 5
radio input "true"
click at [407, 312] on icon at bounding box center [401, 311] width 14 height 6
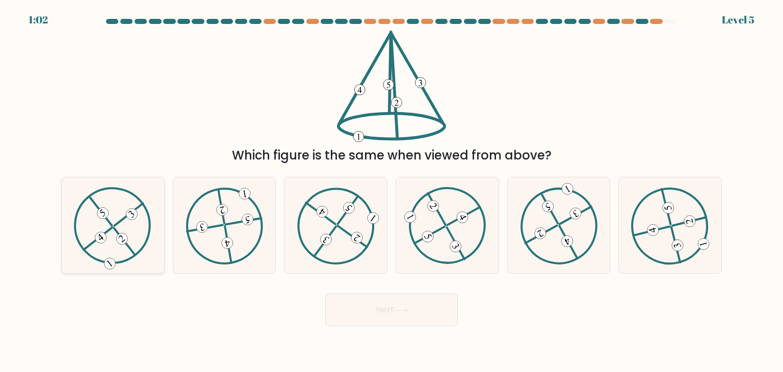
click at [114, 241] on icon at bounding box center [112, 225] width 77 height 77
click at [392, 191] on input "a." at bounding box center [392, 188] width 1 height 5
radio input "true"
click at [411, 312] on button "Next" at bounding box center [391, 310] width 133 height 33
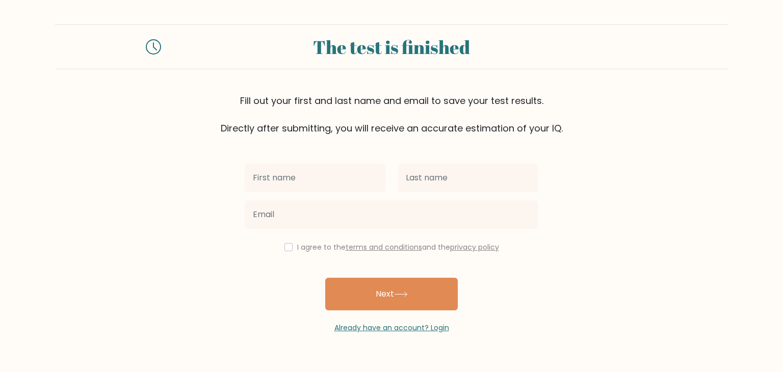
click at [350, 190] on input "text" at bounding box center [315, 178] width 141 height 29
type input "Jellyrizza"
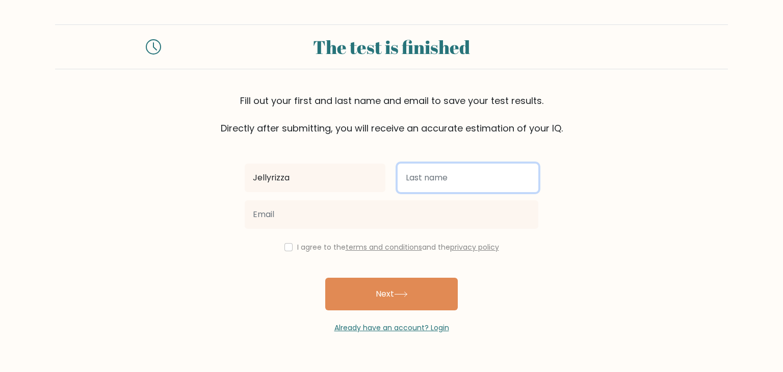
click at [445, 180] on input "text" at bounding box center [468, 178] width 141 height 29
type input "Atazan"
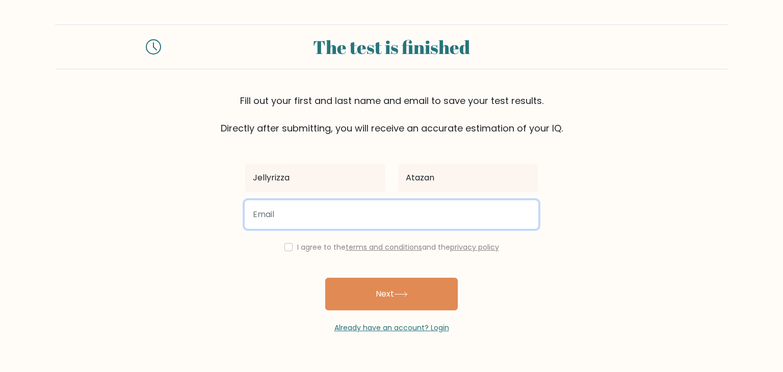
click at [374, 220] on input "email" at bounding box center [392, 214] width 294 height 29
type input "[EMAIL_ADDRESS][DOMAIN_NAME]"
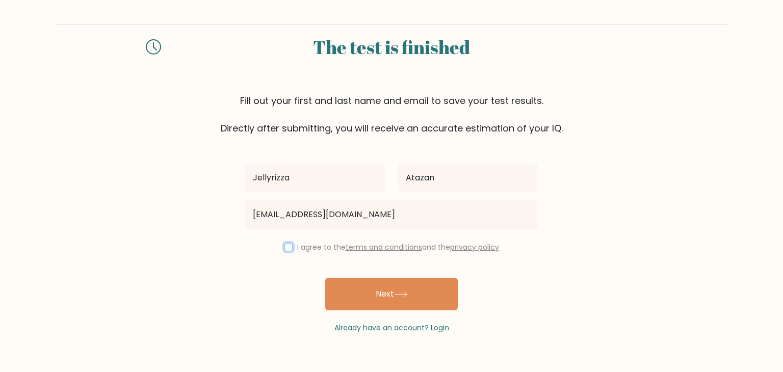
click at [286, 245] on input "checkbox" at bounding box center [288, 247] width 8 height 8
checkbox input "true"
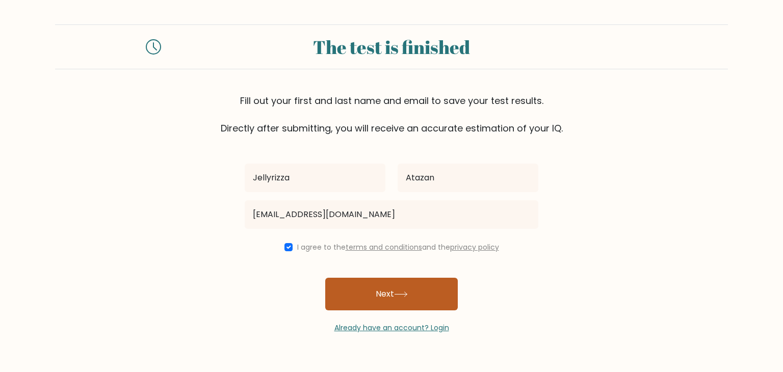
click at [387, 298] on button "Next" at bounding box center [391, 294] width 133 height 33
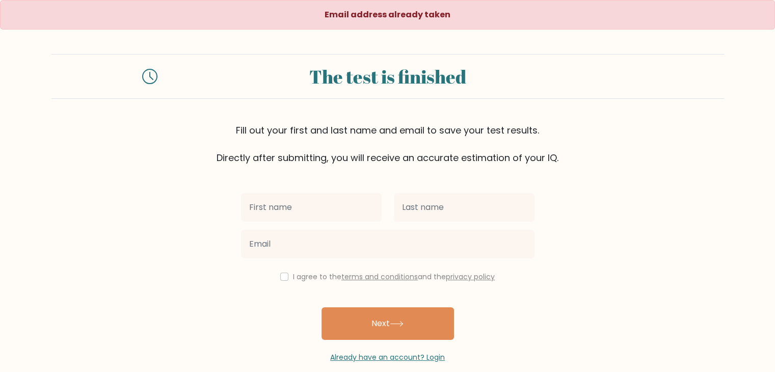
click at [351, 205] on input "text" at bounding box center [311, 207] width 141 height 29
type input "Jellyrizza"
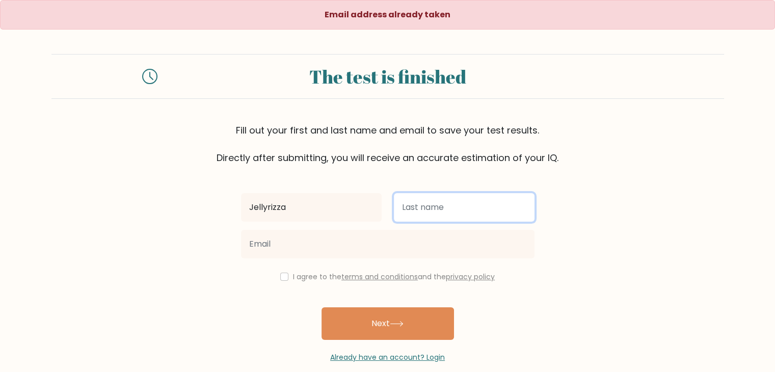
click at [423, 207] on input "text" at bounding box center [464, 207] width 141 height 29
type input "Atazan"
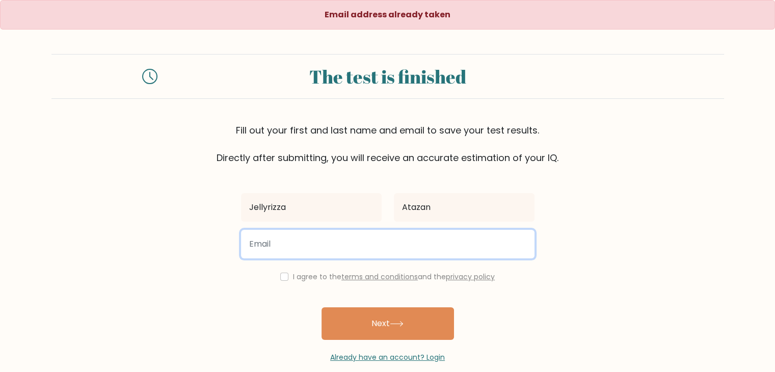
click at [322, 246] on input "email" at bounding box center [388, 244] width 294 height 29
type input "[EMAIL_ADDRESS][DOMAIN_NAME]"
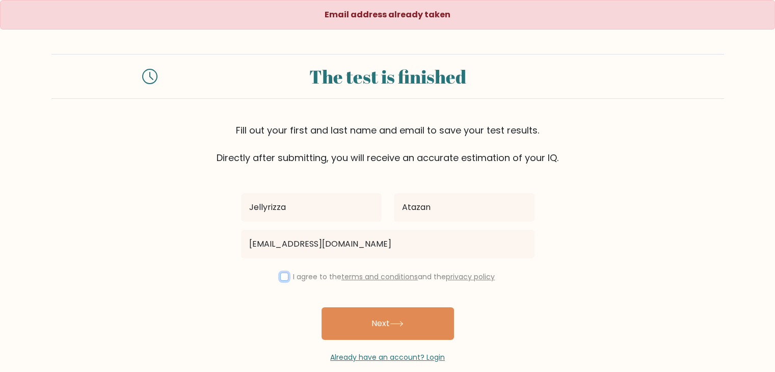
click at [281, 276] on input "checkbox" at bounding box center [284, 277] width 8 height 8
checkbox input "true"
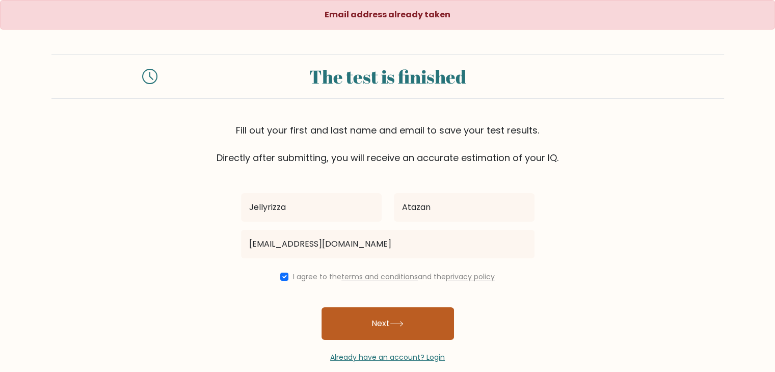
click at [403, 322] on icon at bounding box center [397, 324] width 14 height 6
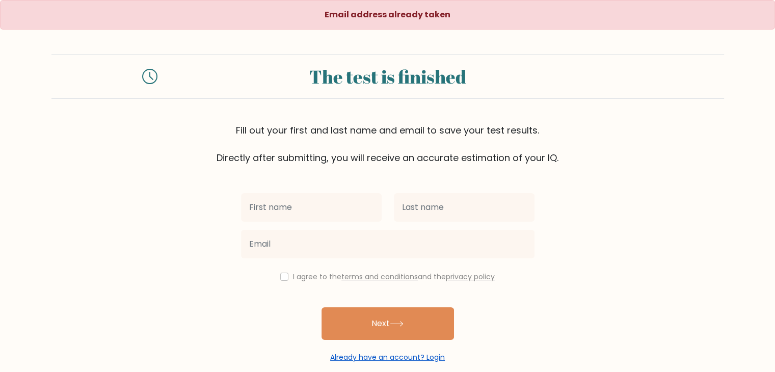
click at [442, 357] on link "Already have an account? Login" at bounding box center [387, 357] width 115 height 10
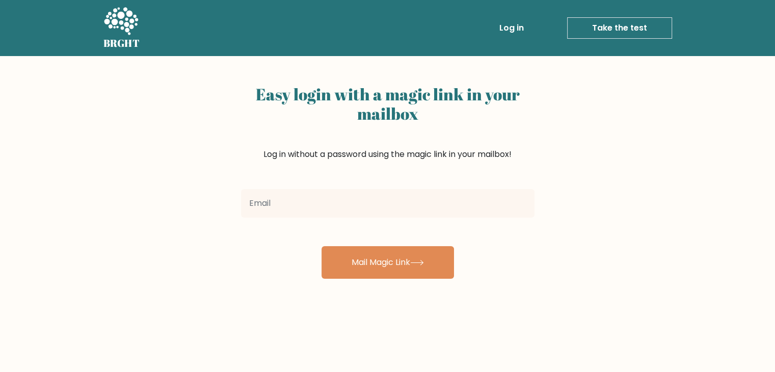
click at [355, 194] on input "email" at bounding box center [388, 203] width 294 height 29
type input "[EMAIL_ADDRESS][DOMAIN_NAME]"
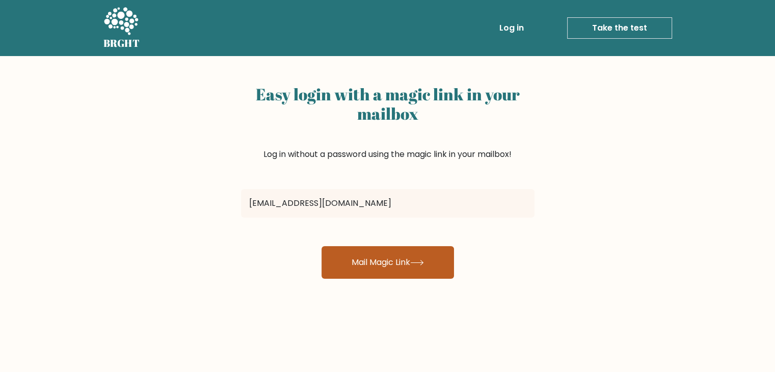
click at [373, 251] on button "Mail Magic Link" at bounding box center [388, 262] width 133 height 33
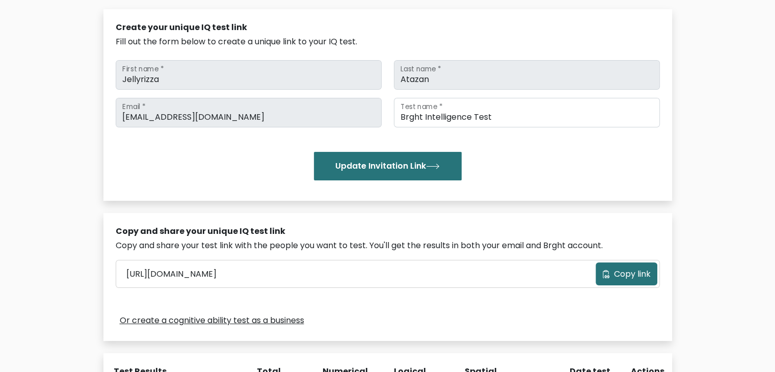
scroll to position [153, 0]
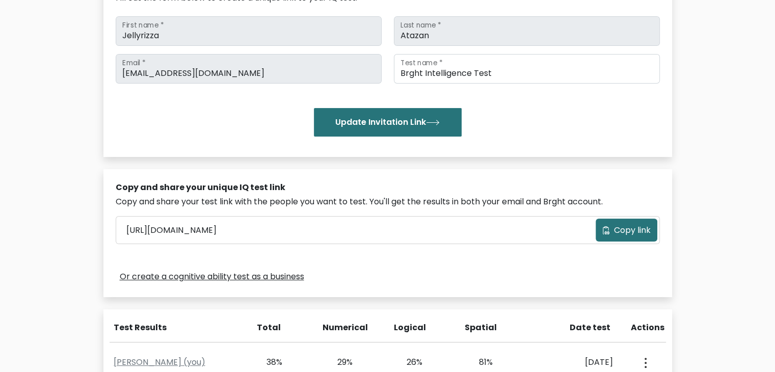
click at [630, 235] on span "Copy link" at bounding box center [632, 230] width 37 height 12
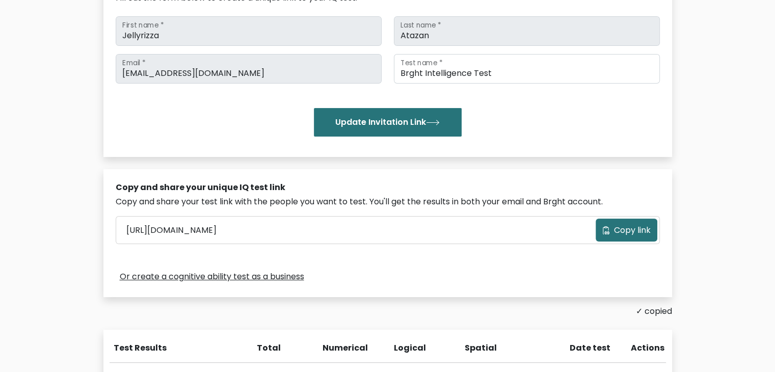
click at [240, 208] on div "Copy and share your unique IQ test link Copy and share your test link with the …" at bounding box center [387, 233] width 569 height 128
click at [417, 240] on div "https://brght.org/share/2th00pre/?brght-intelligence-test Copy link" at bounding box center [387, 230] width 543 height 27
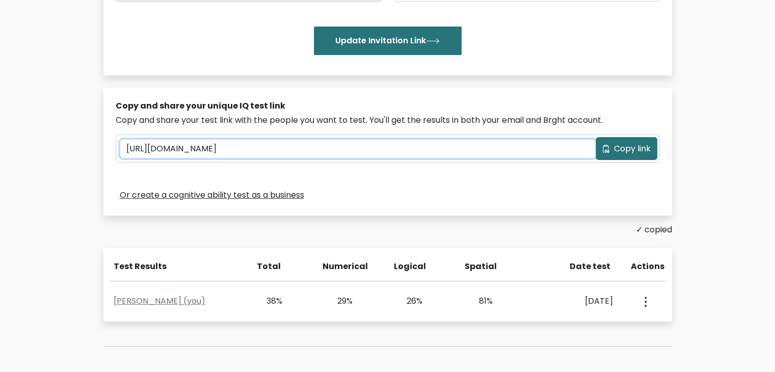
scroll to position [344, 0]
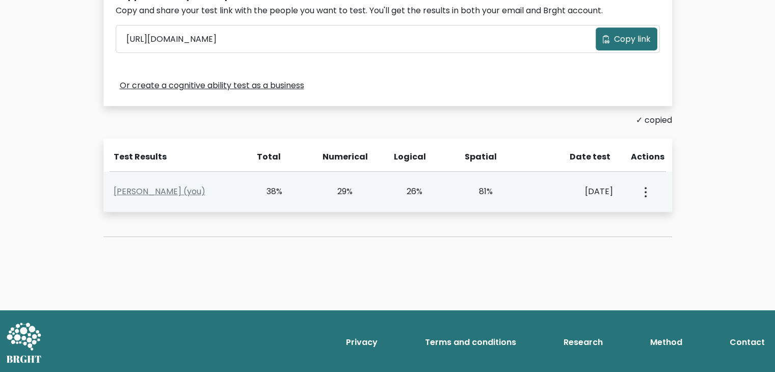
click at [645, 190] on icon "button" at bounding box center [646, 192] width 2 height 10
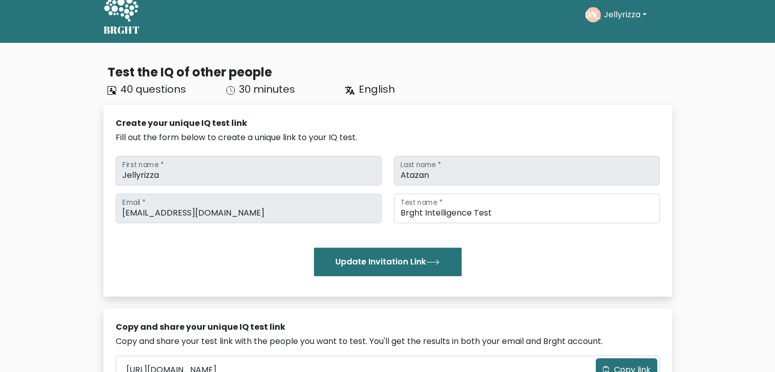
scroll to position [0, 0]
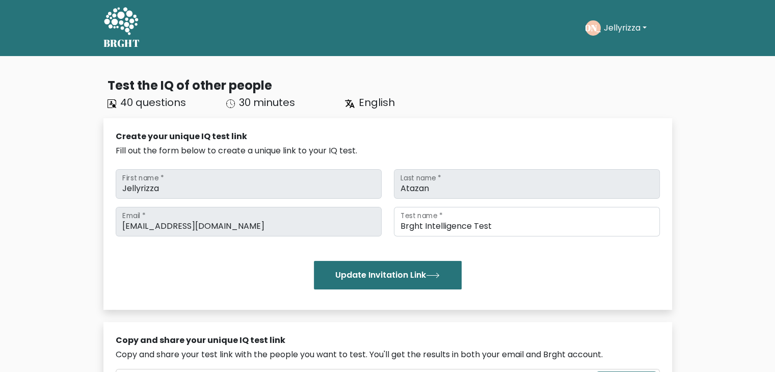
click at [112, 37] on h5 "BRGHT" at bounding box center [121, 43] width 37 height 12
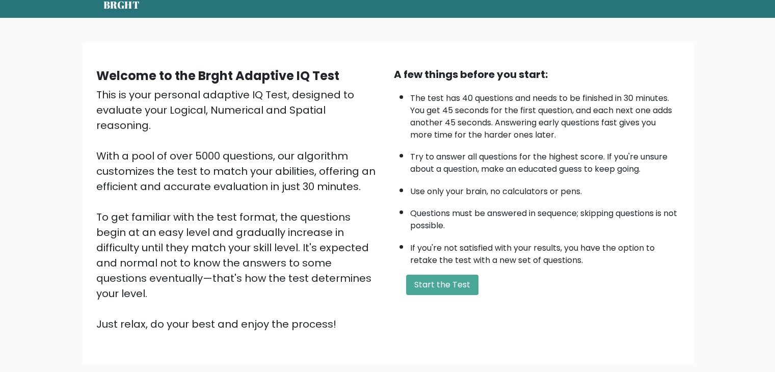
scroll to position [95, 0]
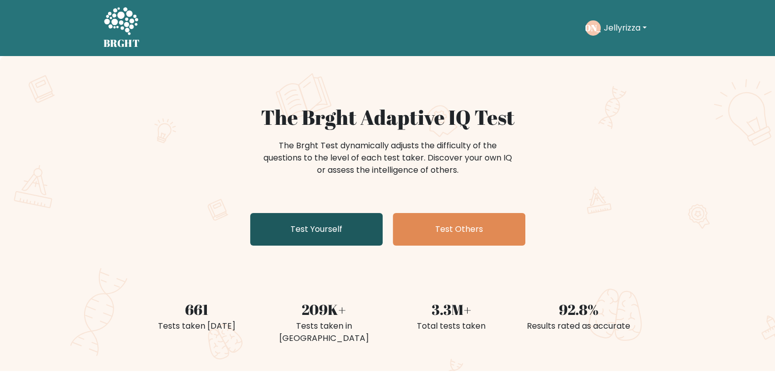
click at [309, 229] on link "Test Yourself" at bounding box center [316, 229] width 133 height 33
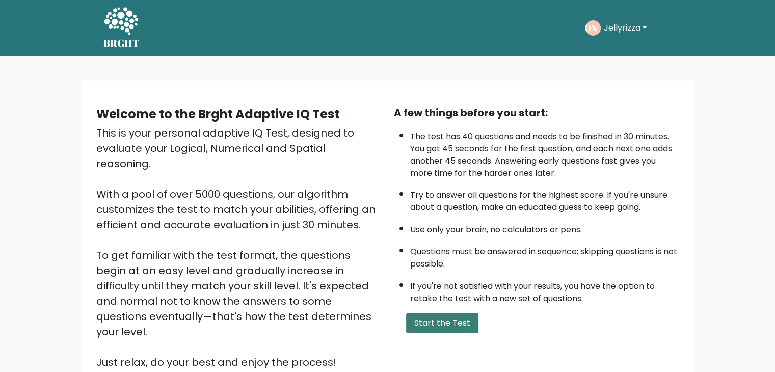
click at [438, 321] on button "Start the Test" at bounding box center [442, 323] width 72 height 20
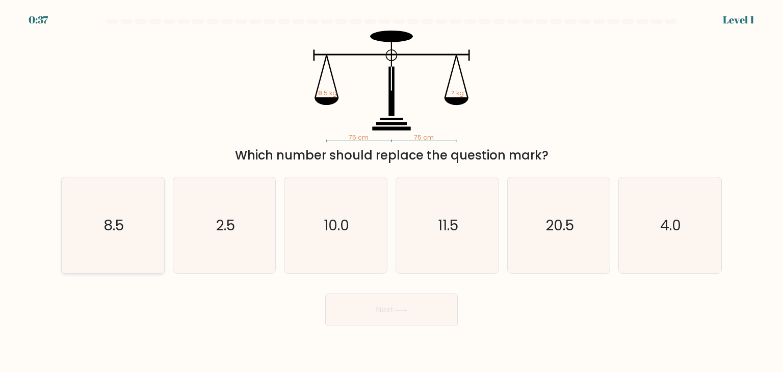
click at [133, 237] on icon "8.5" at bounding box center [113, 225] width 96 height 96
click at [392, 191] on input "a. 8.5" at bounding box center [392, 188] width 1 height 5
radio input "true"
click at [377, 308] on button "Next" at bounding box center [391, 310] width 133 height 33
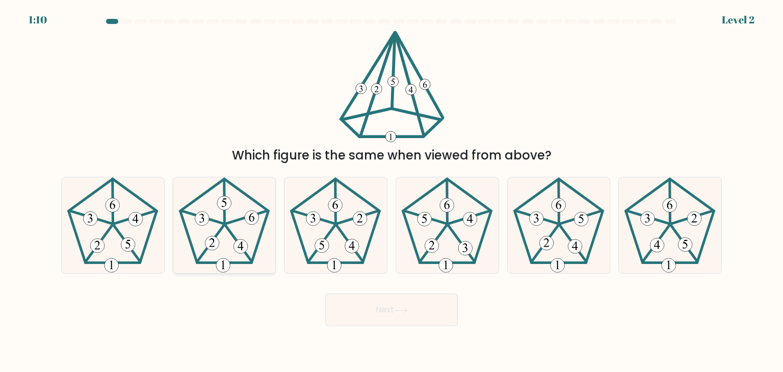
click at [213, 242] on icon at bounding box center [212, 243] width 6 height 9
click at [392, 191] on input "b." at bounding box center [392, 188] width 1 height 5
radio input "true"
click at [404, 307] on button "Next" at bounding box center [391, 310] width 133 height 33
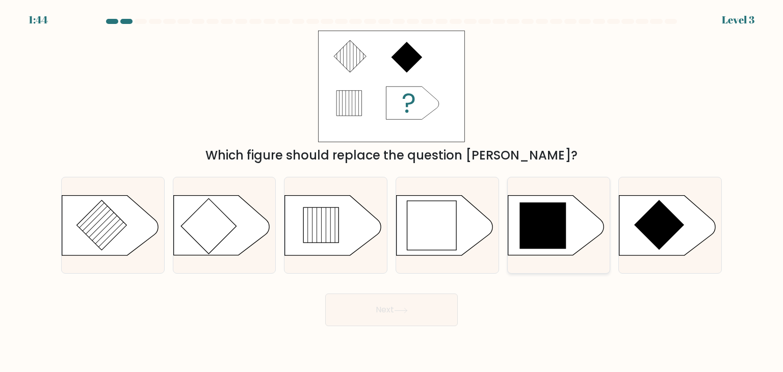
click at [544, 226] on icon at bounding box center [543, 225] width 46 height 46
click at [392, 191] on input "e." at bounding box center [392, 188] width 1 height 5
radio input "true"
click at [407, 311] on icon at bounding box center [401, 311] width 14 height 6
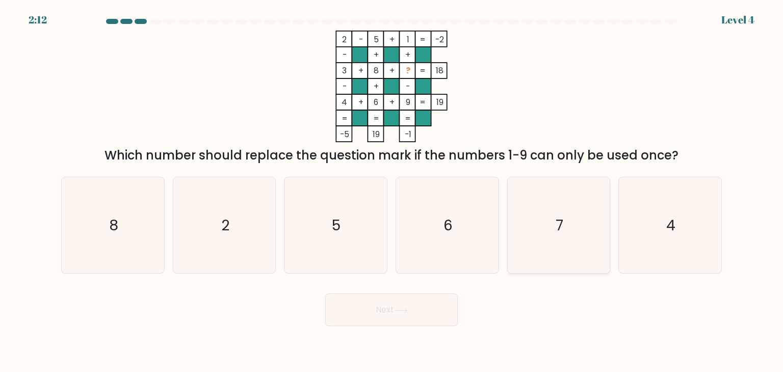
click at [564, 225] on icon "7" at bounding box center [559, 225] width 96 height 96
click at [392, 191] on input "e. 7" at bounding box center [392, 188] width 1 height 5
radio input "true"
click at [402, 313] on icon at bounding box center [401, 311] width 14 height 6
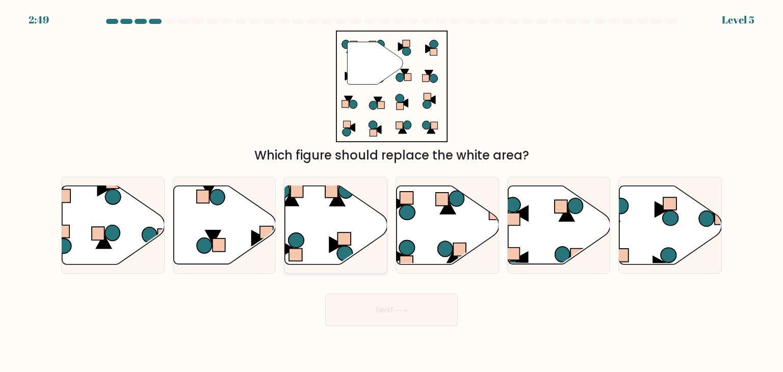
click at [316, 207] on icon at bounding box center [336, 225] width 102 height 79
click at [392, 191] on input "c." at bounding box center [392, 188] width 1 height 5
radio input "true"
click at [408, 308] on icon at bounding box center [401, 311] width 14 height 6
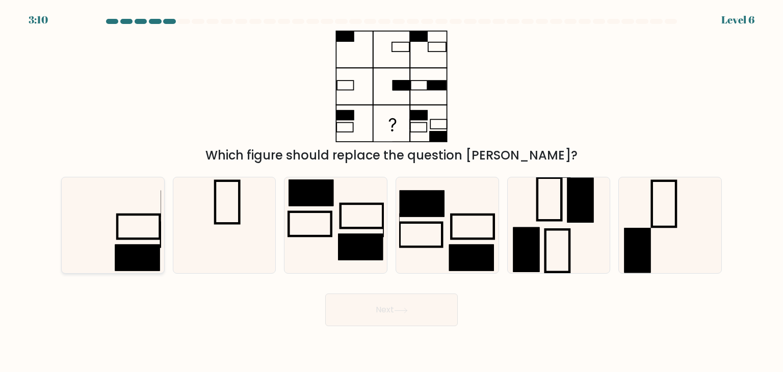
click at [147, 244] on icon at bounding box center [113, 225] width 96 height 96
click at [392, 191] on input "a." at bounding box center [392, 188] width 1 height 5
radio input "true"
click at [400, 306] on button "Next" at bounding box center [391, 310] width 133 height 33
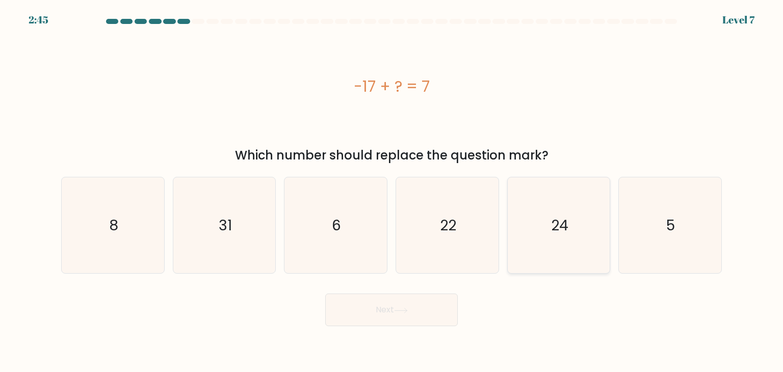
click at [563, 223] on text "24" at bounding box center [559, 225] width 17 height 20
click at [392, 191] on input "e. 24" at bounding box center [392, 188] width 1 height 5
radio input "true"
click at [403, 310] on icon at bounding box center [401, 311] width 14 height 6
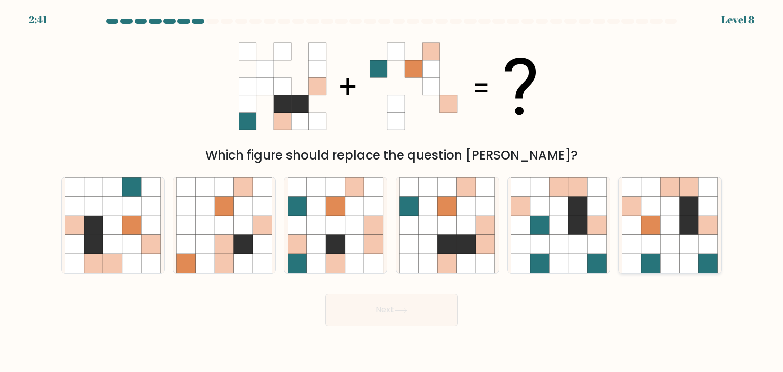
click at [673, 226] on icon at bounding box center [670, 225] width 19 height 19
click at [392, 191] on input "f." at bounding box center [392, 188] width 1 height 5
radio input "true"
click at [410, 313] on button "Next" at bounding box center [391, 310] width 133 height 33
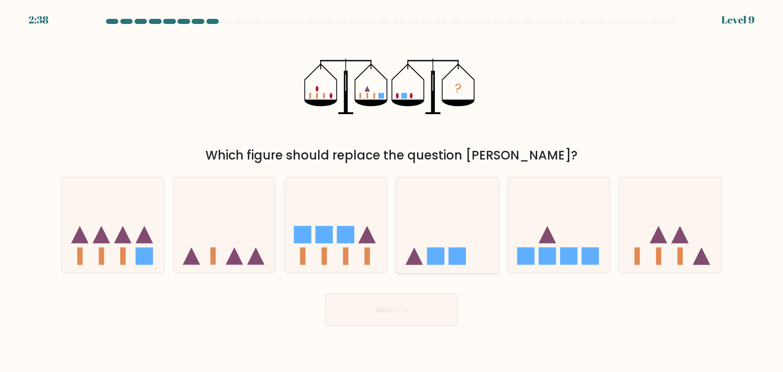
click at [447, 225] on icon at bounding box center [447, 225] width 102 height 85
click at [392, 191] on input "d." at bounding box center [392, 188] width 1 height 5
radio input "true"
click at [400, 306] on button "Next" at bounding box center [391, 310] width 133 height 33
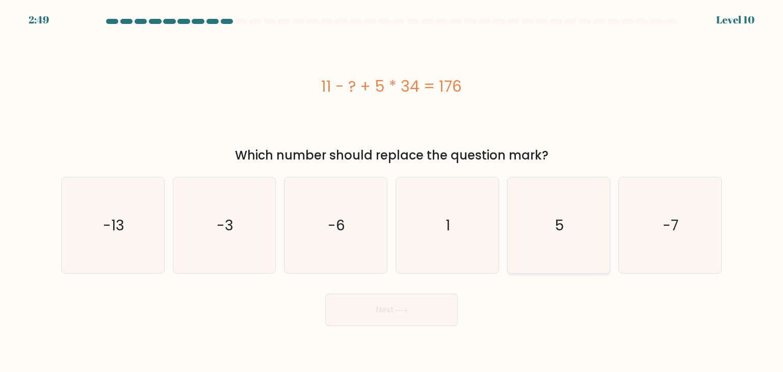
click at [568, 227] on icon "5" at bounding box center [559, 225] width 96 height 96
click at [392, 191] on input "e. 5" at bounding box center [392, 188] width 1 height 5
radio input "true"
click at [406, 315] on button "Next" at bounding box center [391, 310] width 133 height 33
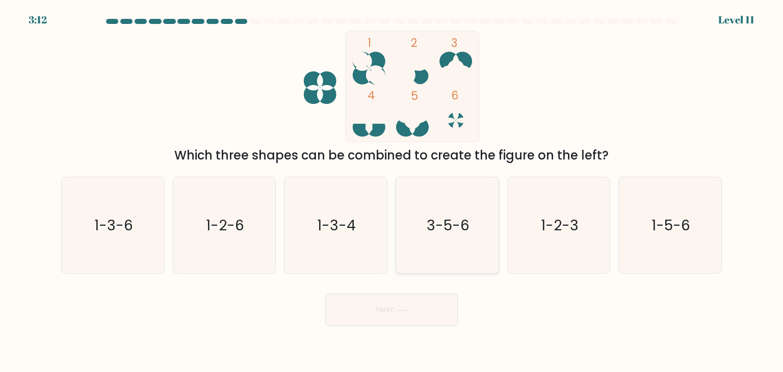
click at [447, 232] on text "3-5-6" at bounding box center [448, 225] width 43 height 20
click at [392, 191] on input "d. 3-5-6" at bounding box center [392, 188] width 1 height 5
radio input "true"
click at [406, 308] on icon at bounding box center [401, 311] width 14 height 6
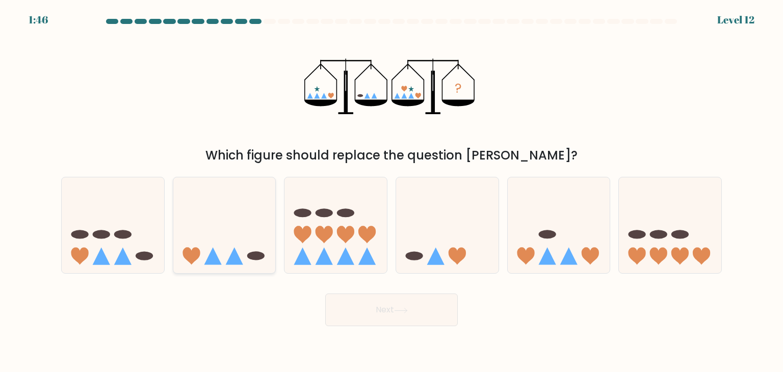
click at [222, 259] on icon at bounding box center [224, 225] width 102 height 85
click at [392, 191] on input "b." at bounding box center [392, 188] width 1 height 5
radio input "true"
click at [400, 310] on icon at bounding box center [401, 311] width 14 height 6
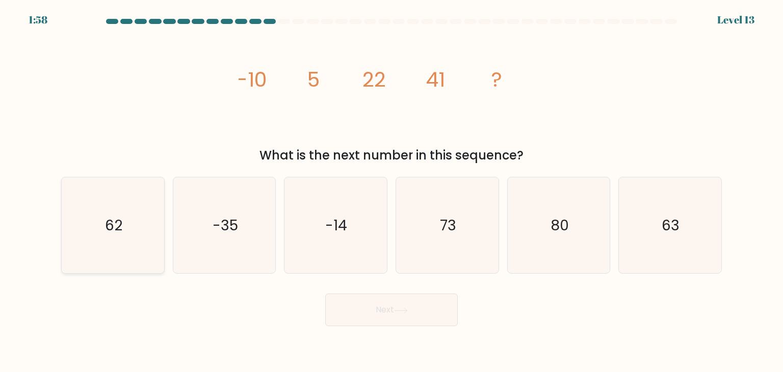
click at [155, 227] on icon "62" at bounding box center [113, 225] width 96 height 96
click at [392, 191] on input "a. 62" at bounding box center [392, 188] width 1 height 5
radio input "true"
click at [414, 304] on button "Next" at bounding box center [391, 310] width 133 height 33
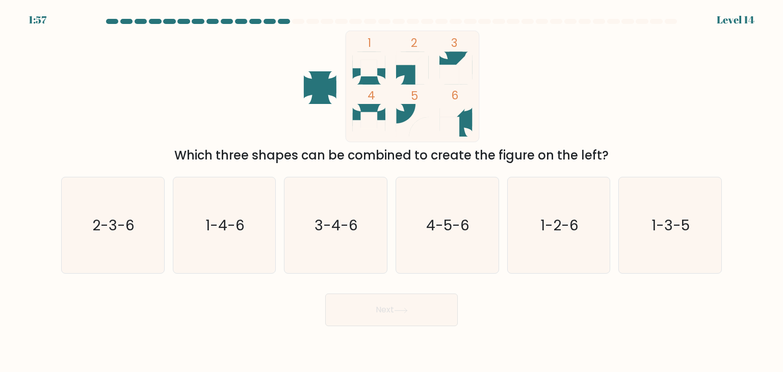
click at [406, 310] on icon at bounding box center [401, 310] width 12 height 5
click at [612, 94] on div "1 2 3 4 5 6 Which three shapes can be combined to create the figure on the left?" at bounding box center [391, 98] width 673 height 134
click at [129, 228] on text "2-3-6" at bounding box center [114, 225] width 42 height 20
click at [392, 191] on input "a. 2-3-6" at bounding box center [392, 188] width 1 height 5
radio input "true"
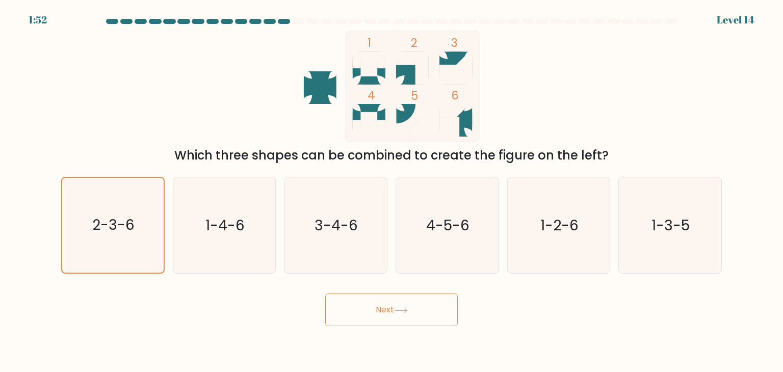
click at [407, 312] on icon at bounding box center [401, 310] width 12 height 5
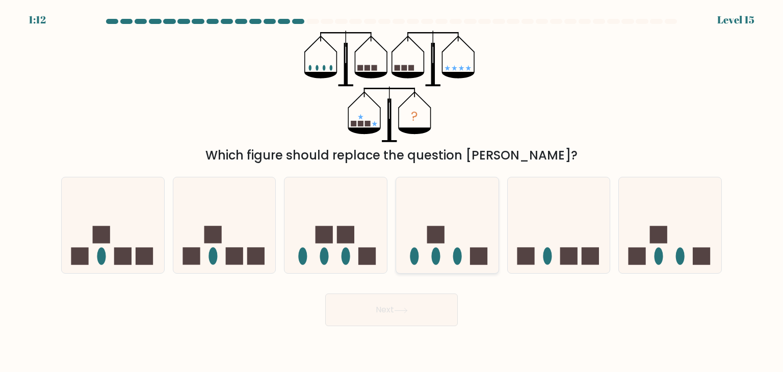
click at [451, 237] on icon at bounding box center [447, 225] width 102 height 85
click at [392, 191] on input "d." at bounding box center [392, 188] width 1 height 5
radio input "true"
click at [404, 313] on icon at bounding box center [401, 311] width 14 height 6
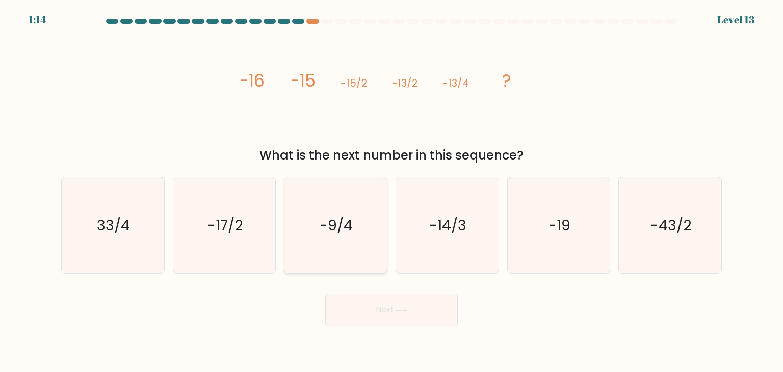
drag, startPoint x: 330, startPoint y: 226, endPoint x: 355, endPoint y: 255, distance: 38.3
click at [332, 226] on text "-9/4" at bounding box center [336, 225] width 33 height 20
click at [392, 191] on input "c. -9/4" at bounding box center [392, 188] width 1 height 5
radio input "true"
click at [382, 313] on button "Next" at bounding box center [391, 310] width 133 height 33
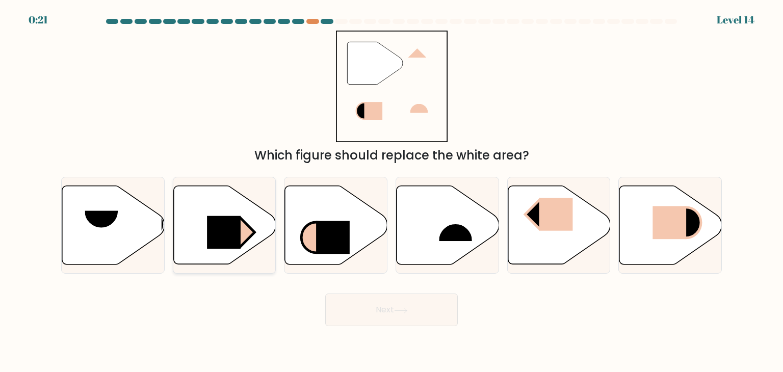
click at [203, 245] on icon at bounding box center [224, 225] width 102 height 79
click at [392, 191] on input "b." at bounding box center [392, 188] width 1 height 5
radio input "true"
click at [404, 310] on icon at bounding box center [401, 310] width 12 height 5
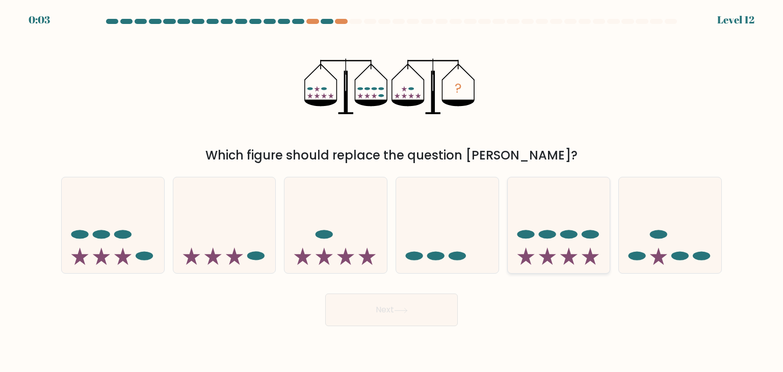
click at [555, 254] on icon at bounding box center [559, 225] width 102 height 85
click at [392, 191] on input "e." at bounding box center [392, 188] width 1 height 5
radio input "true"
click at [408, 309] on icon at bounding box center [401, 311] width 14 height 6
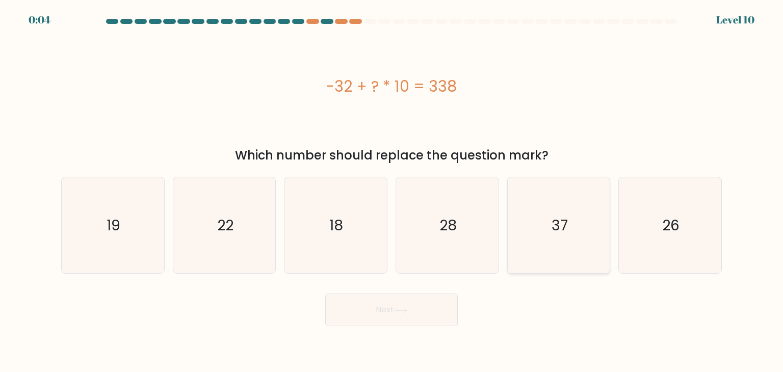
click at [582, 221] on icon "37" at bounding box center [559, 225] width 96 height 96
click at [392, 191] on input "e. 37" at bounding box center [392, 188] width 1 height 5
radio input "true"
click at [397, 310] on icon at bounding box center [401, 311] width 14 height 6
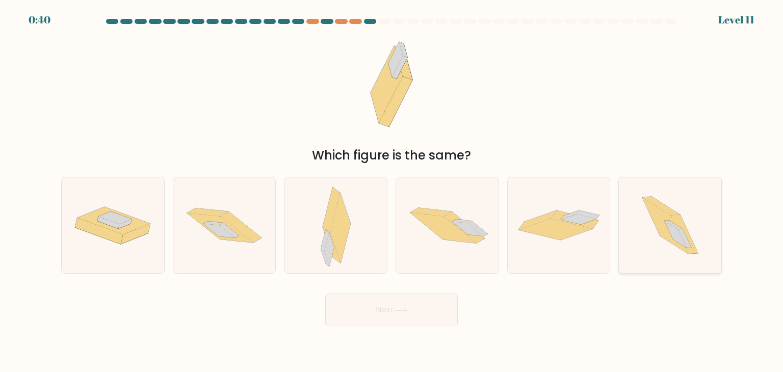
click at [684, 231] on icon at bounding box center [684, 234] width 27 height 39
click at [392, 191] on input "f." at bounding box center [392, 188] width 1 height 5
radio input "true"
click at [408, 308] on icon at bounding box center [401, 311] width 14 height 6
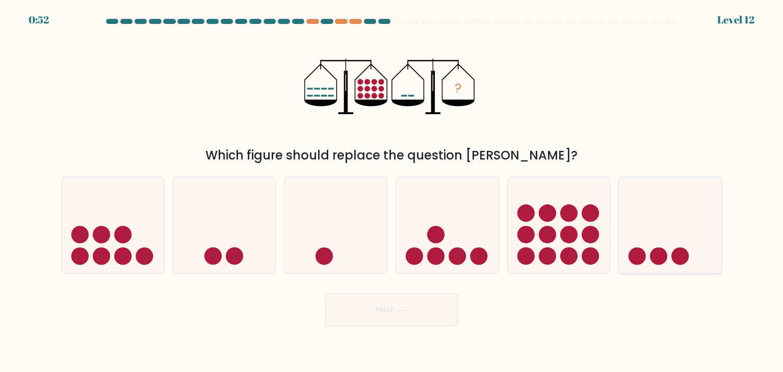
click at [661, 245] on icon at bounding box center [670, 225] width 102 height 85
click at [392, 191] on input "f." at bounding box center [392, 188] width 1 height 5
radio input "true"
click at [402, 312] on icon at bounding box center [401, 311] width 14 height 6
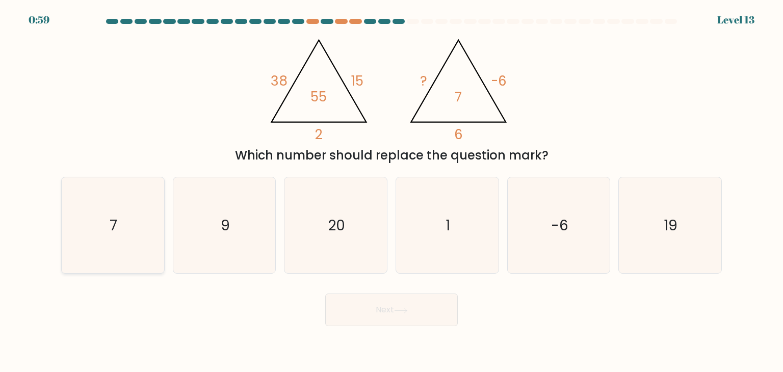
click at [123, 206] on icon "7" at bounding box center [113, 225] width 96 height 96
click at [392, 191] on input "a. 7" at bounding box center [392, 188] width 1 height 5
radio input "true"
click at [386, 310] on button "Next" at bounding box center [391, 310] width 133 height 33
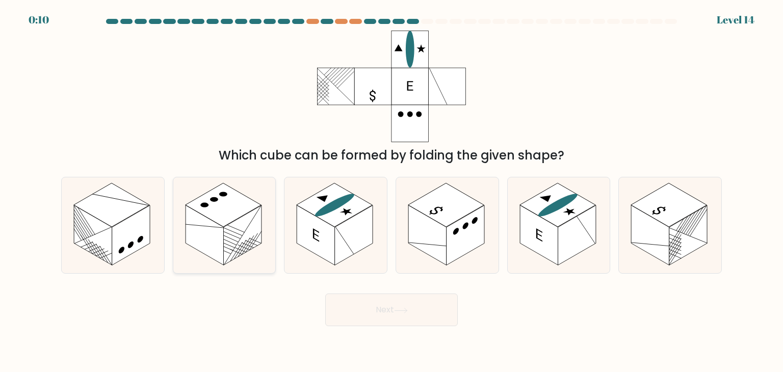
click at [224, 234] on rect at bounding box center [242, 235] width 38 height 60
click at [392, 191] on input "b." at bounding box center [392, 188] width 1 height 5
radio input "true"
click at [400, 308] on icon at bounding box center [401, 311] width 14 height 6
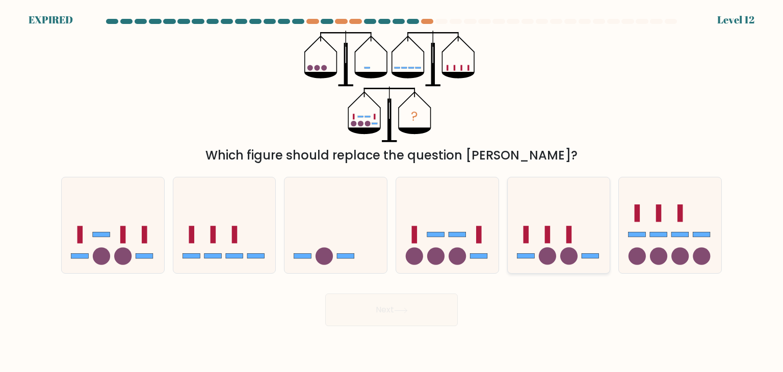
click at [567, 254] on circle at bounding box center [568, 256] width 17 height 17
click at [392, 191] on input "e." at bounding box center [392, 188] width 1 height 5
radio input "true"
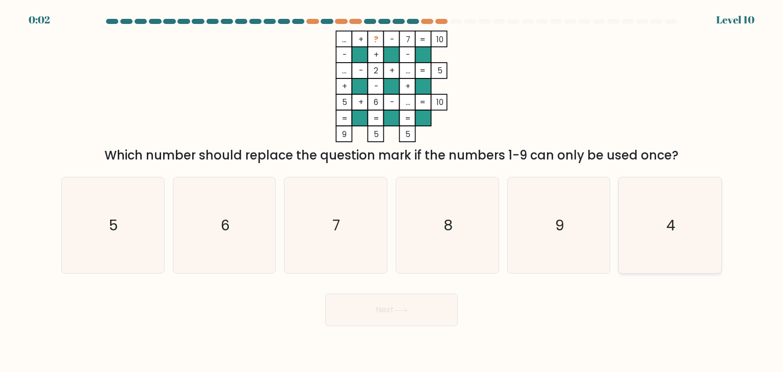
click at [654, 241] on icon "4" at bounding box center [670, 225] width 96 height 96
click at [392, 191] on input "f. 4" at bounding box center [392, 188] width 1 height 5
radio input "true"
click at [400, 313] on icon at bounding box center [401, 311] width 14 height 6
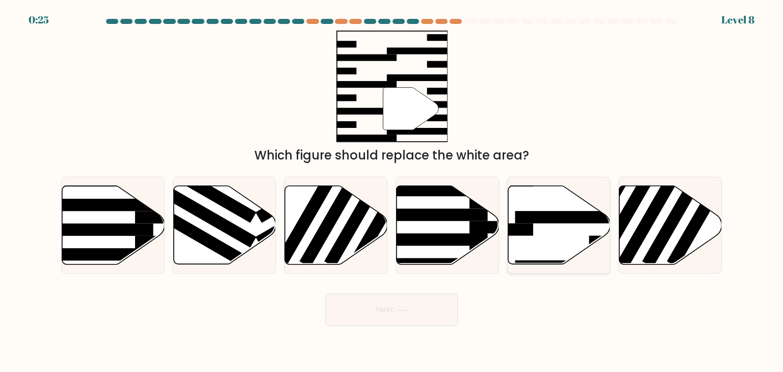
click at [525, 225] on rect at bounding box center [477, 229] width 111 height 12
click at [392, 191] on input "e." at bounding box center [392, 188] width 1 height 5
radio input "true"
click at [405, 309] on icon at bounding box center [401, 311] width 14 height 6
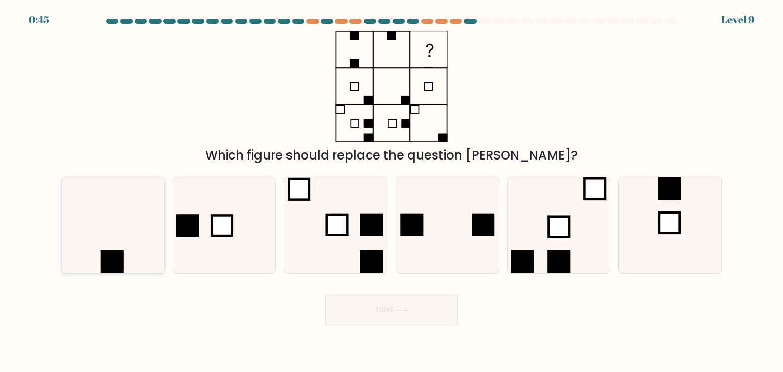
click at [111, 226] on icon at bounding box center [113, 225] width 96 height 96
click at [392, 191] on input "a." at bounding box center [392, 188] width 1 height 5
radio input "true"
click at [407, 309] on icon at bounding box center [401, 310] width 12 height 5
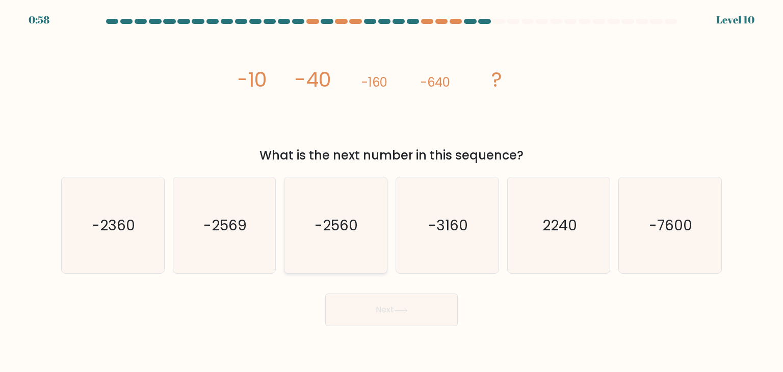
click at [336, 236] on icon "-2560" at bounding box center [336, 225] width 96 height 96
click at [392, 191] on input "c. -2560" at bounding box center [392, 188] width 1 height 5
radio input "true"
click at [385, 306] on button "Next" at bounding box center [391, 310] width 133 height 33
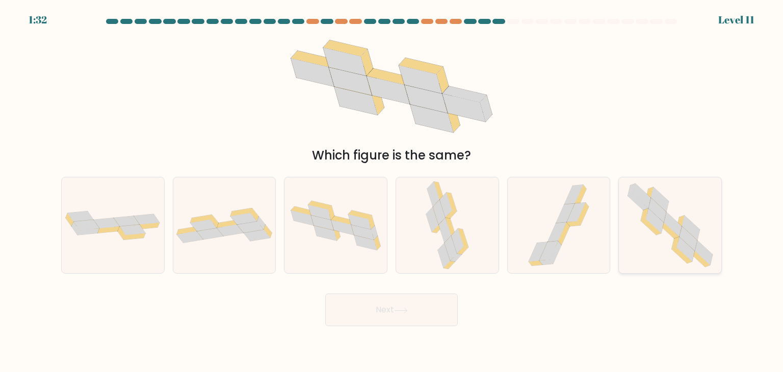
click at [684, 239] on icon at bounding box center [689, 238] width 18 height 24
click at [392, 191] on input "f." at bounding box center [392, 188] width 1 height 5
radio input "true"
click at [416, 311] on button "Next" at bounding box center [391, 310] width 133 height 33
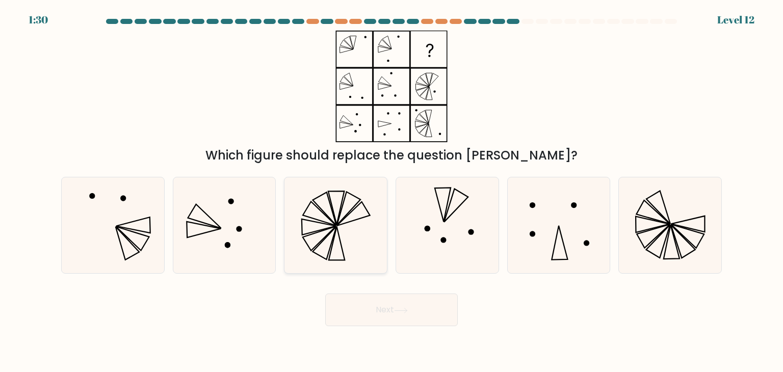
click at [353, 233] on icon at bounding box center [336, 225] width 96 height 96
click at [392, 191] on input "c." at bounding box center [392, 188] width 1 height 5
radio input "true"
click at [404, 308] on icon at bounding box center [401, 311] width 14 height 6
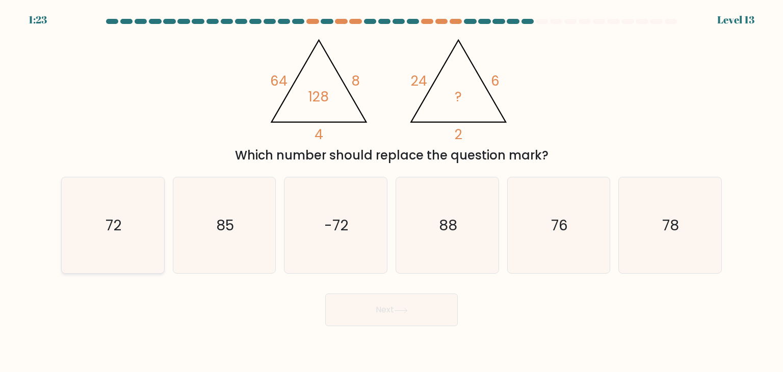
click at [149, 236] on icon "72" at bounding box center [113, 225] width 96 height 96
click at [392, 191] on input "a. 72" at bounding box center [392, 188] width 1 height 5
radio input "true"
click at [404, 309] on icon at bounding box center [401, 311] width 14 height 6
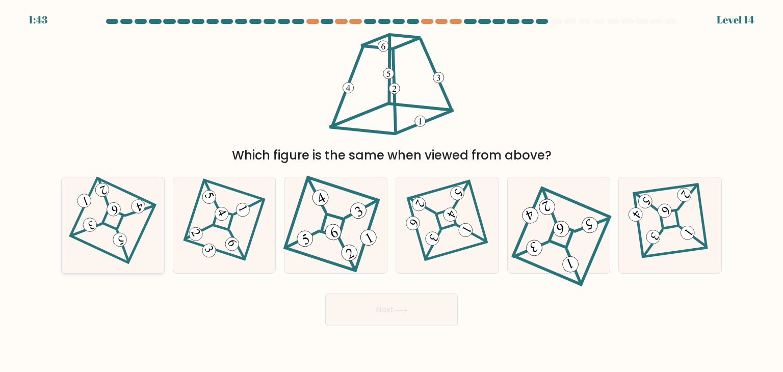
drag, startPoint x: 91, startPoint y: 241, endPoint x: 127, endPoint y: 257, distance: 39.9
click at [91, 240] on icon at bounding box center [113, 225] width 66 height 77
click at [392, 191] on input "a." at bounding box center [392, 188] width 1 height 5
radio input "true"
click at [407, 310] on icon at bounding box center [401, 310] width 12 height 5
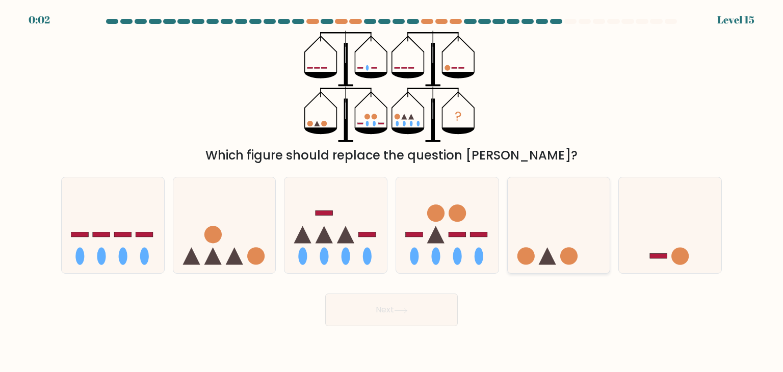
click at [561, 250] on icon at bounding box center [559, 225] width 102 height 85
click at [392, 191] on input "e." at bounding box center [392, 188] width 1 height 5
radio input "true"
click at [406, 310] on icon at bounding box center [401, 311] width 14 height 6
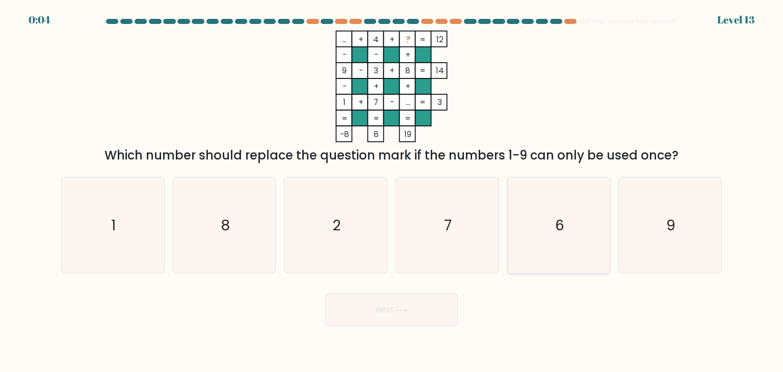
click at [569, 226] on icon "6" at bounding box center [559, 225] width 96 height 96
click at [392, 191] on input "e. 6" at bounding box center [392, 188] width 1 height 5
radio input "true"
click at [404, 309] on icon at bounding box center [401, 311] width 14 height 6
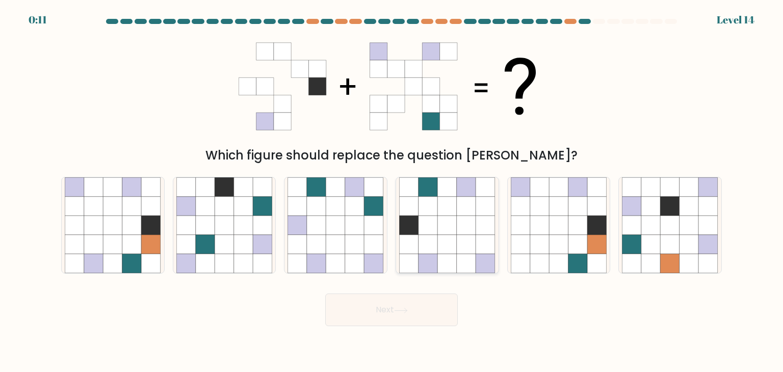
click at [452, 224] on icon at bounding box center [447, 225] width 19 height 19
click at [392, 191] on input "d." at bounding box center [392, 188] width 1 height 5
radio input "true"
click at [414, 310] on button "Next" at bounding box center [391, 310] width 133 height 33
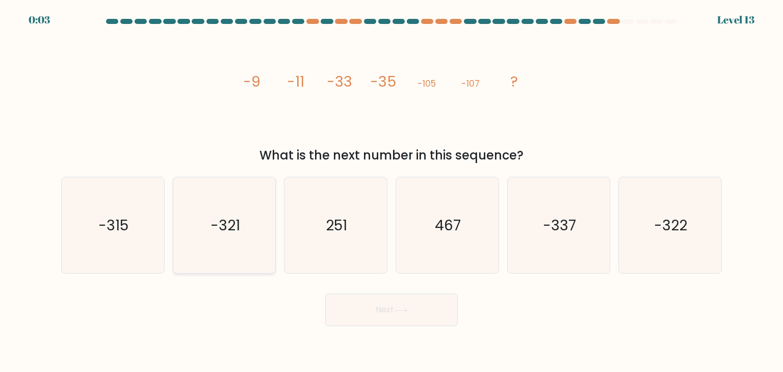
click at [206, 236] on icon "-321" at bounding box center [224, 225] width 96 height 96
click at [392, 191] on input "b. -321" at bounding box center [392, 188] width 1 height 5
radio input "true"
click at [398, 314] on button "Next" at bounding box center [391, 310] width 133 height 33
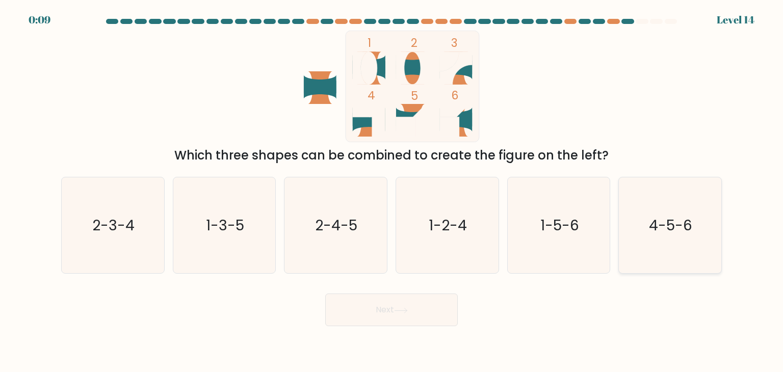
click at [690, 250] on icon "4-5-6" at bounding box center [670, 225] width 96 height 96
click at [392, 191] on input "f. 4-5-6" at bounding box center [392, 188] width 1 height 5
radio input "true"
click at [404, 310] on icon at bounding box center [401, 311] width 14 height 6
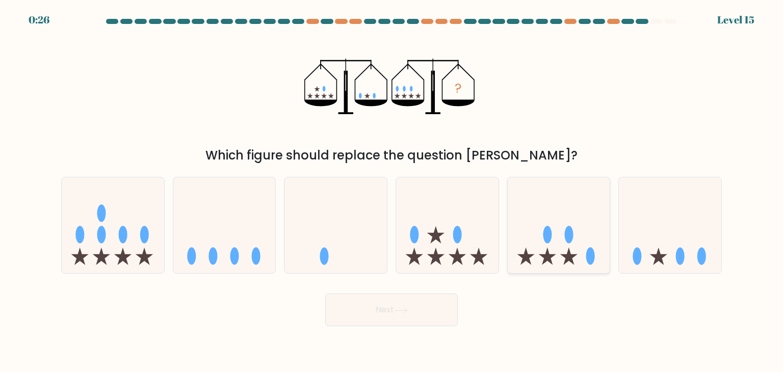
click at [561, 256] on icon at bounding box center [559, 225] width 102 height 85
click at [392, 191] on input "e." at bounding box center [392, 188] width 1 height 5
radio input "true"
click at [407, 310] on icon at bounding box center [401, 310] width 12 height 5
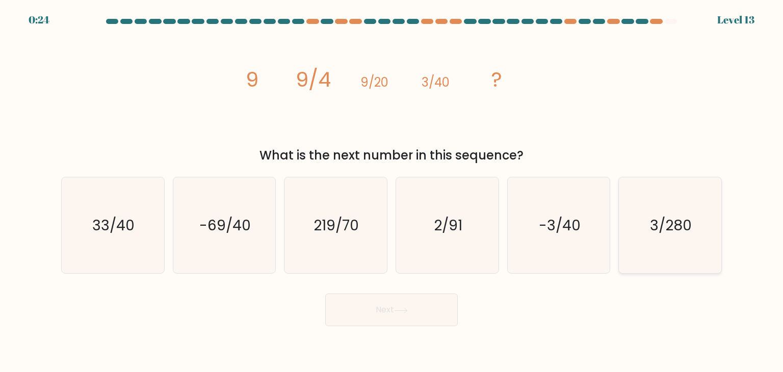
click at [678, 240] on icon "3/280" at bounding box center [670, 225] width 96 height 96
click at [392, 191] on input "f. 3/280" at bounding box center [392, 188] width 1 height 5
radio input "true"
click at [408, 309] on icon at bounding box center [401, 311] width 14 height 6
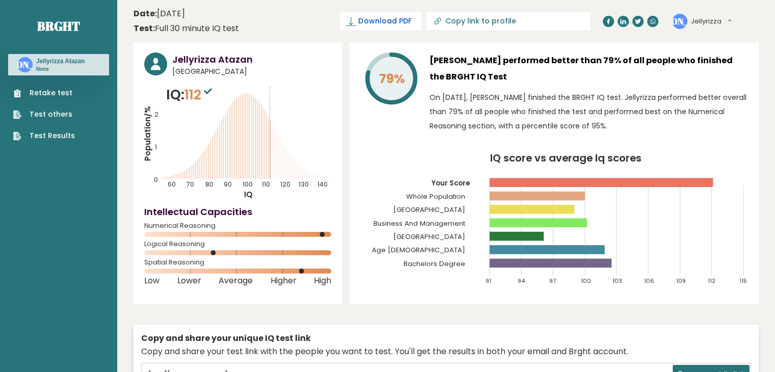
click at [410, 17] on span "Download PDF" at bounding box center [384, 21] width 53 height 11
